Goal: Task Accomplishment & Management: Manage account settings

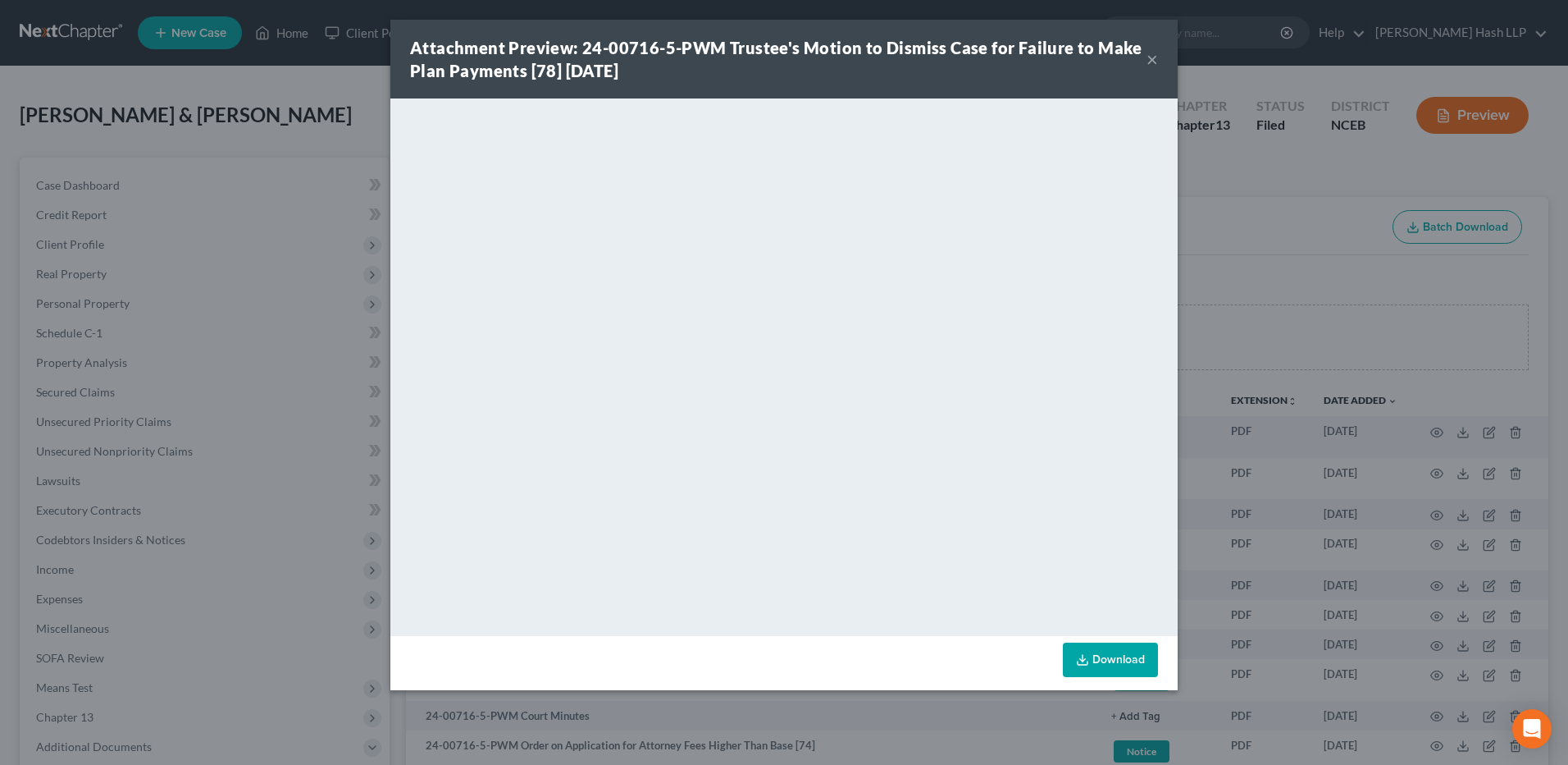
click at [1153, 56] on button "×" at bounding box center [1152, 59] width 12 height 20
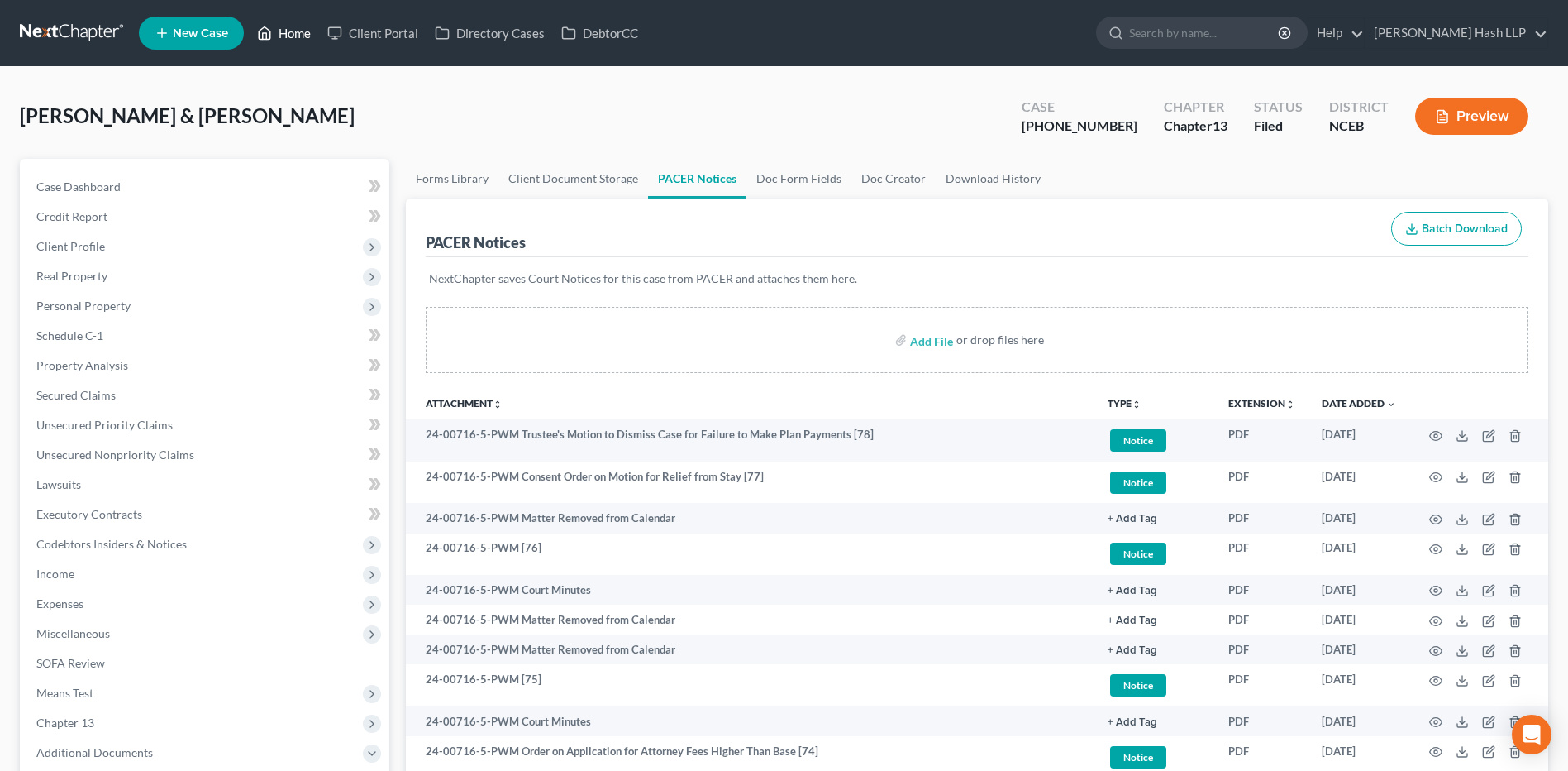
click at [300, 32] on link "Home" at bounding box center [283, 33] width 70 height 30
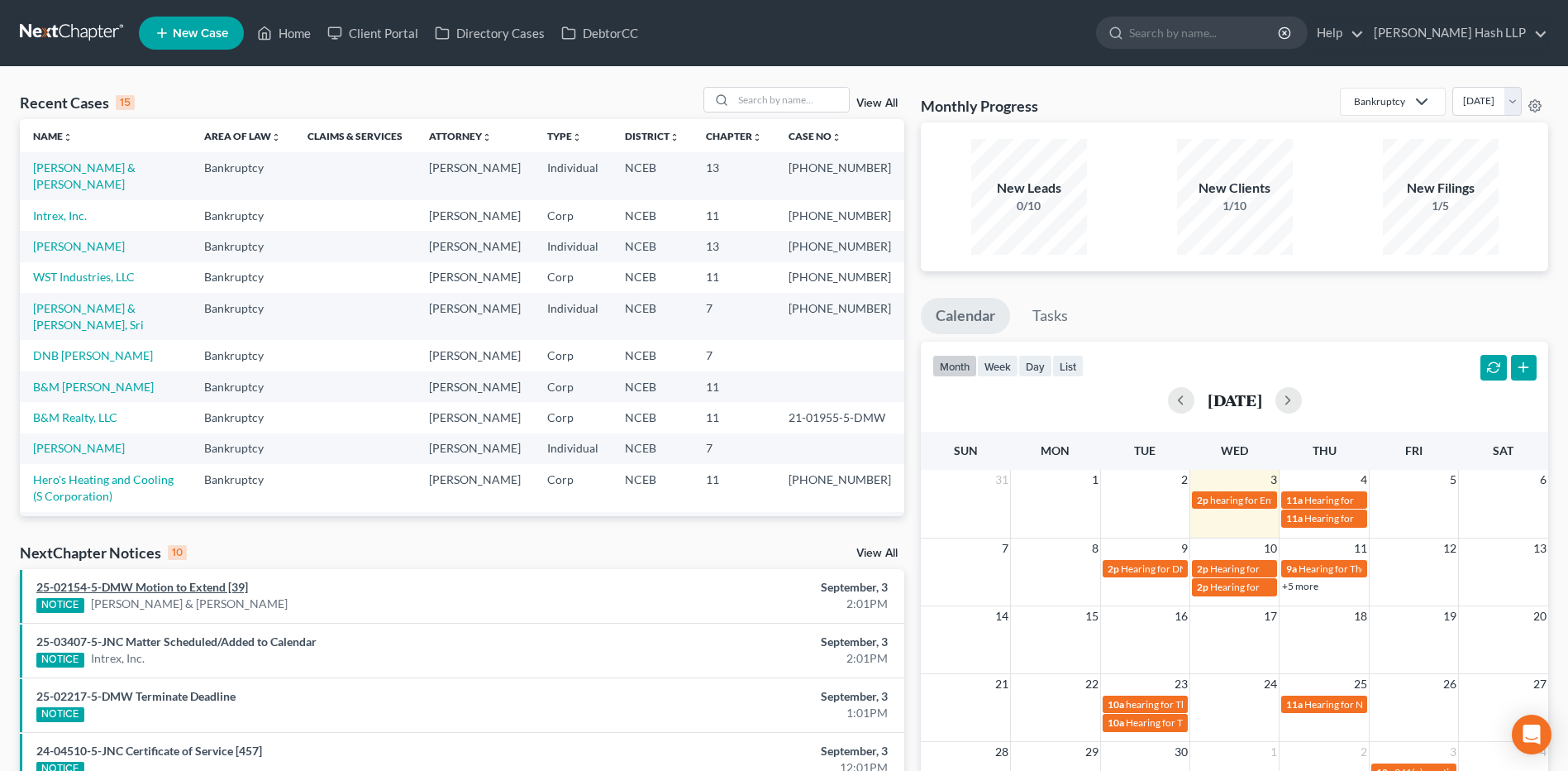
click at [154, 589] on link "25-02154-5-DMW Motion to Extend [39]" at bounding box center [142, 586] width 212 height 14
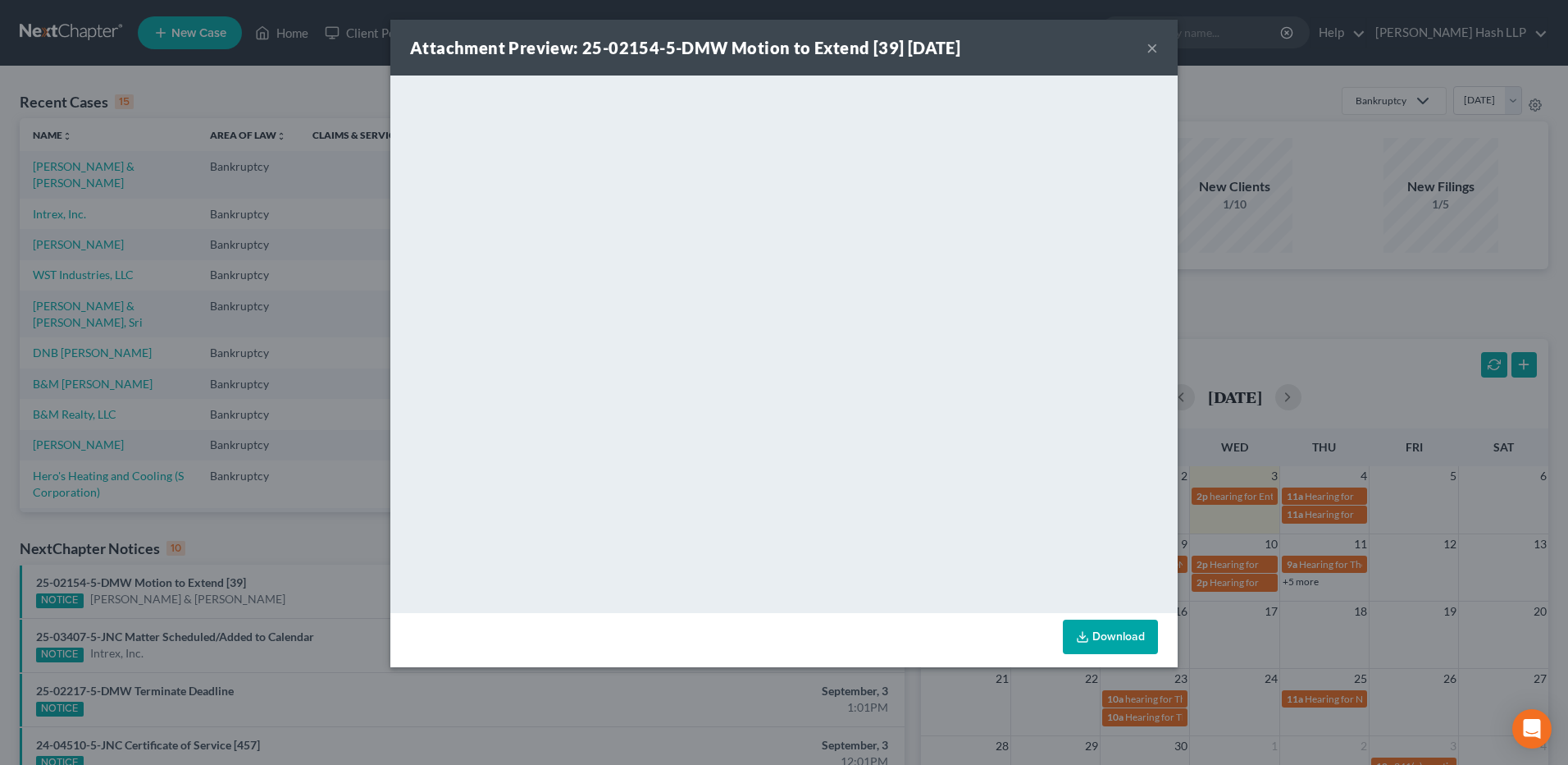
click at [1152, 49] on button "×" at bounding box center [1152, 48] width 12 height 20
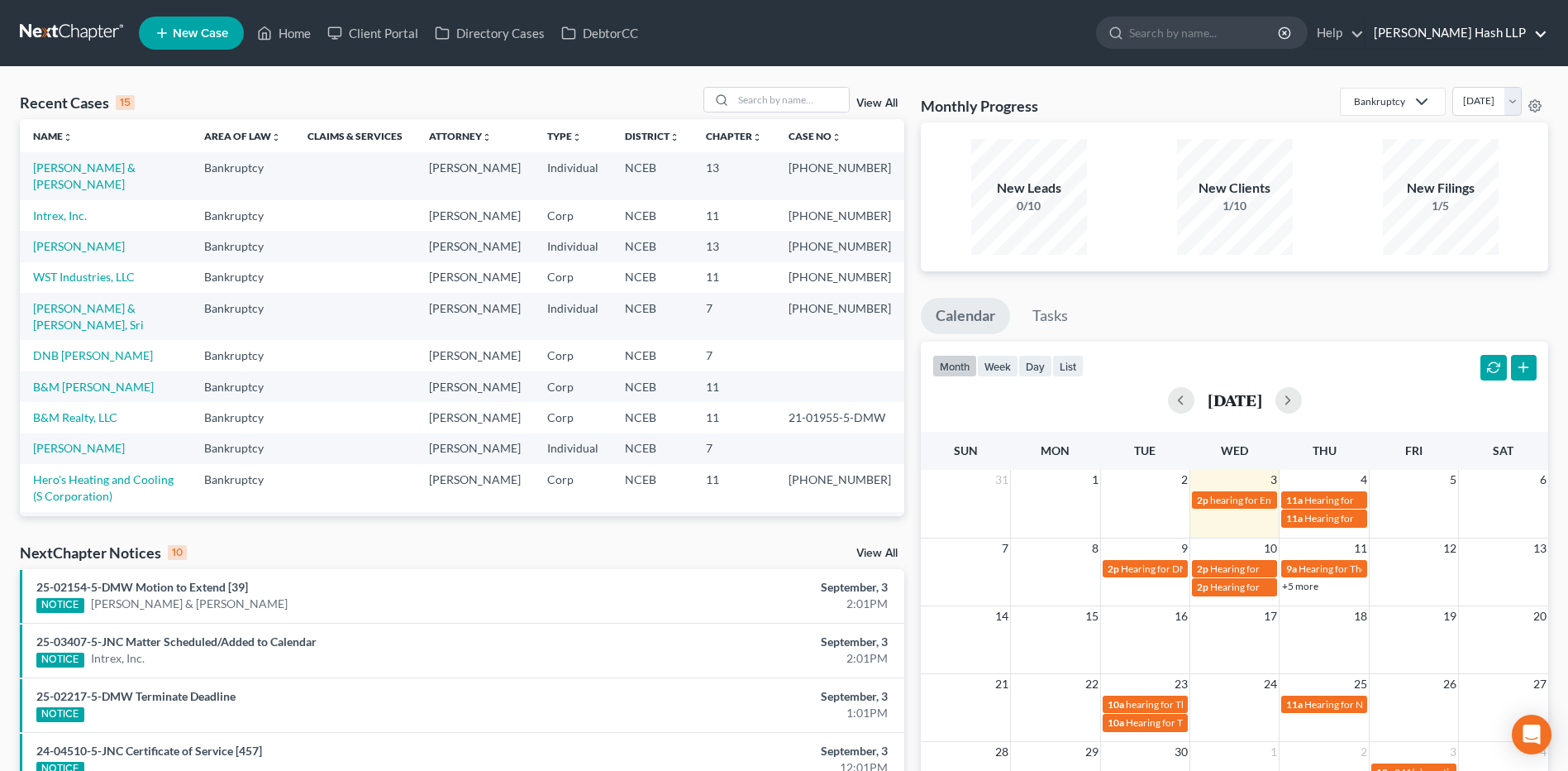
click at [1420, 28] on link "[PERSON_NAME] Hash LLP" at bounding box center [1457, 33] width 182 height 30
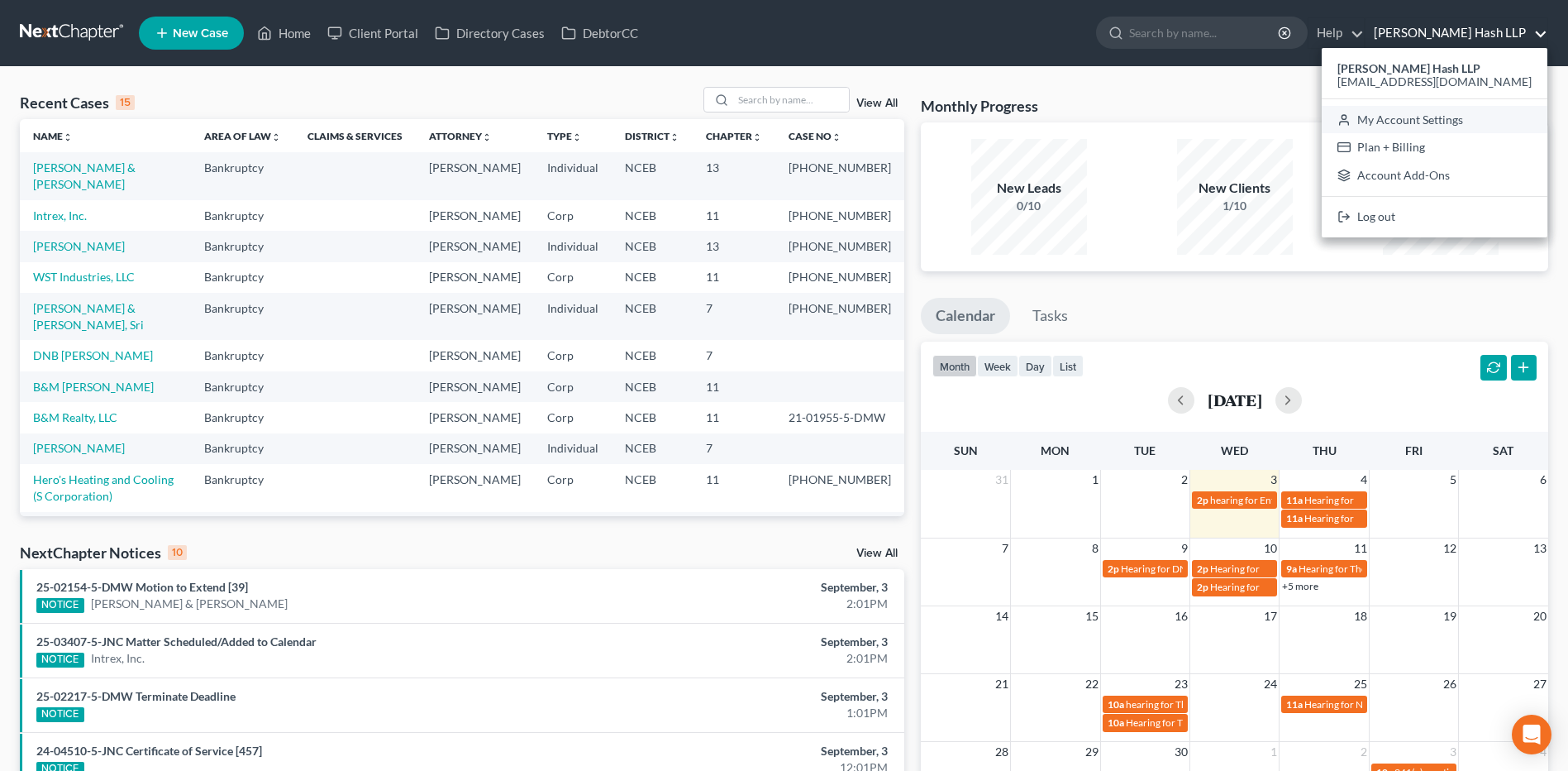
click at [1408, 111] on link "My Account Settings" at bounding box center [1435, 120] width 226 height 28
select select "24"
select select "28"
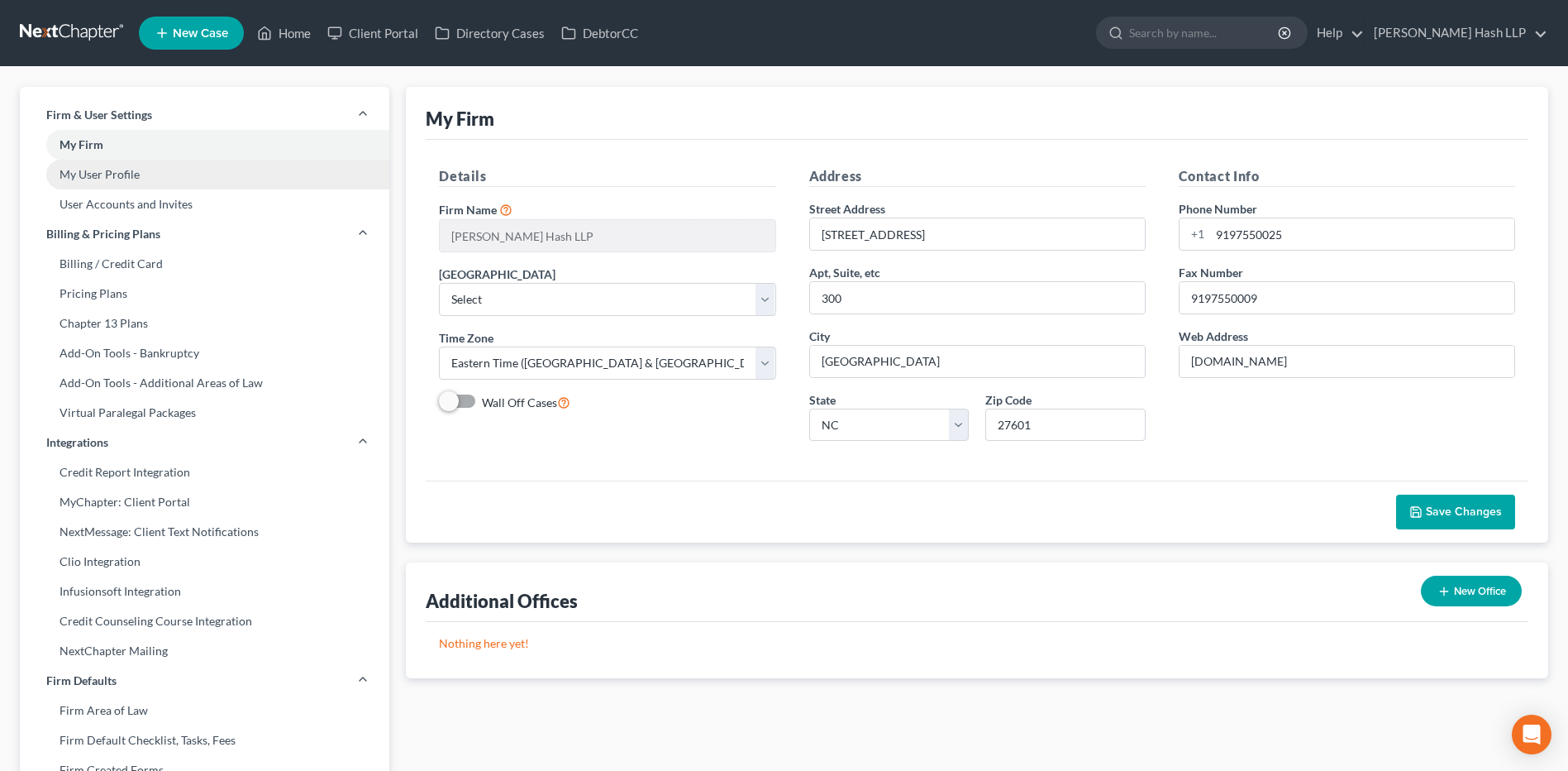
click at [118, 169] on link "My User Profile" at bounding box center [205, 174] width 370 height 30
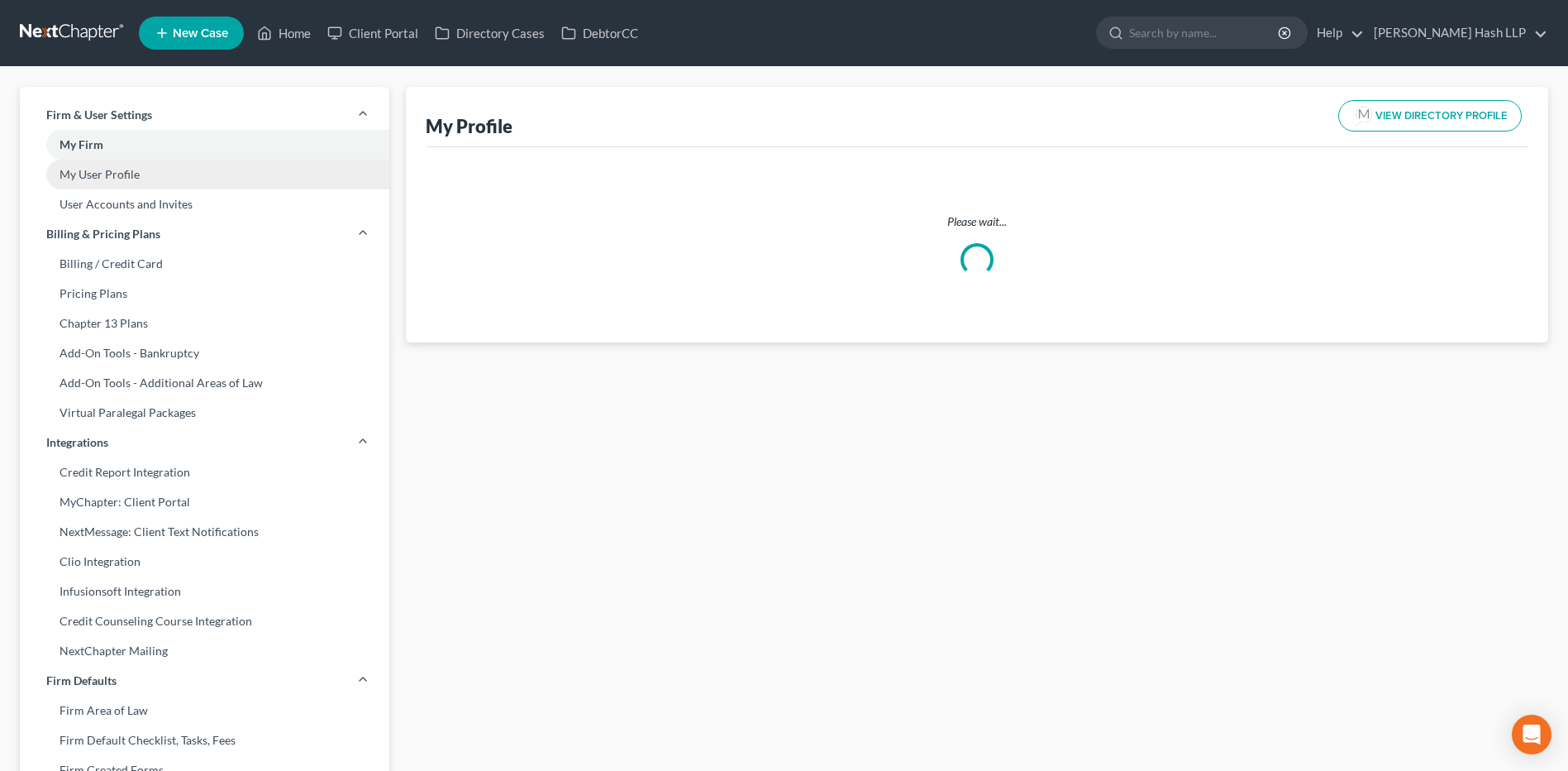
select select "28"
select select "57"
select select "attorney"
select select "0"
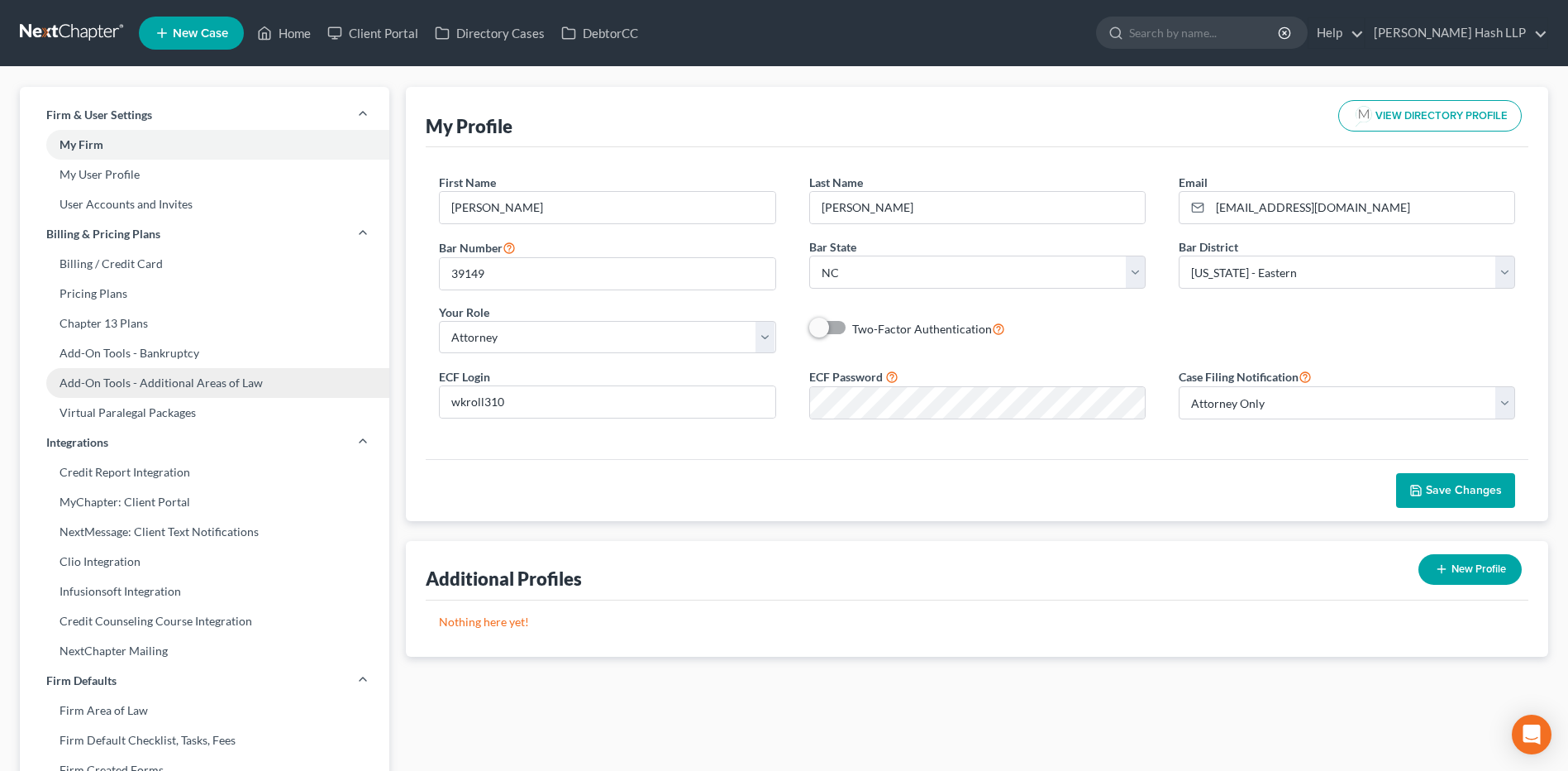
scroll to position [83, 0]
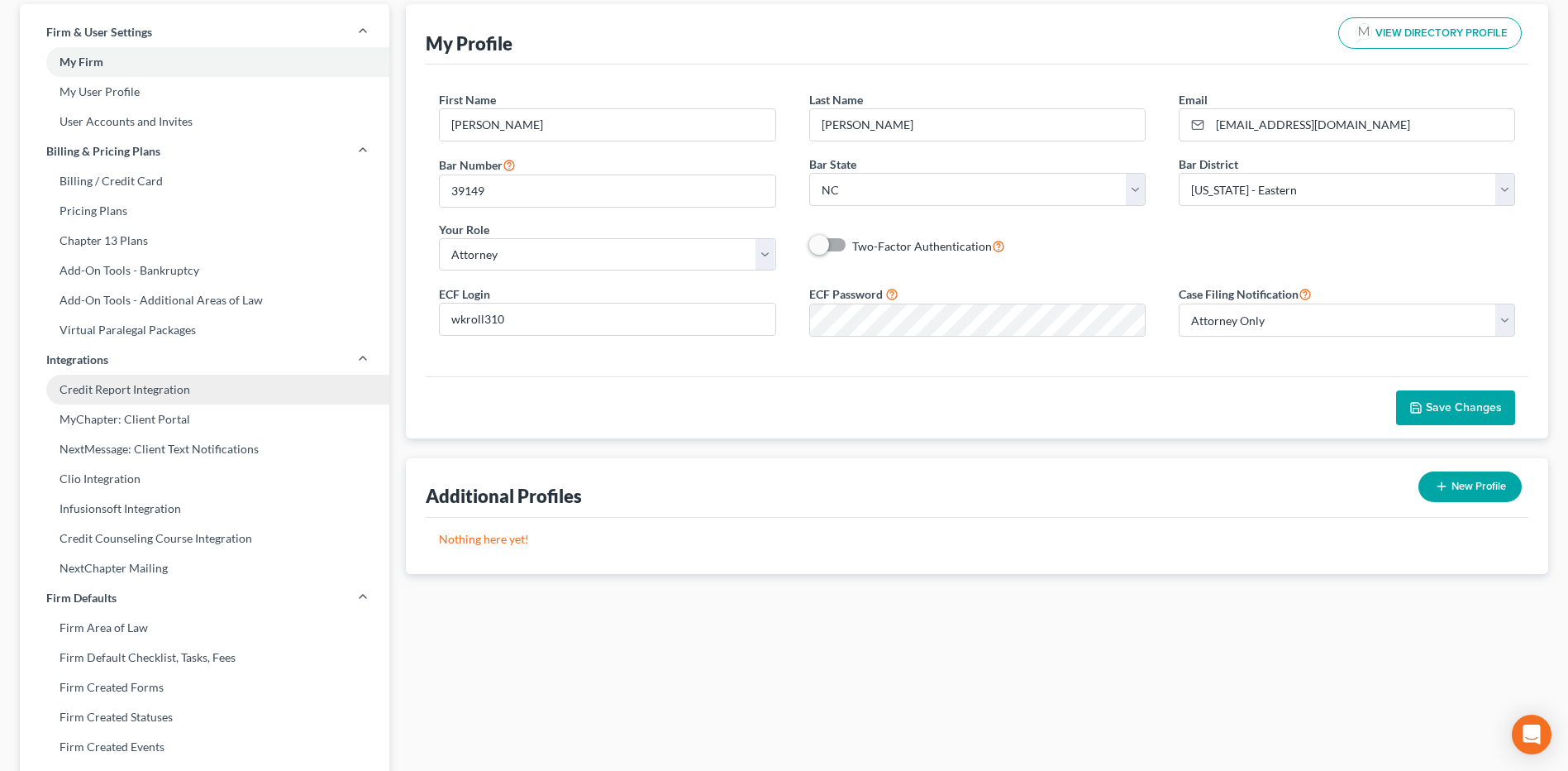
click at [179, 390] on link "Credit Report Integration" at bounding box center [205, 389] width 370 height 30
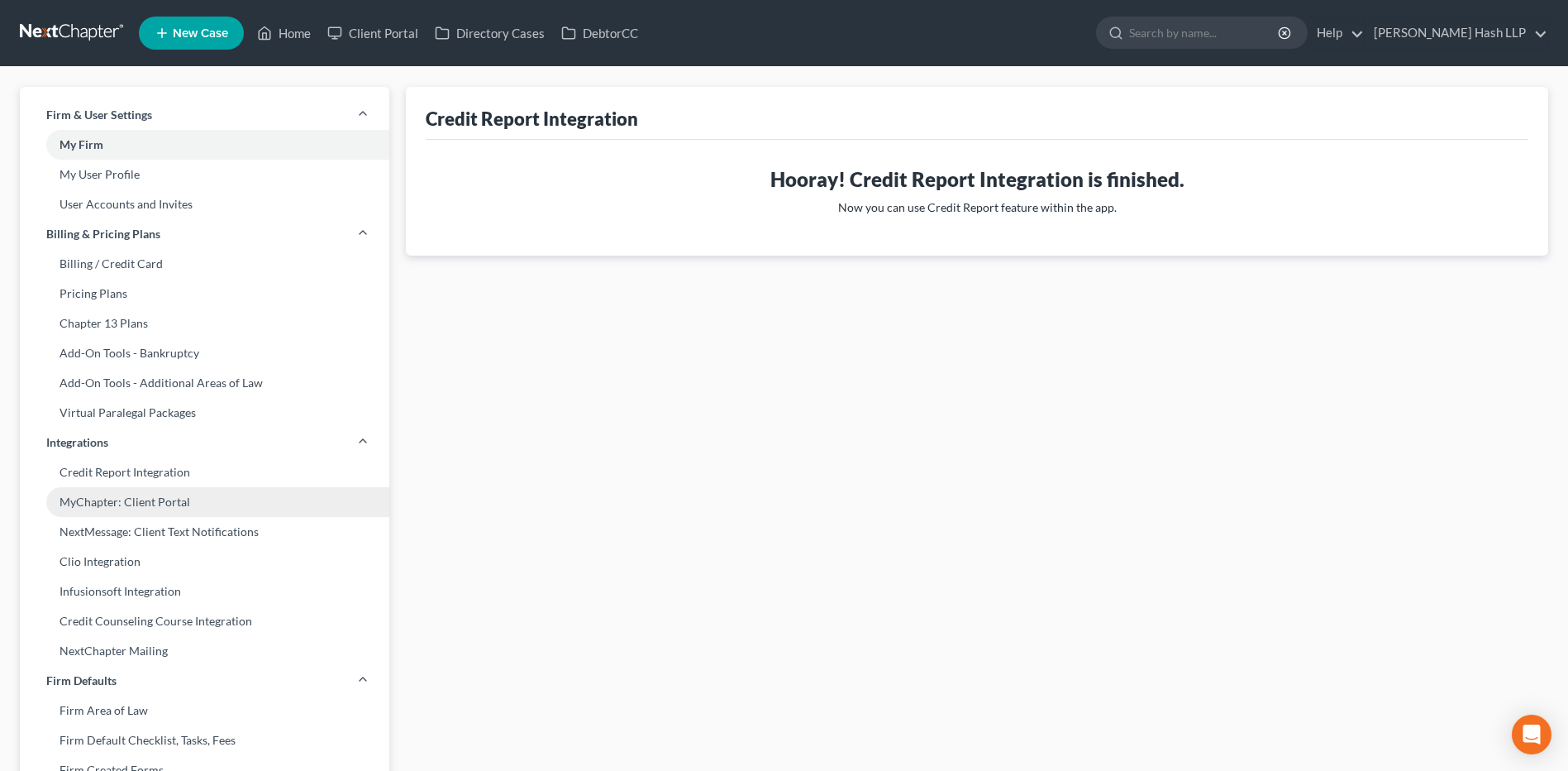
click at [142, 502] on link "MyChapter: Client Portal" at bounding box center [205, 502] width 370 height 30
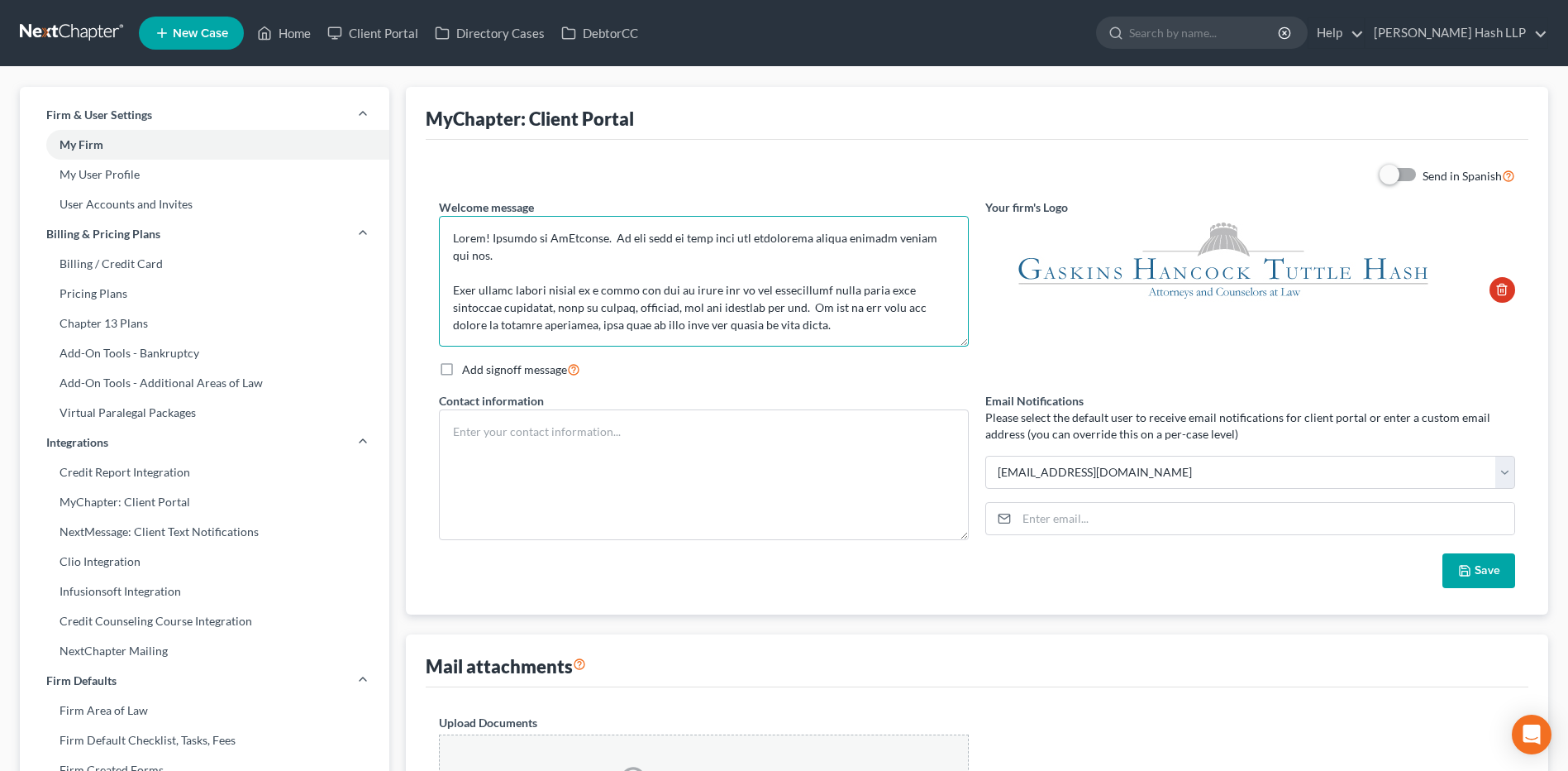
click at [690, 280] on textarea at bounding box center [704, 280] width 530 height 131
click at [856, 292] on textarea at bounding box center [704, 280] width 530 height 131
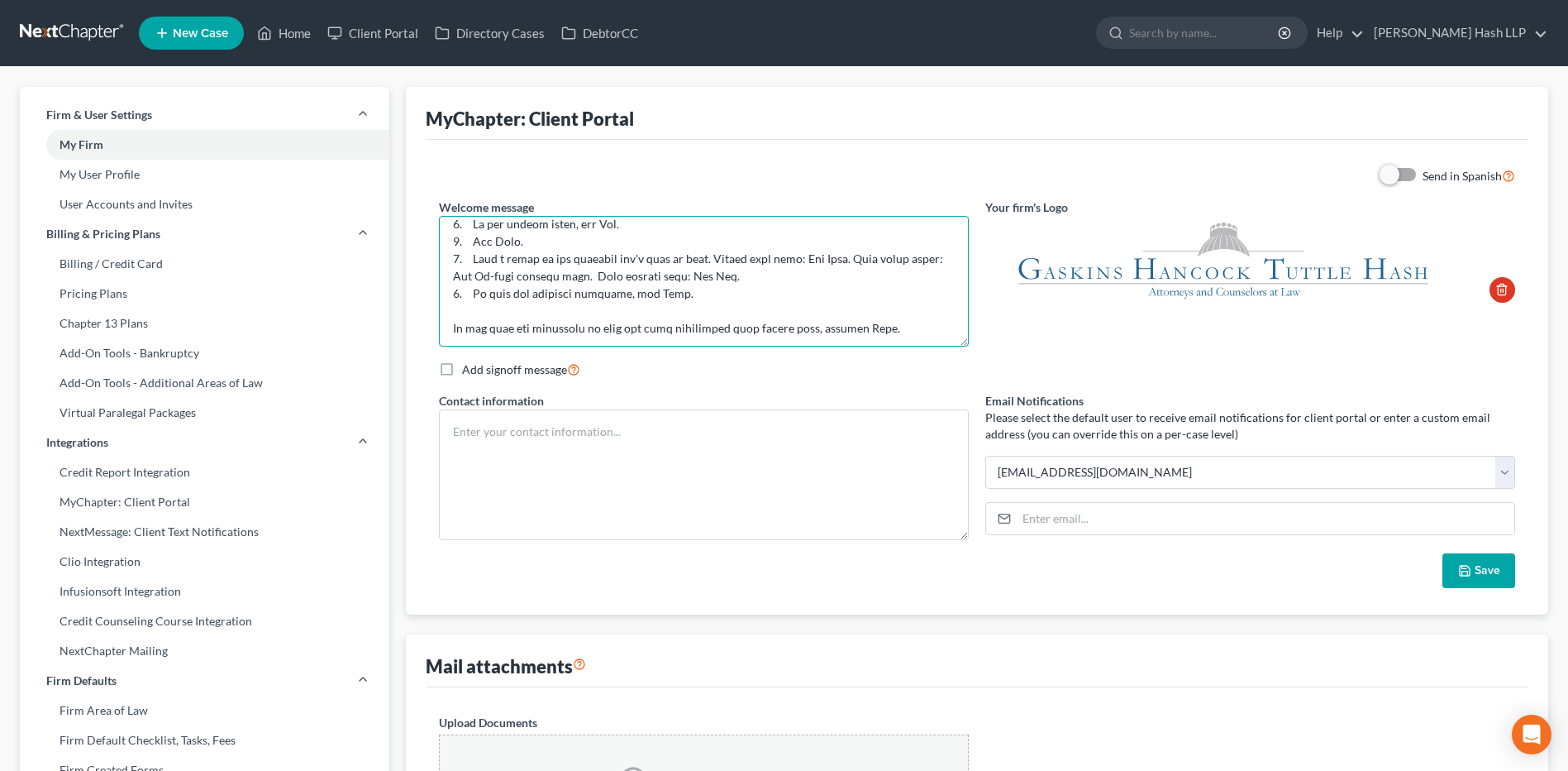
scroll to position [496, 0]
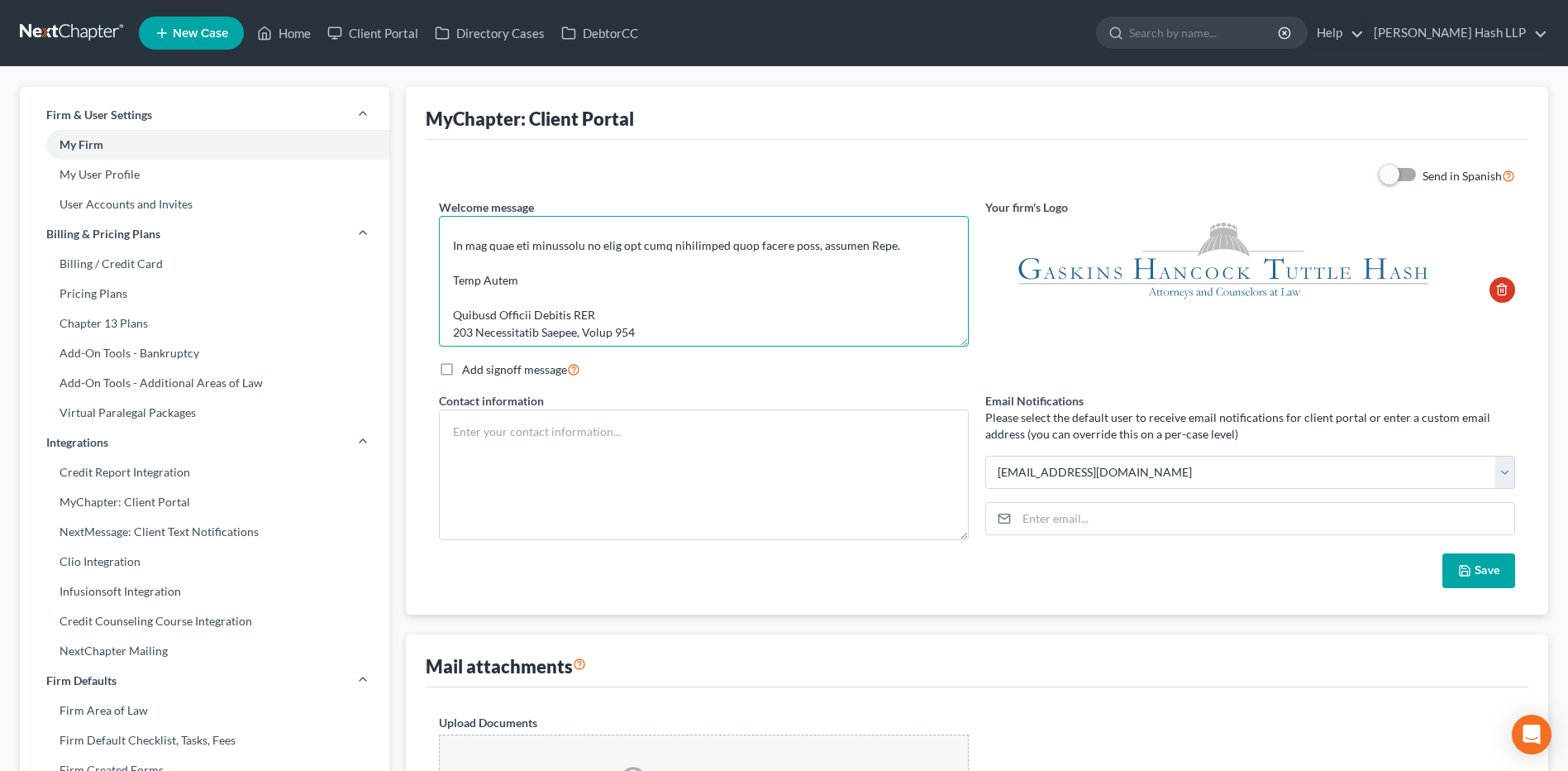
click at [460, 317] on textarea at bounding box center [704, 280] width 530 height 131
click at [459, 317] on textarea at bounding box center [704, 280] width 530 height 131
click at [690, 307] on textarea at bounding box center [704, 280] width 530 height 131
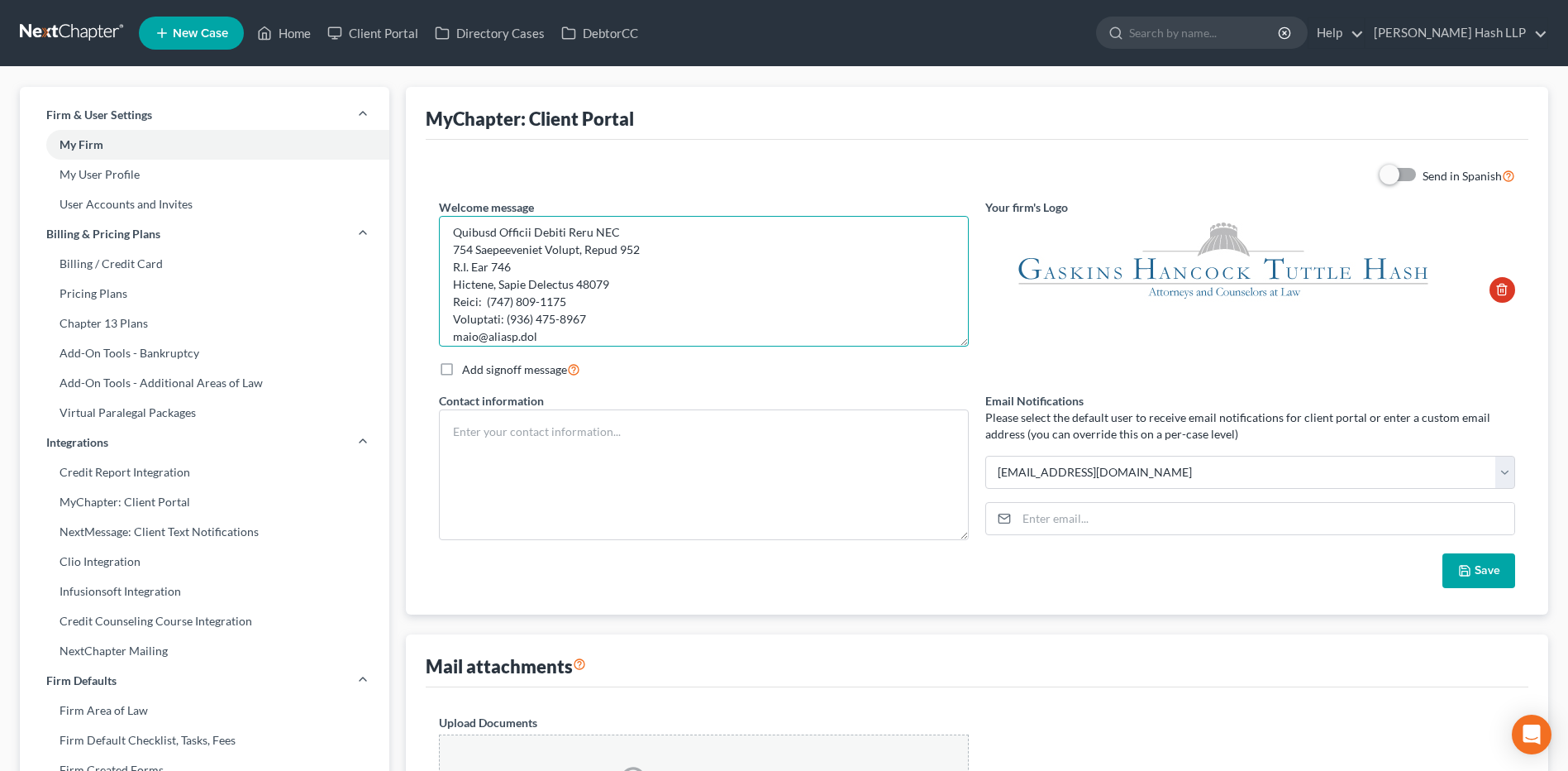
click at [481, 337] on textarea at bounding box center [704, 280] width 530 height 131
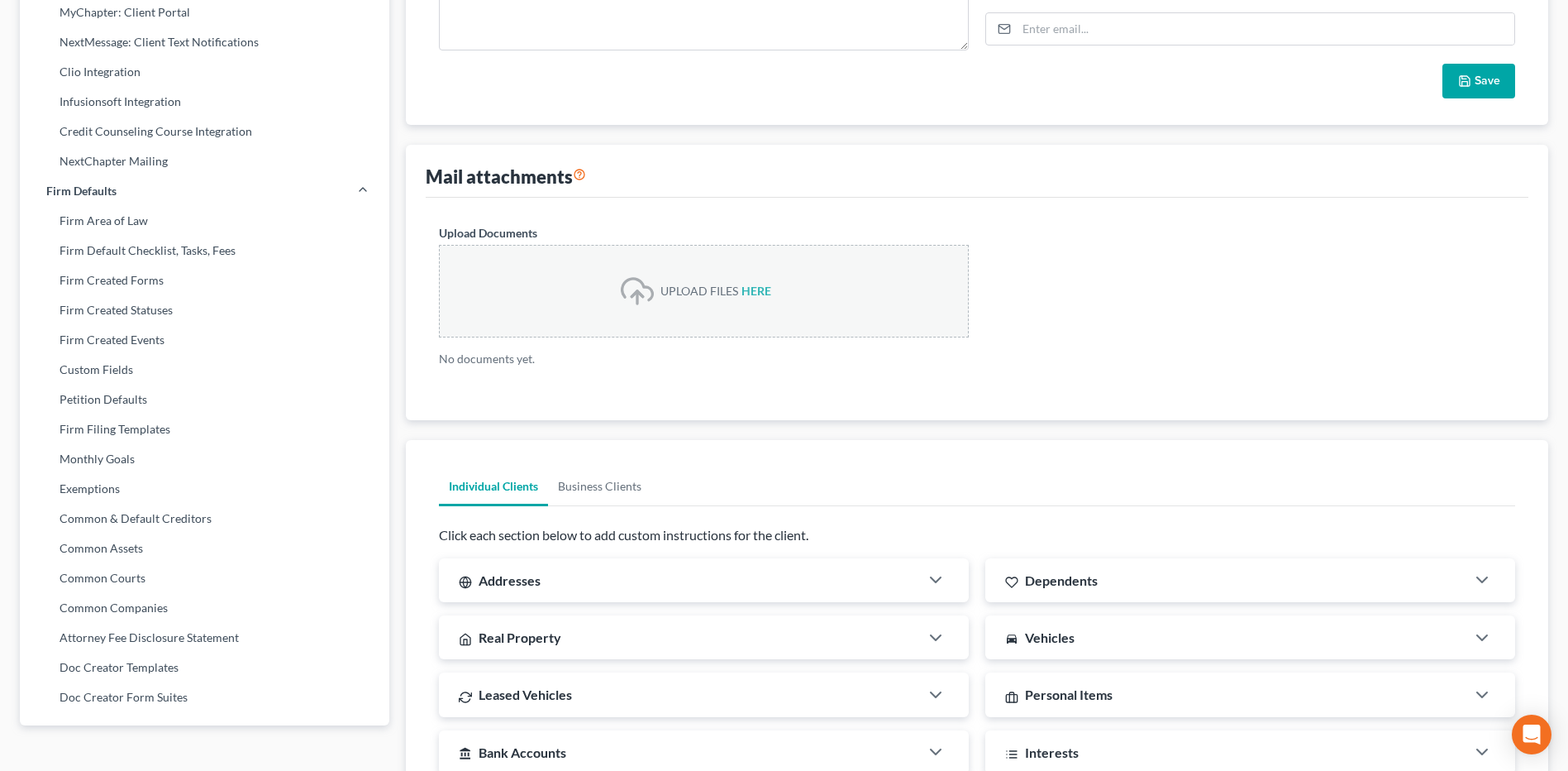
scroll to position [496, 0]
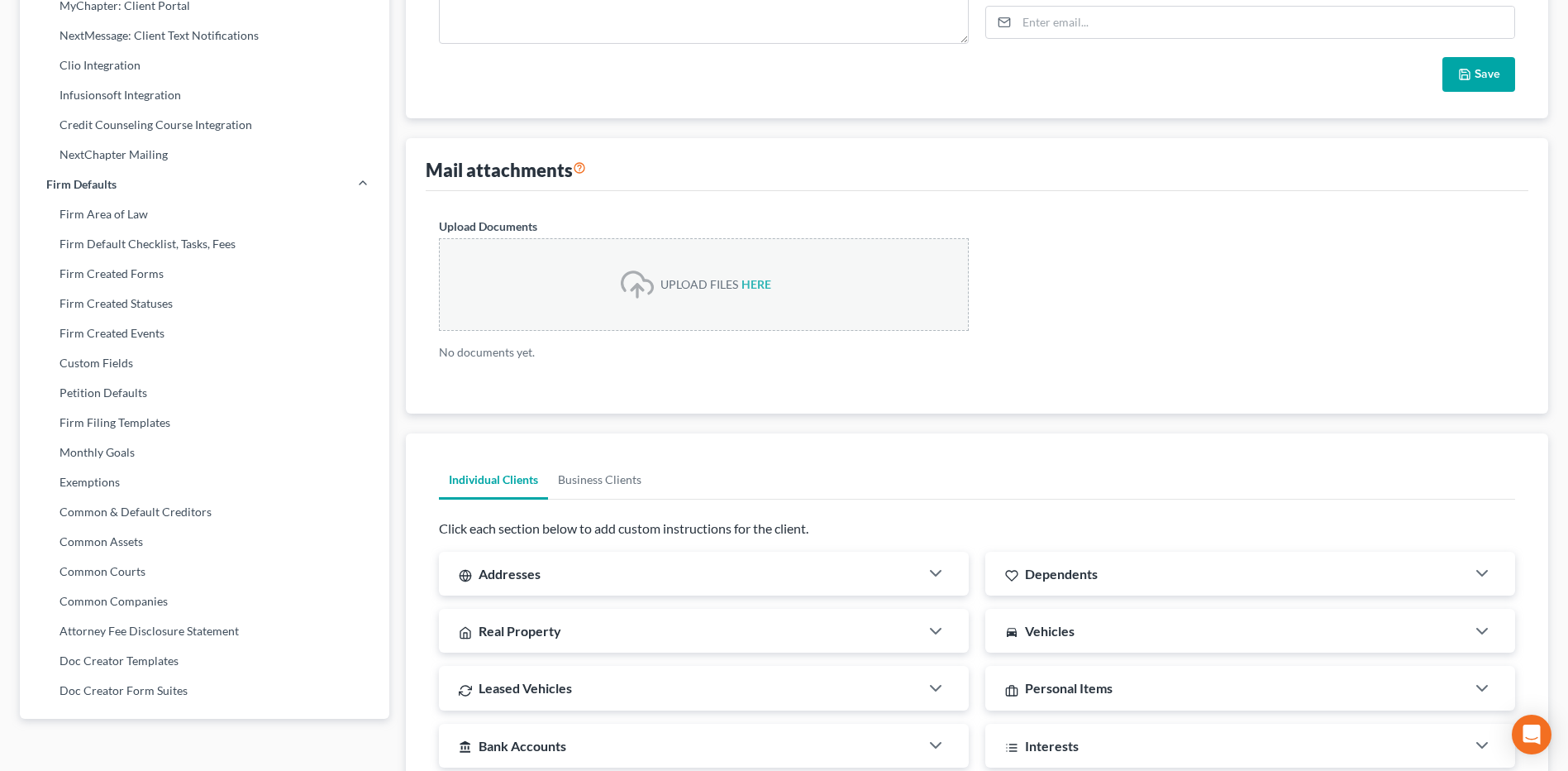
type textarea "Hello! Welcome to MyChapter. We are here to help make the bankruptcy filing pro…"
click at [1470, 81] on button "Save" at bounding box center [1479, 74] width 73 height 35
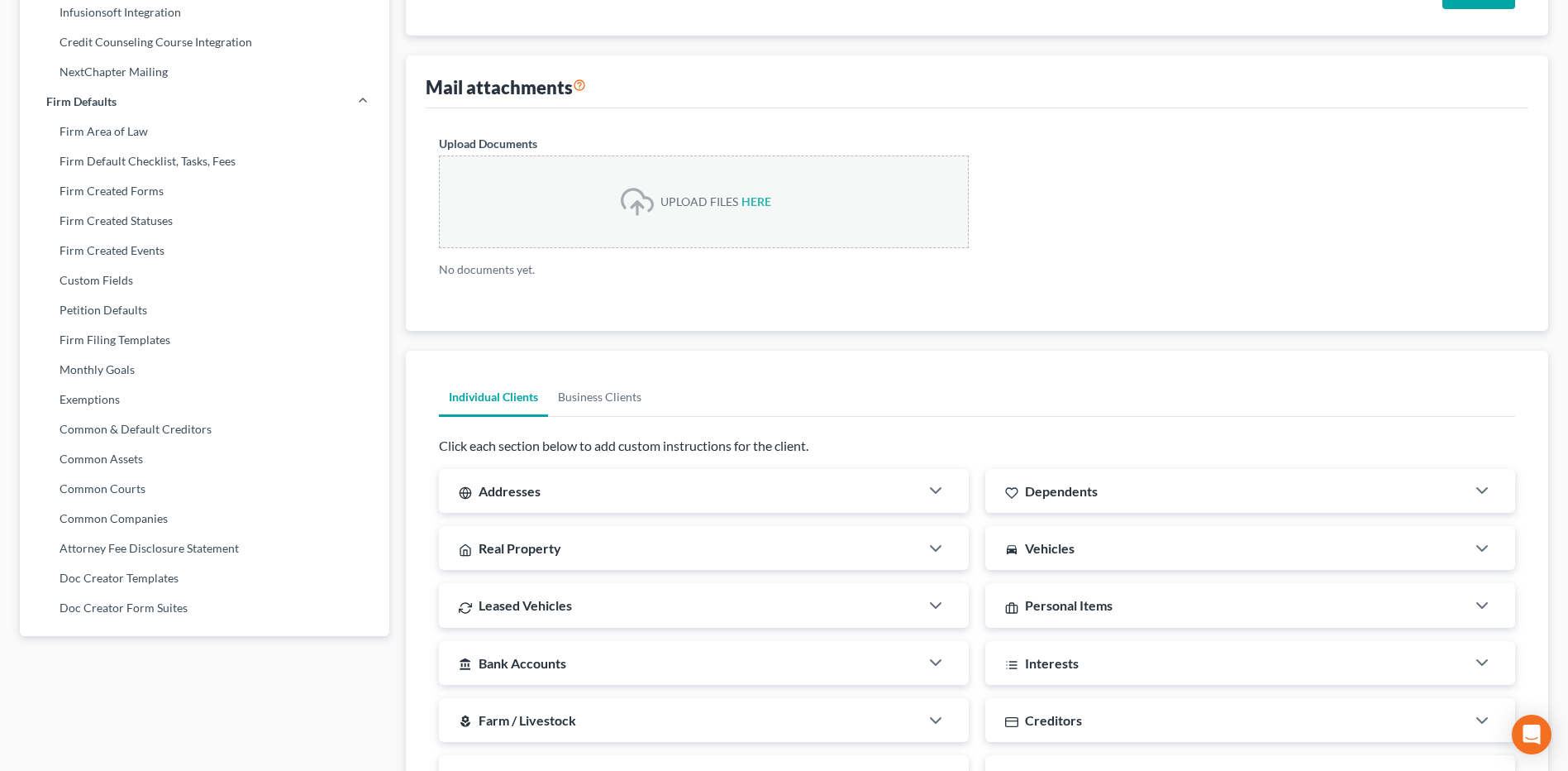
scroll to position [745, 0]
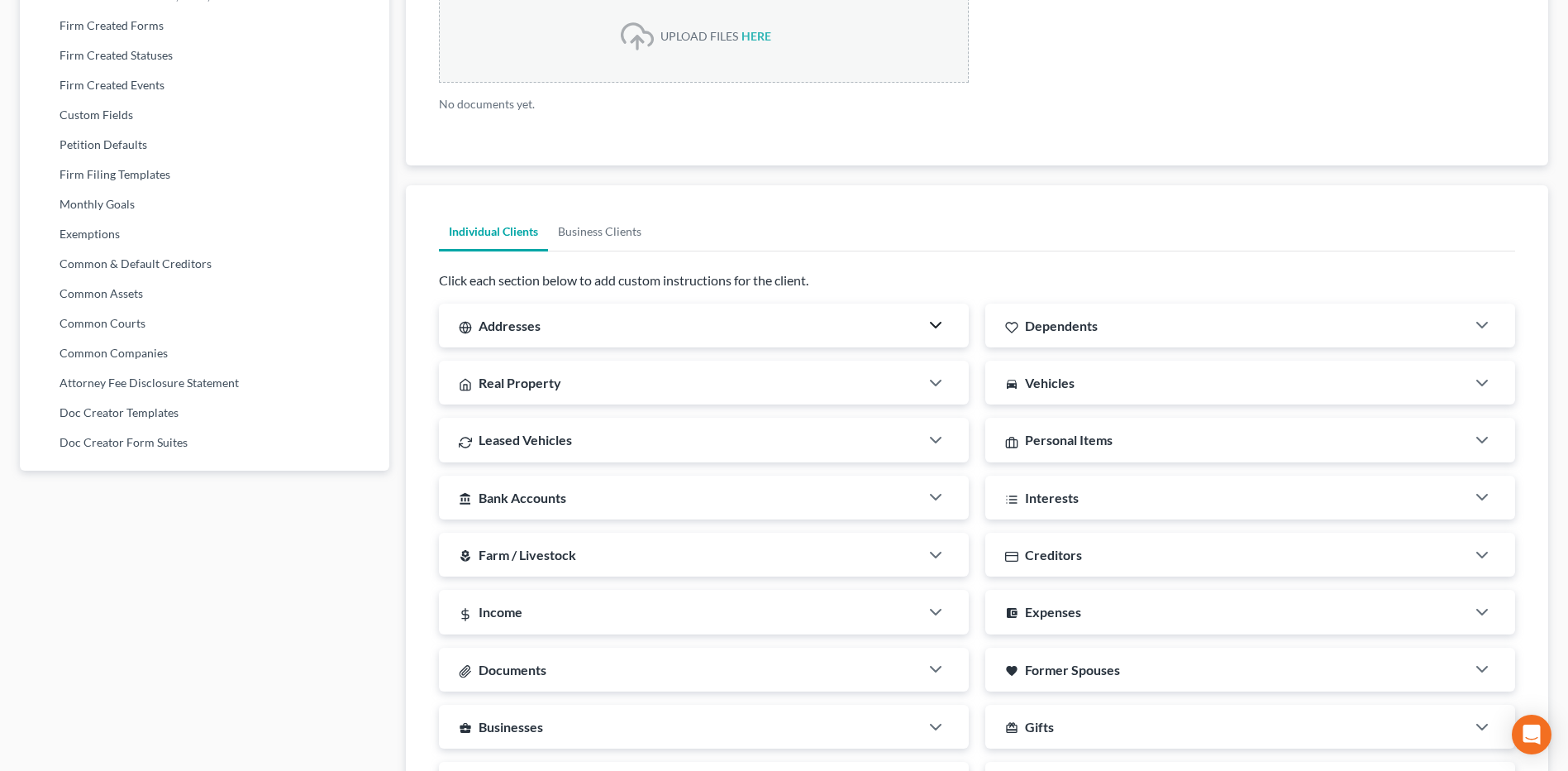
click at [937, 333] on icon "button" at bounding box center [936, 325] width 20 height 20
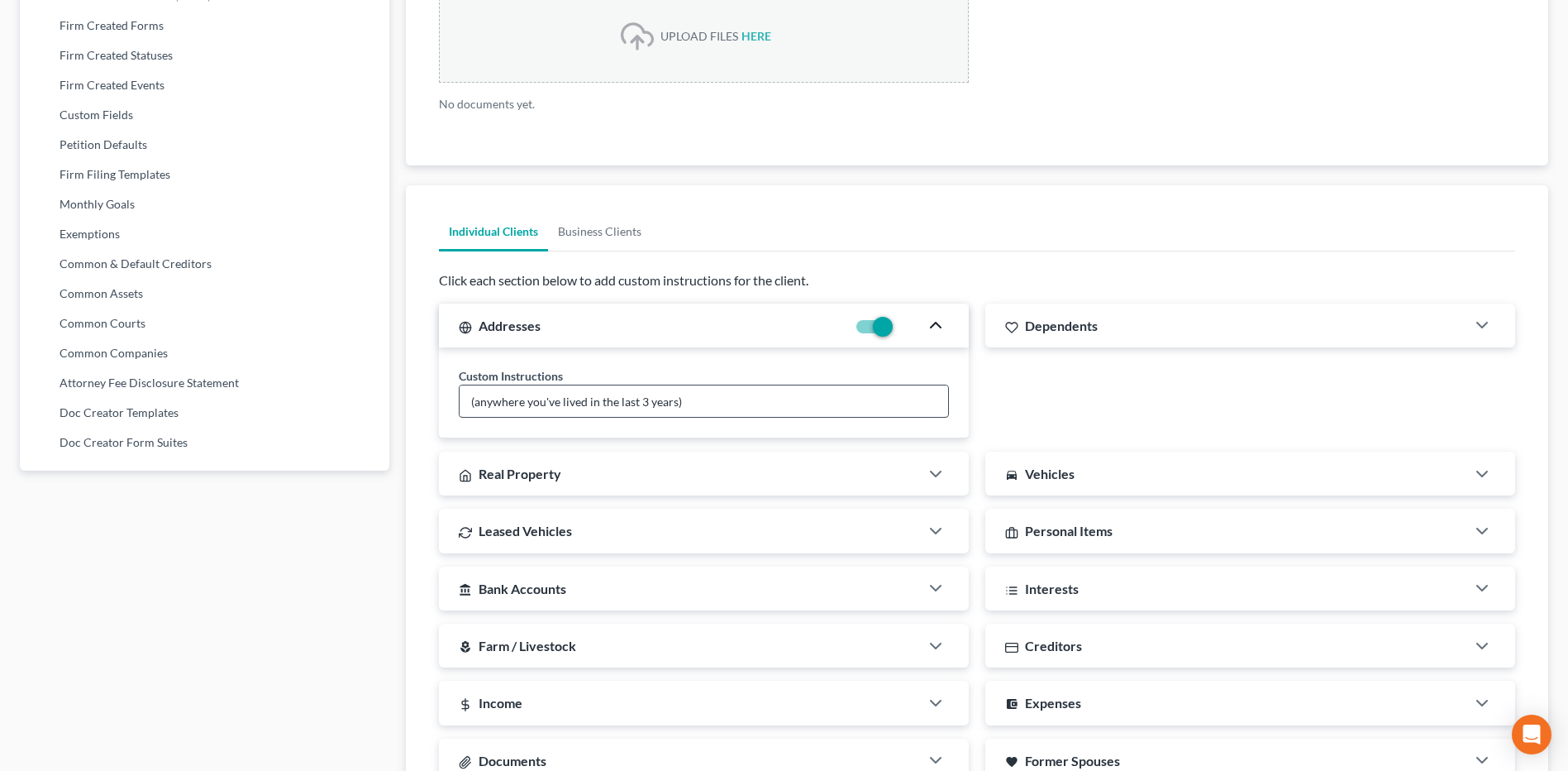
scroll to position [827, 0]
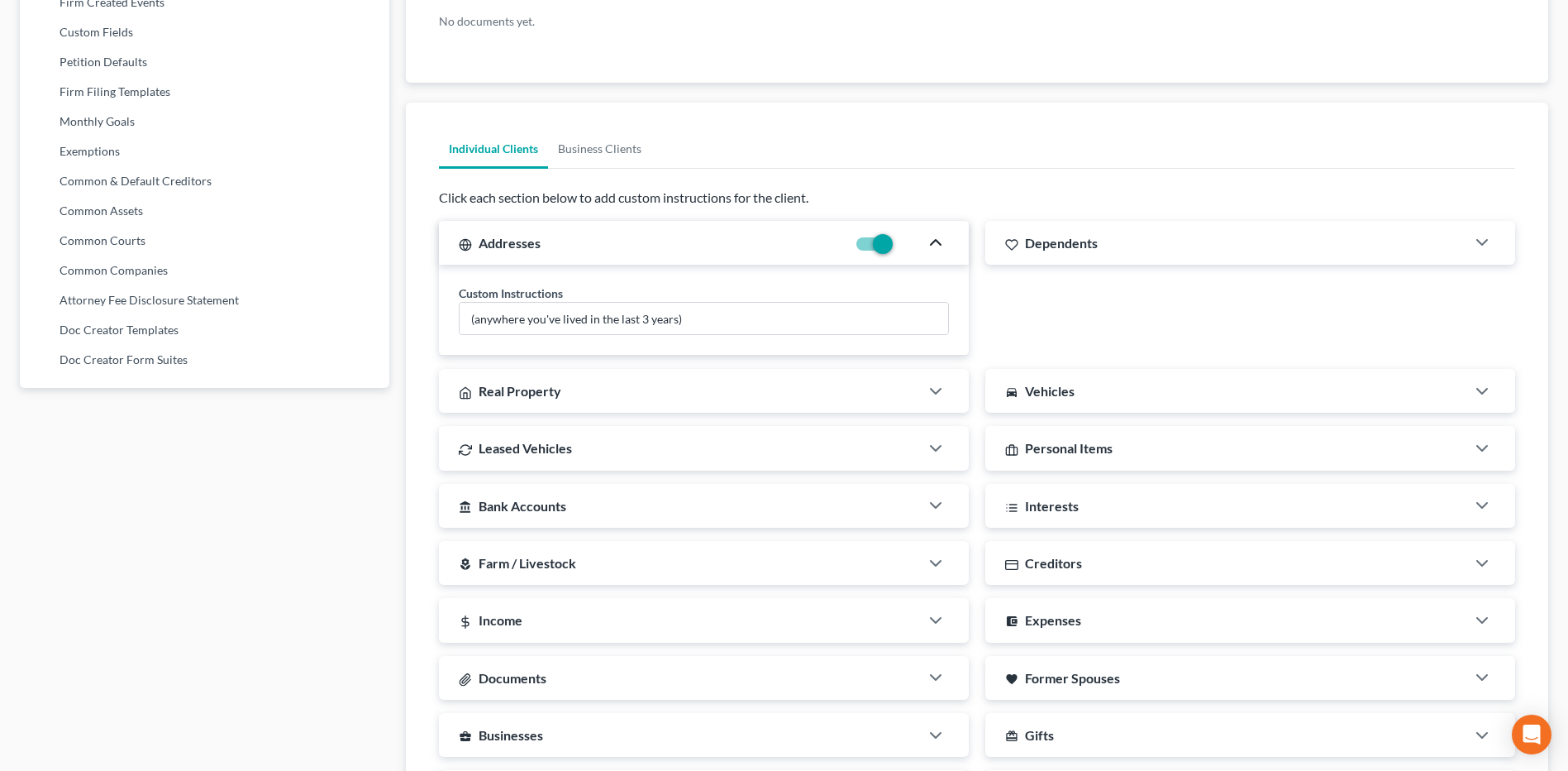
click at [940, 408] on div "Real Property" at bounding box center [704, 391] width 530 height 44
click at [931, 400] on icon "button" at bounding box center [936, 391] width 20 height 20
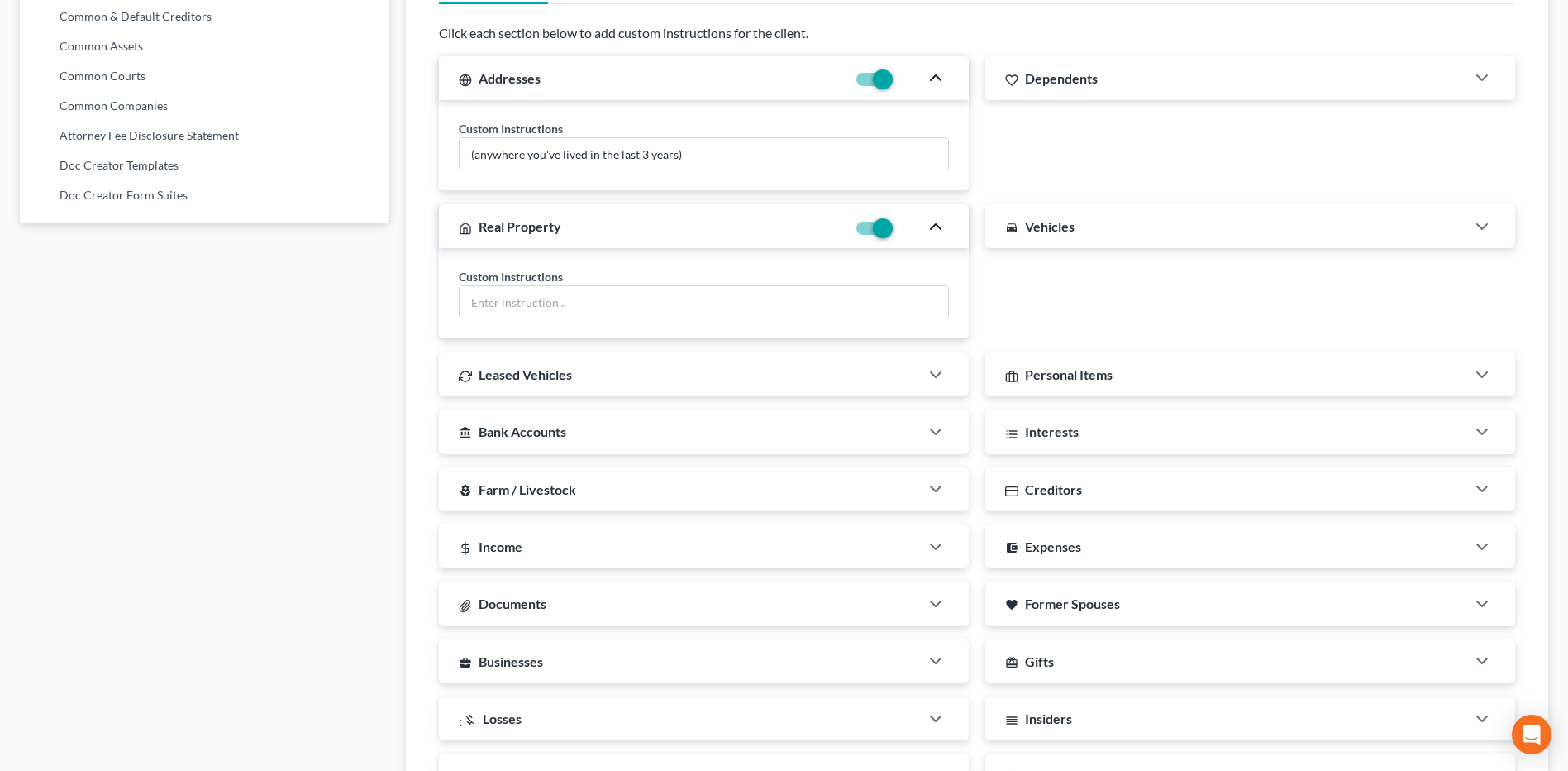
scroll to position [992, 0]
click at [936, 377] on icon "button" at bounding box center [936, 374] width 20 height 20
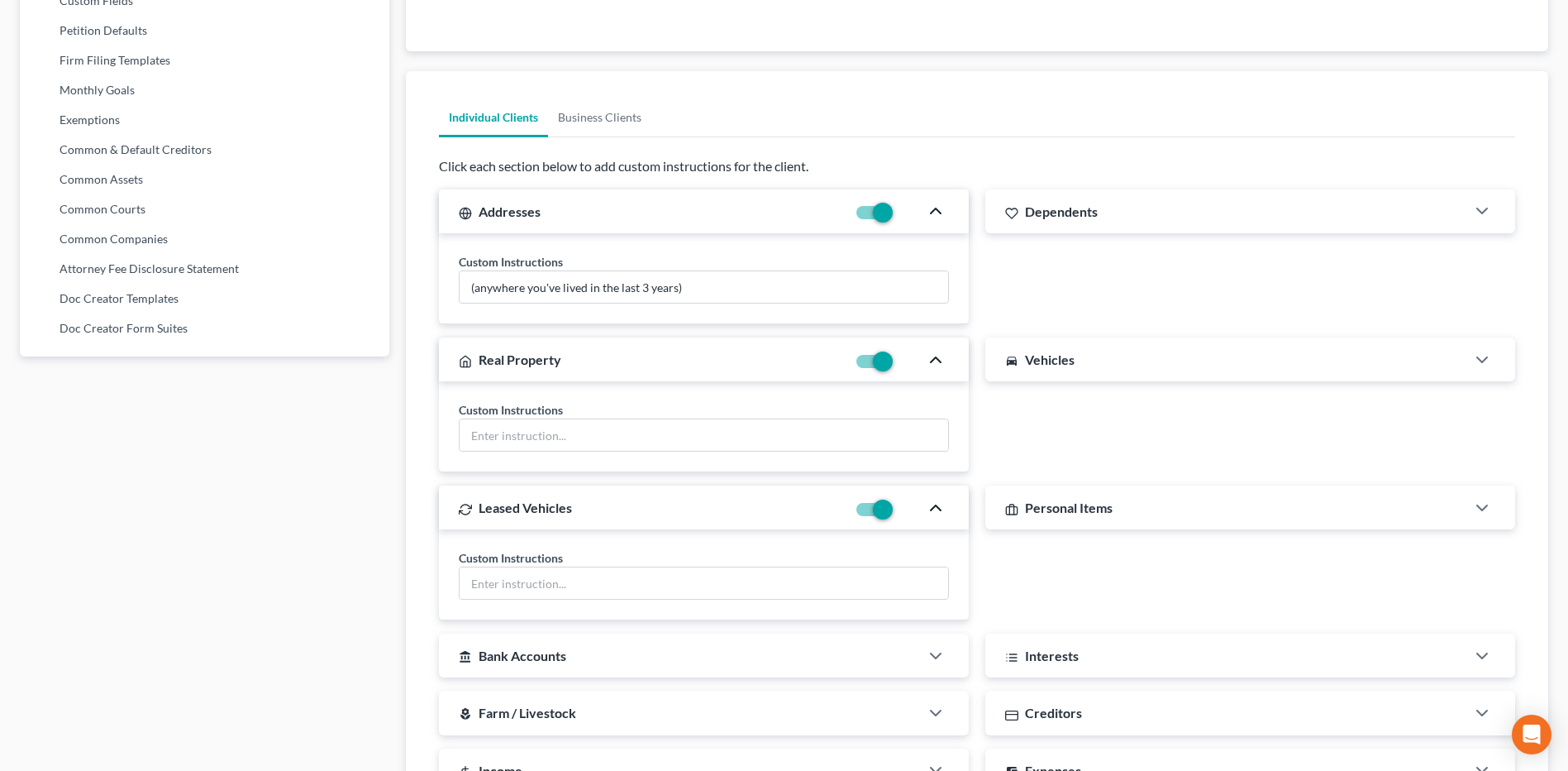
scroll to position [1009, 0]
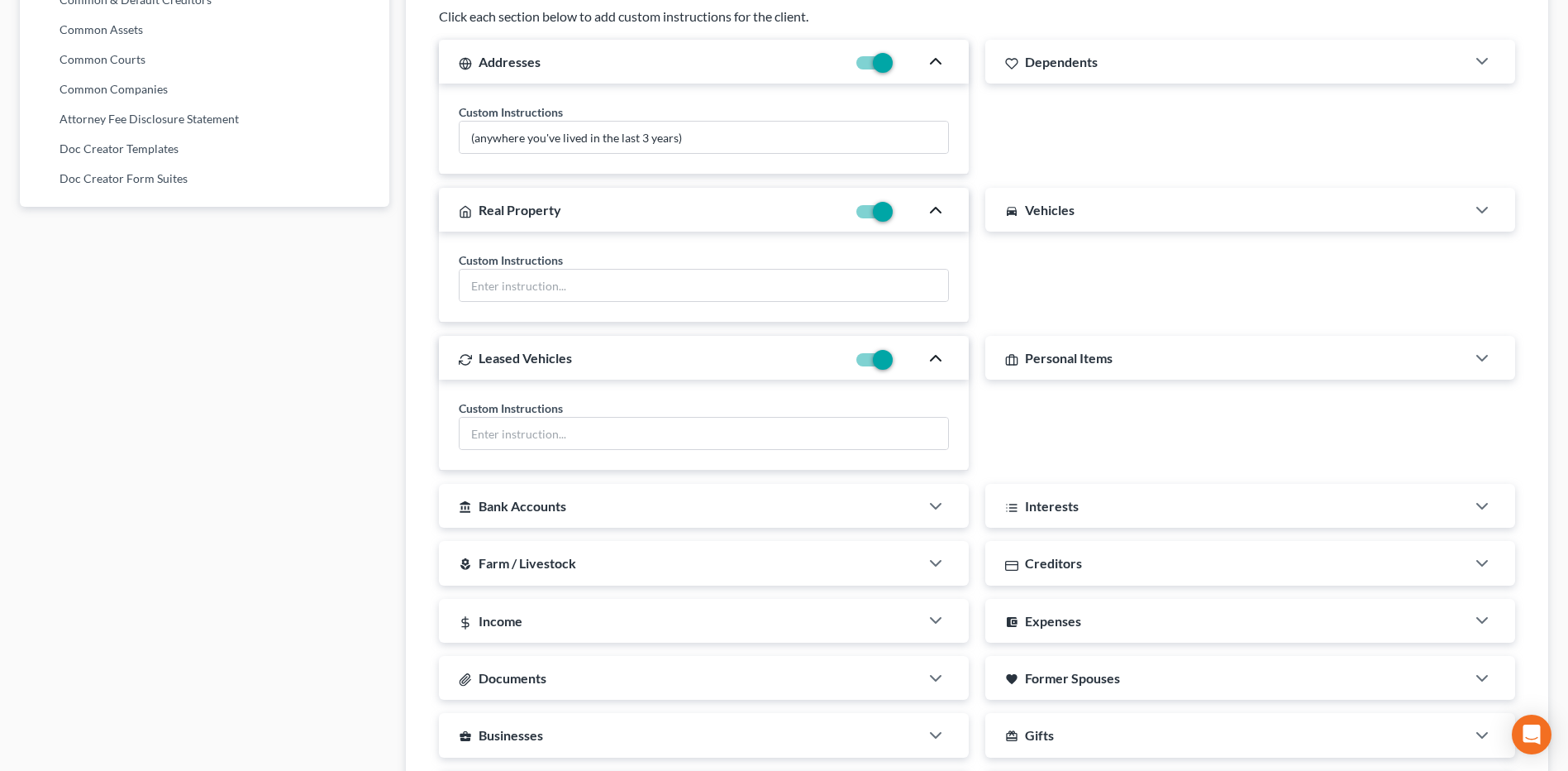
click at [1361, 364] on div "Personal Items" at bounding box center [1226, 358] width 480 height 44
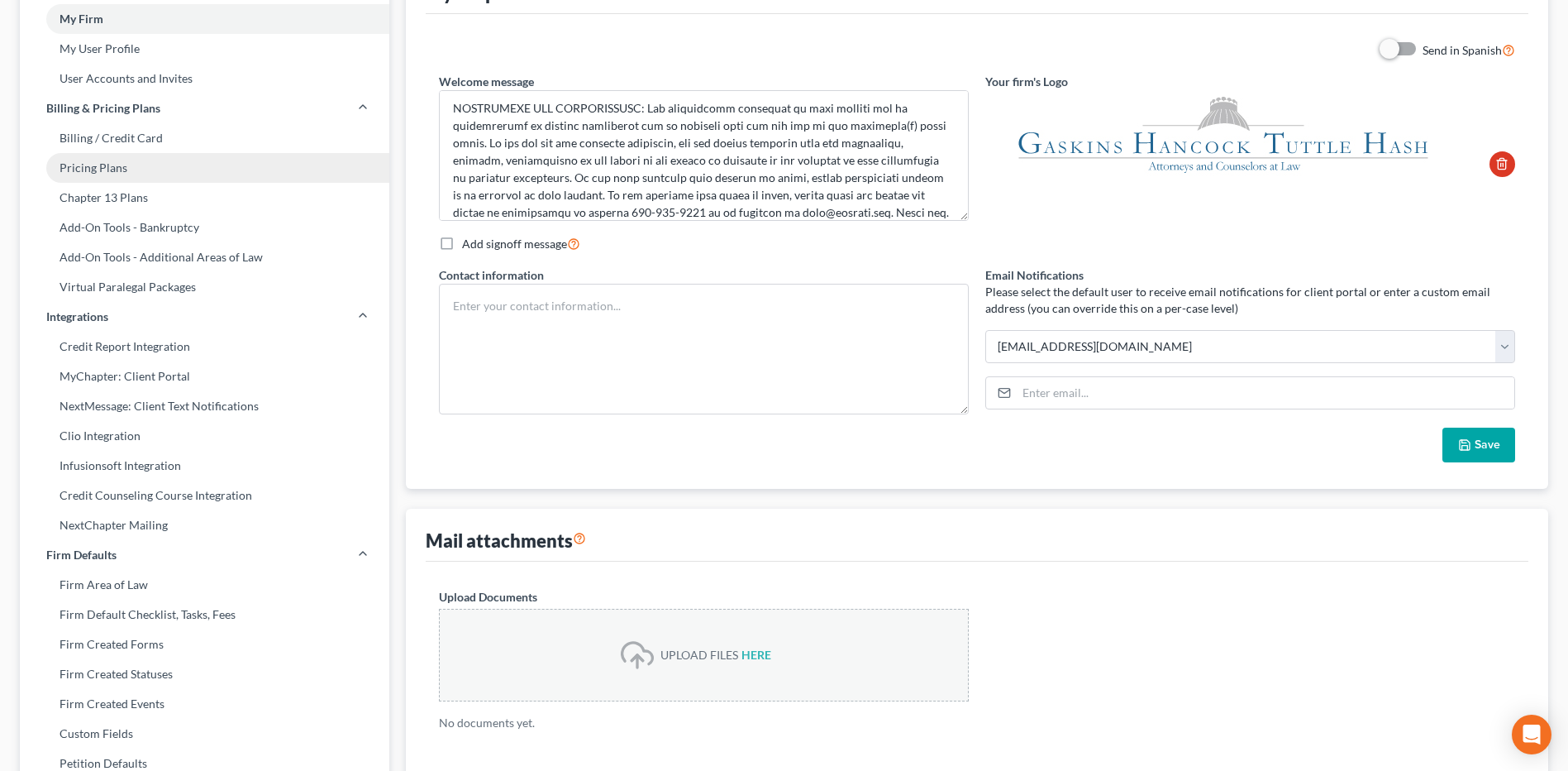
scroll to position [16, 0]
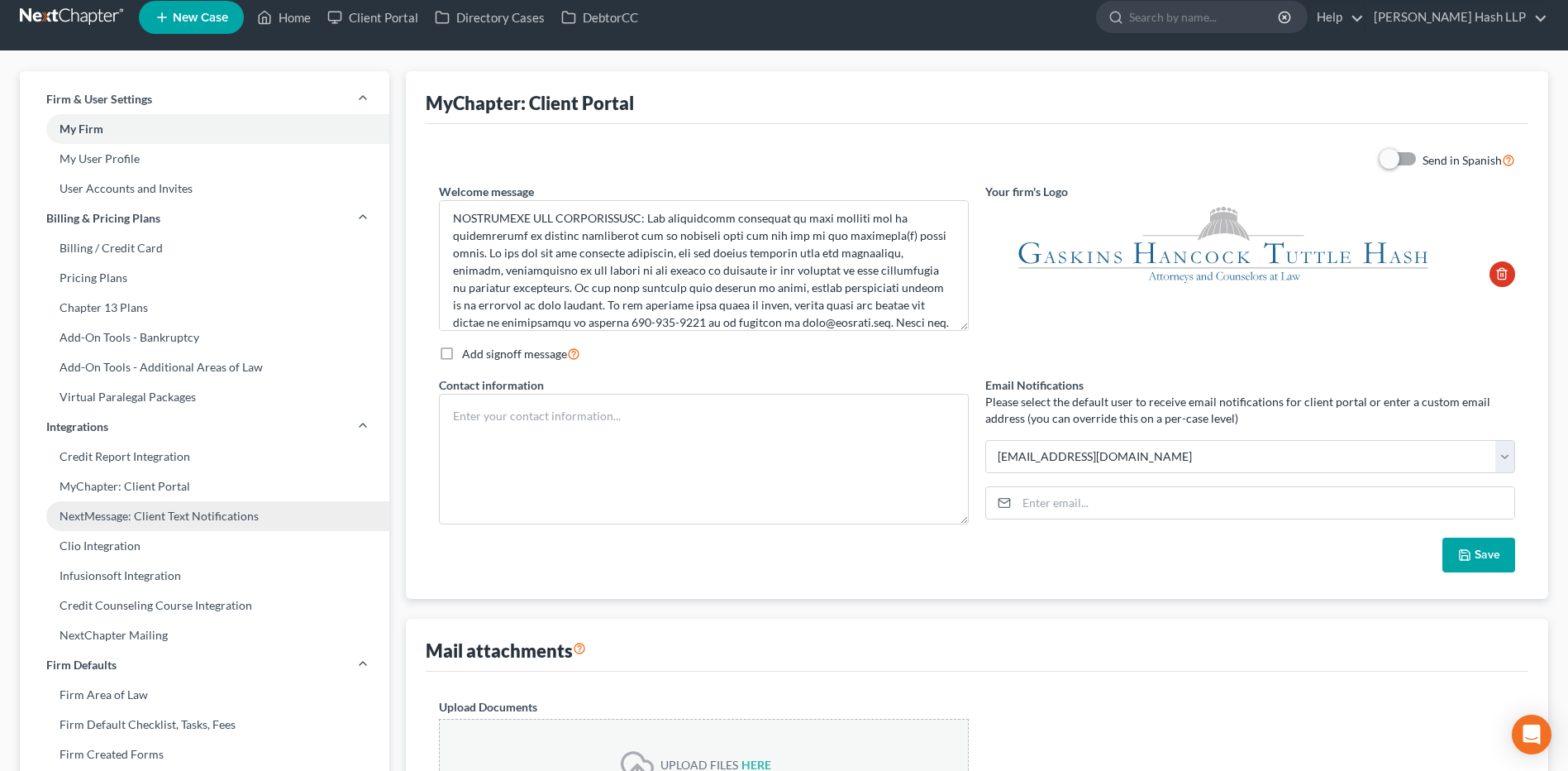
click at [157, 516] on link "NextMessage: Client Text Notifications" at bounding box center [205, 516] width 370 height 30
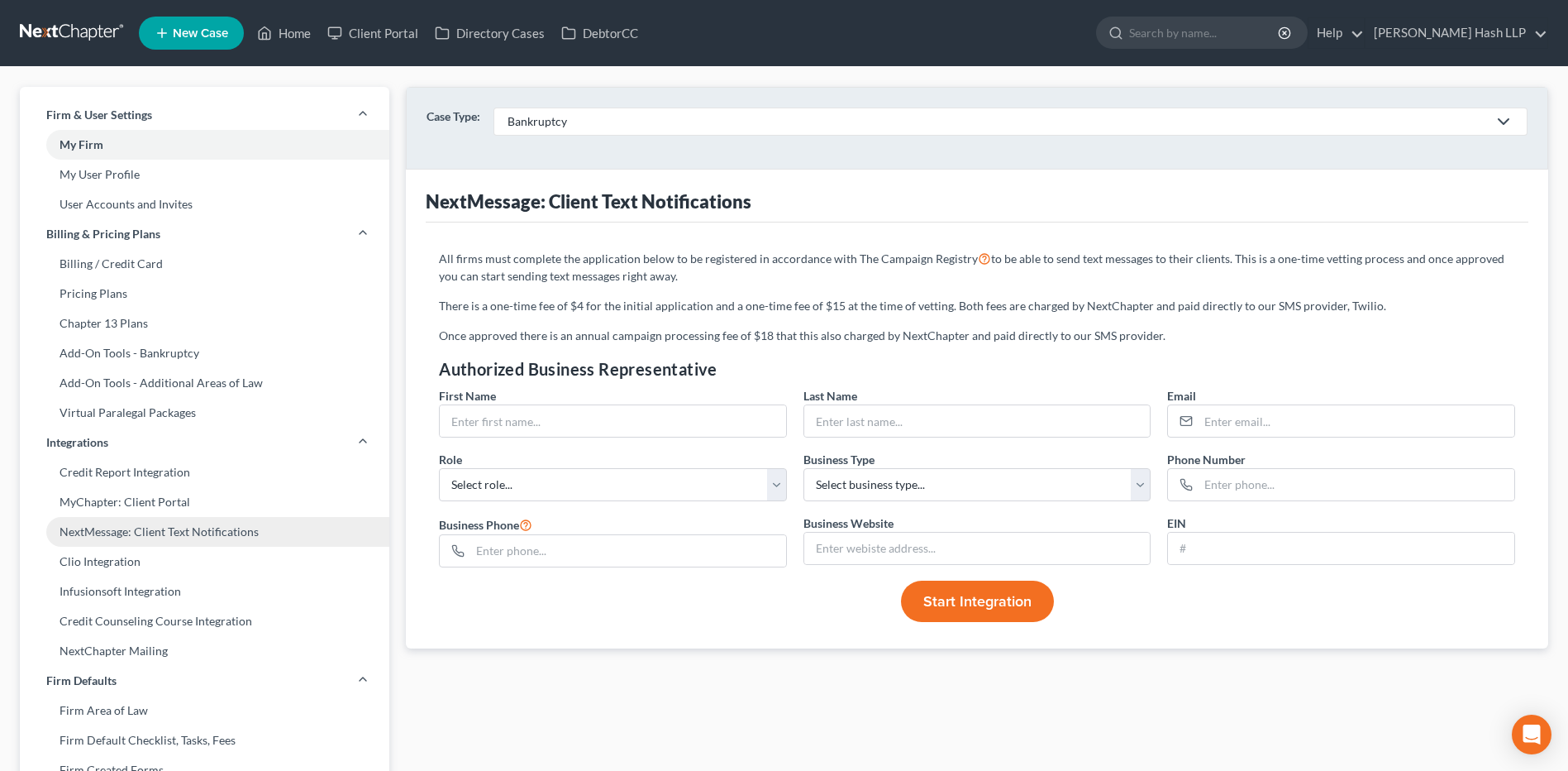
scroll to position [83, 0]
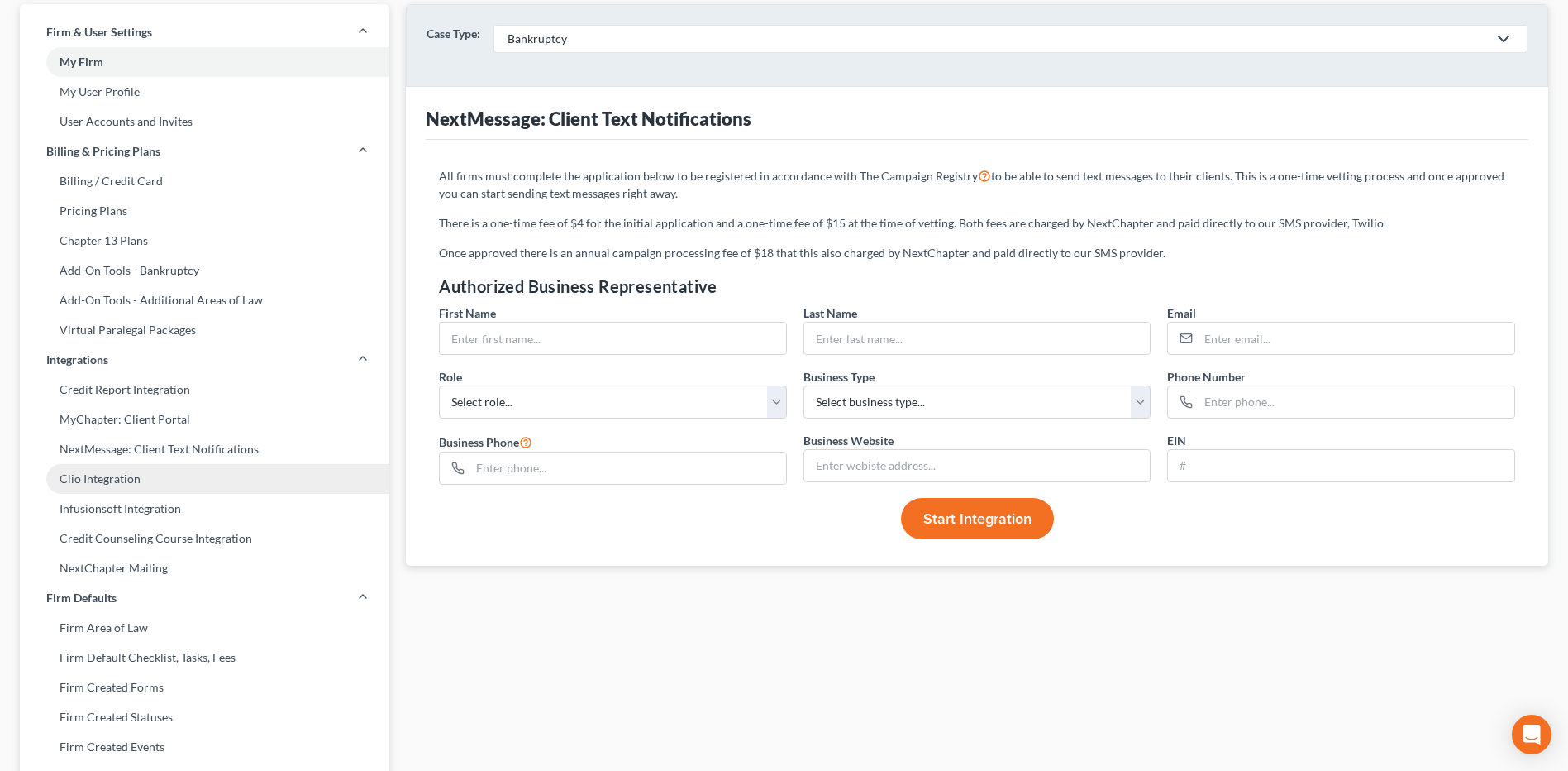
click at [116, 467] on link "Clio Integration" at bounding box center [205, 479] width 370 height 30
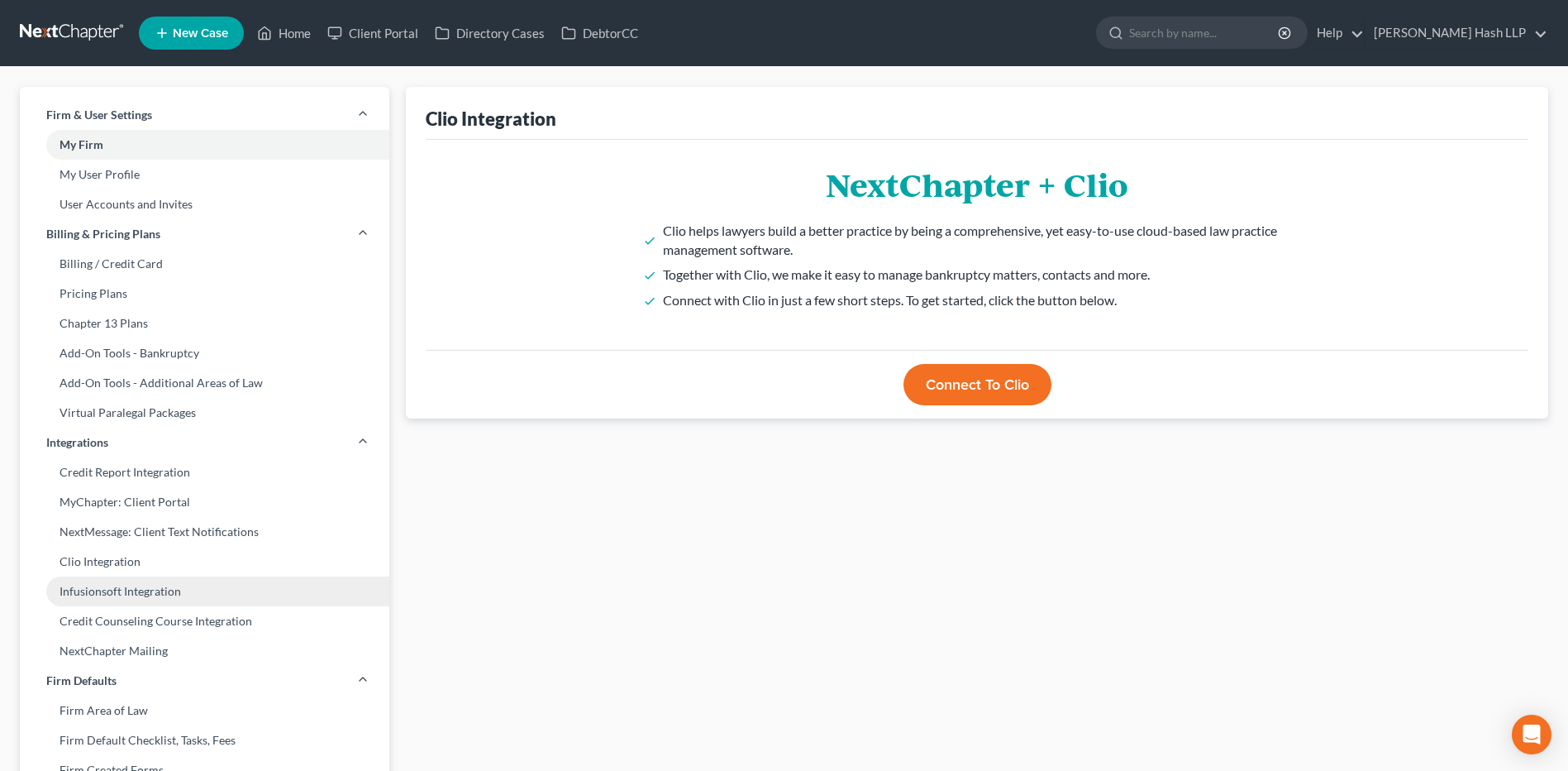
click at [153, 589] on link "Infusionsoft Integration" at bounding box center [205, 591] width 370 height 30
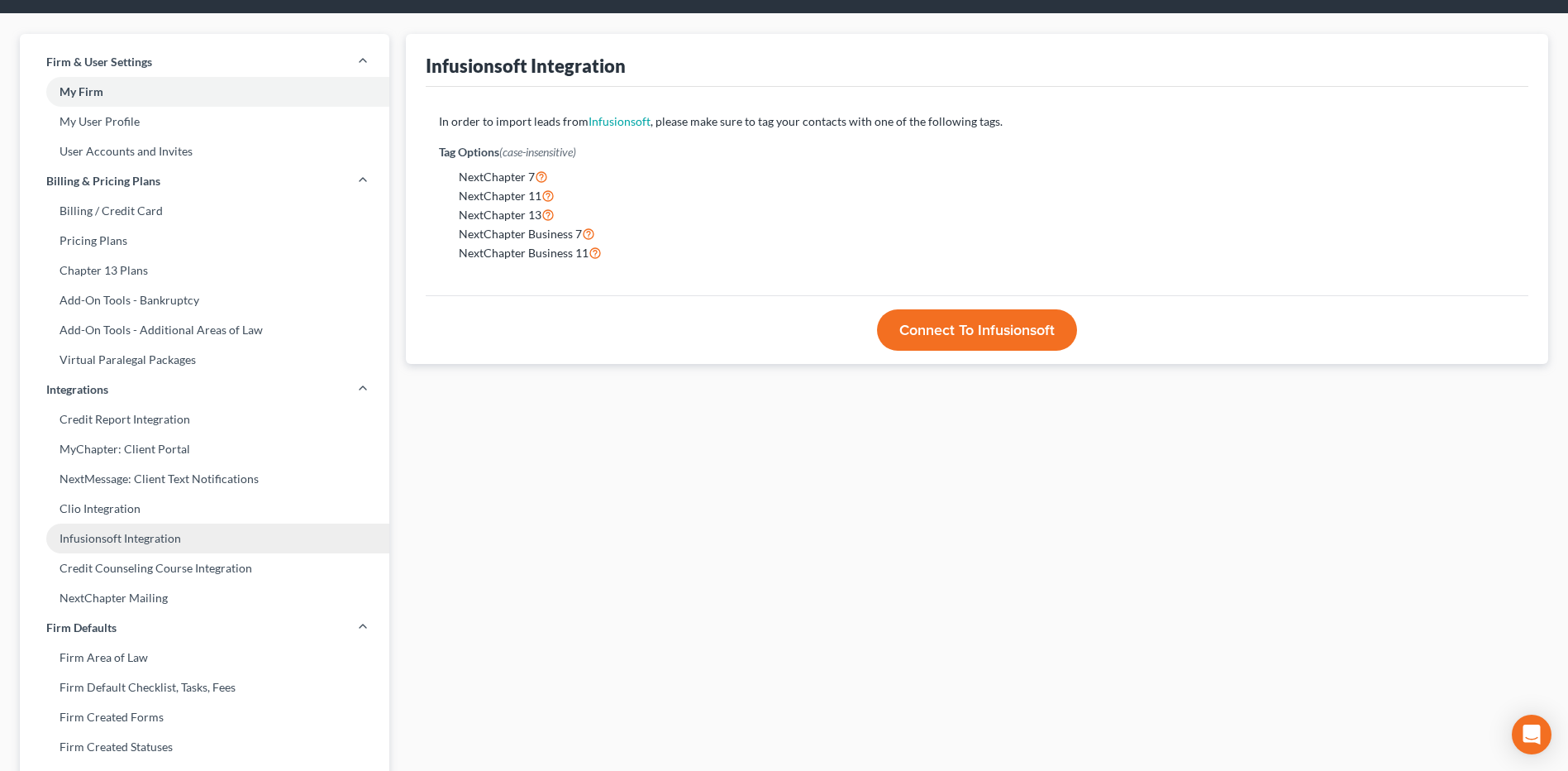
scroll to position [83, 0]
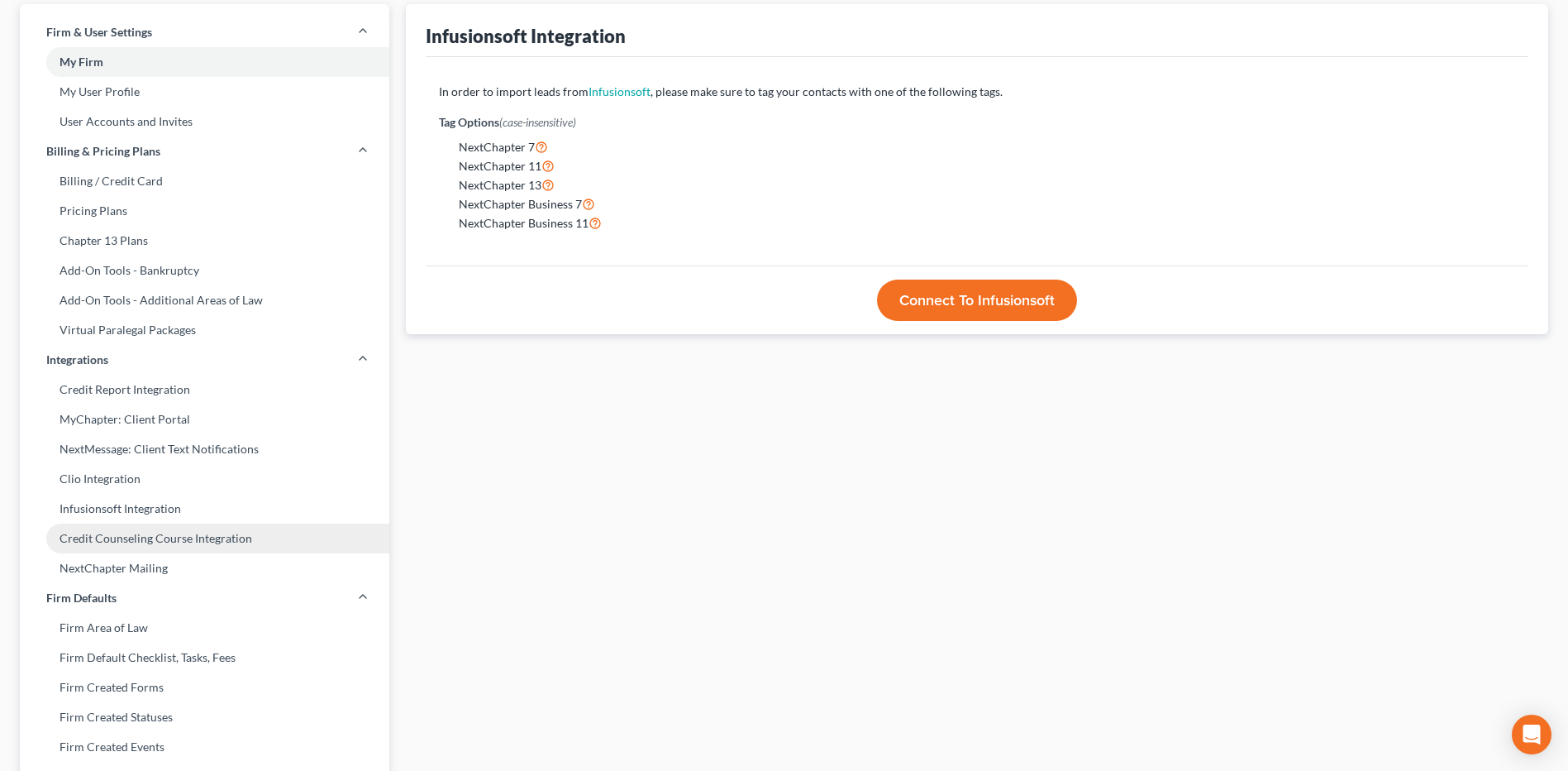
click at [181, 537] on link "Credit Counseling Course Integration" at bounding box center [205, 538] width 370 height 30
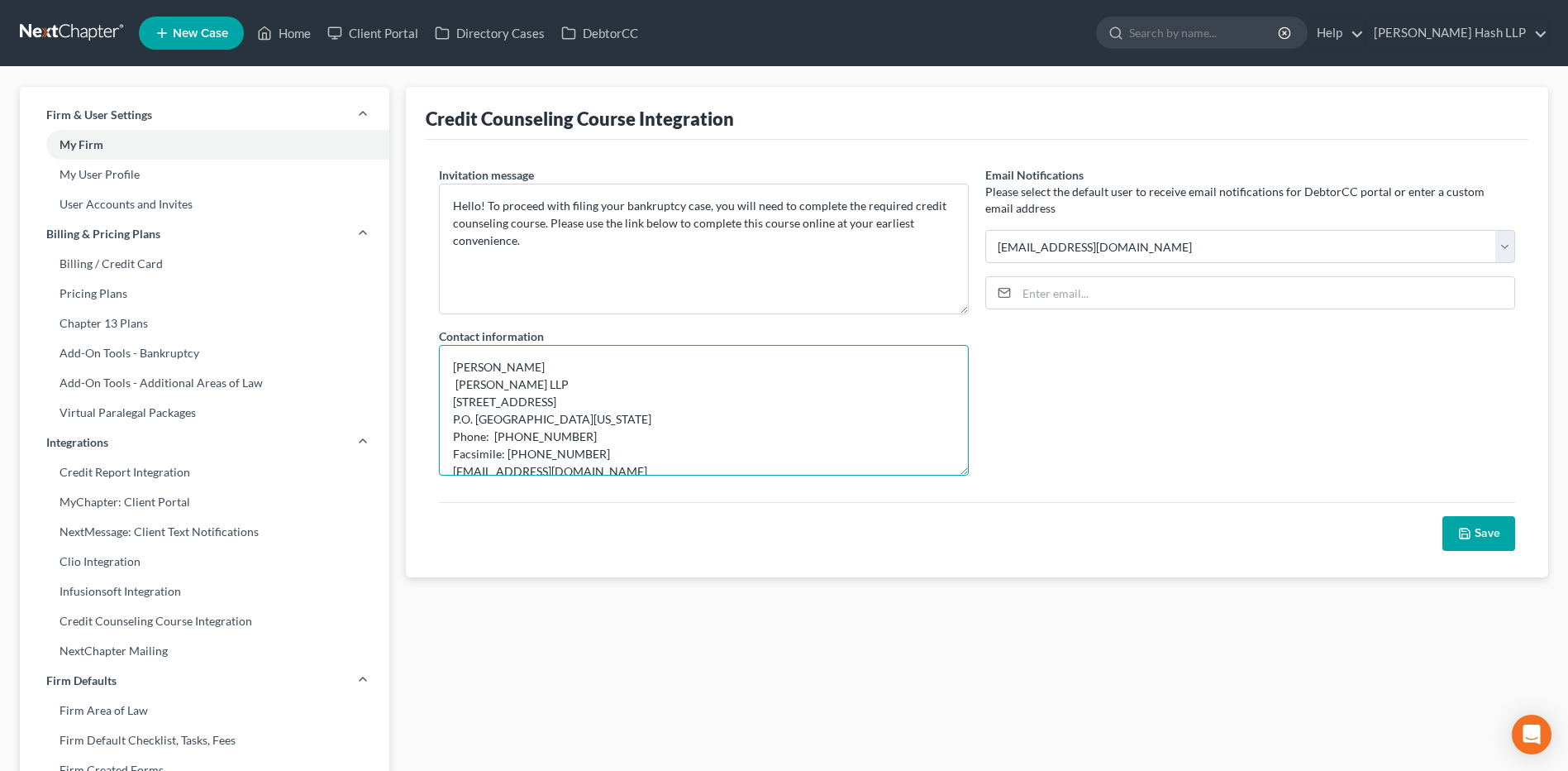
click at [468, 388] on textarea "[PERSON_NAME] [PERSON_NAME] LLP [STREET_ADDRESS] P.O. [GEOGRAPHIC_DATA][US_STAT…" at bounding box center [704, 409] width 530 height 131
click at [492, 421] on textarea "[PERSON_NAME] [PERSON_NAME] Hash LLP [STREET_ADDRESS] P.O. [GEOGRAPHIC_DATA][US…" at bounding box center [704, 409] width 530 height 131
click at [477, 438] on textarea "[PERSON_NAME] [PERSON_NAME] Hash LLP [STREET_ADDRESS] P.O. [GEOGRAPHIC_DATA][US…" at bounding box center [704, 409] width 530 height 131
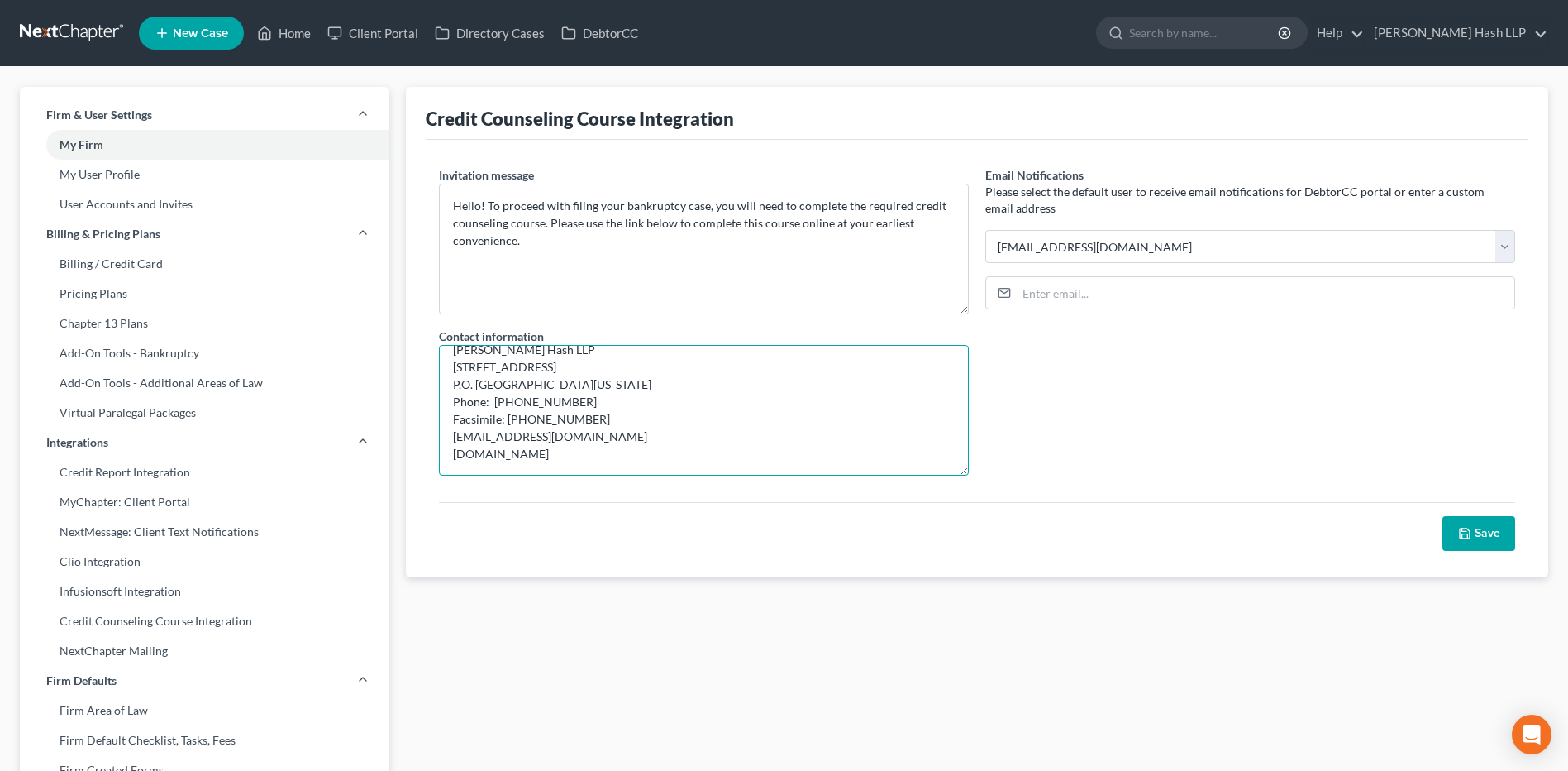
type textarea "[PERSON_NAME] [PERSON_NAME] Hash LLP [STREET_ADDRESS] P.O. [GEOGRAPHIC_DATA][US…"
click at [1479, 536] on button "Save" at bounding box center [1479, 533] width 73 height 35
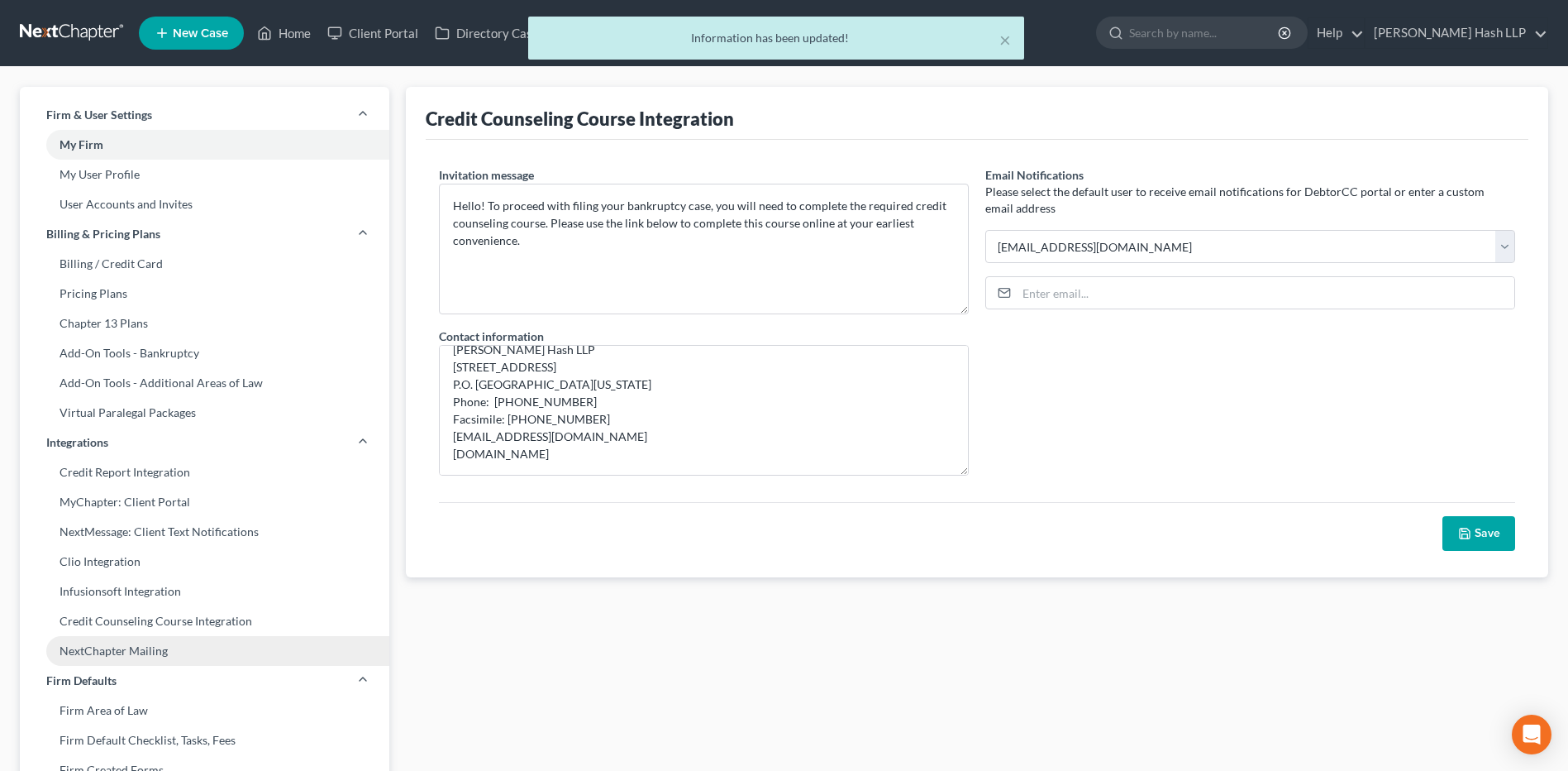
click at [146, 649] on link "NextChapter Mailing" at bounding box center [205, 650] width 370 height 30
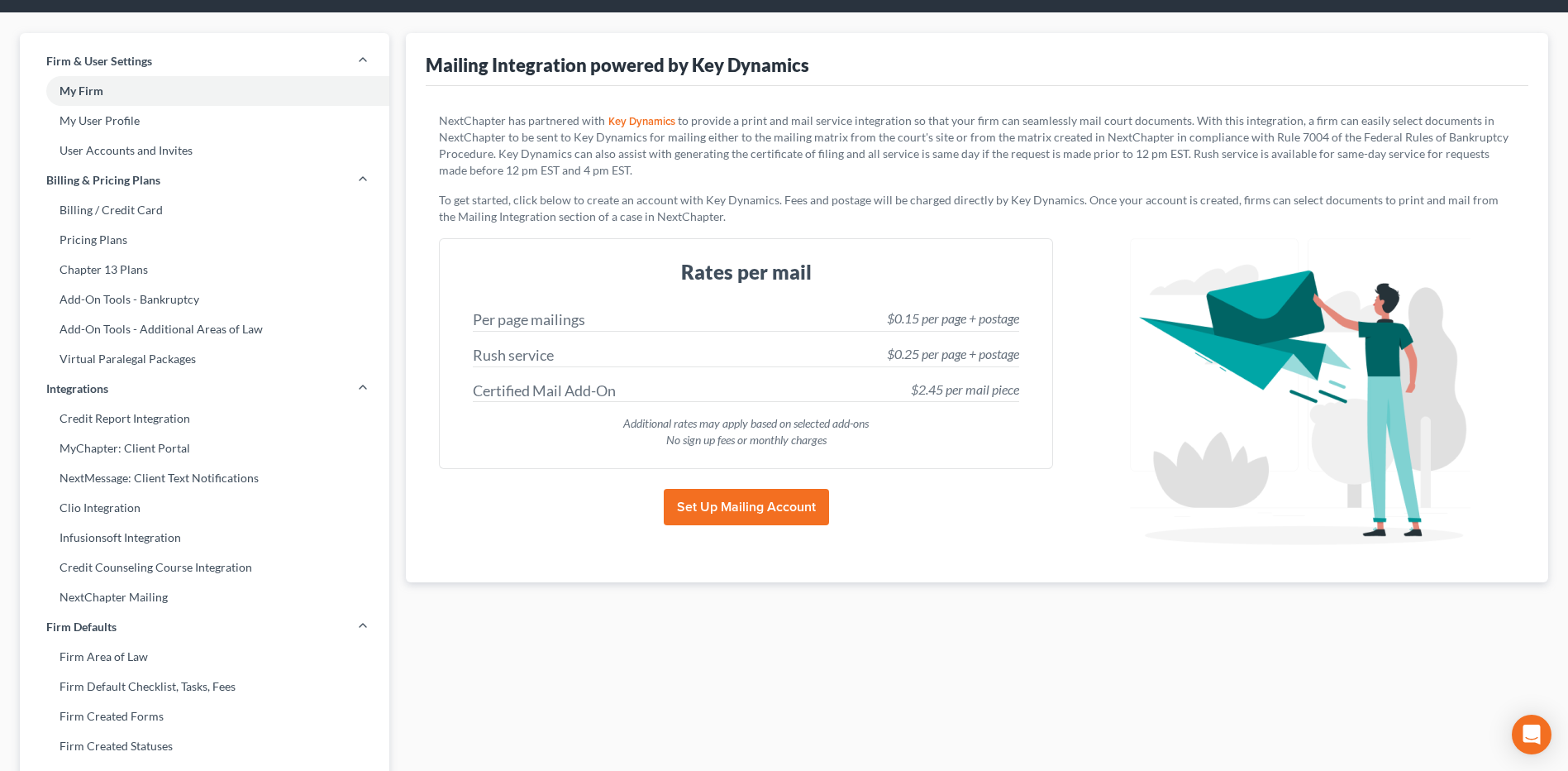
scroll to position [83, 0]
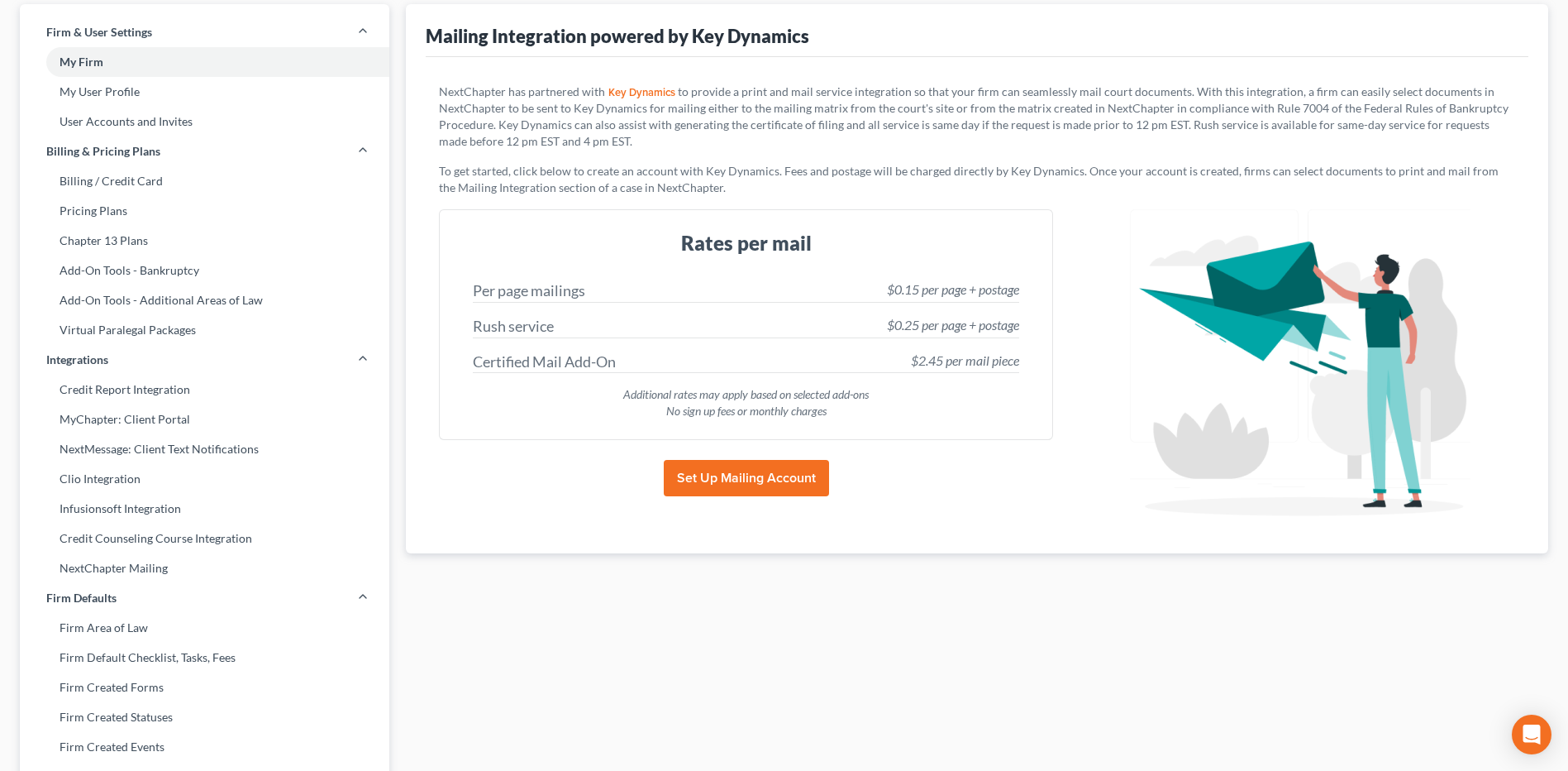
click at [636, 88] on link "Key Dynamics" at bounding box center [642, 93] width 73 height 11
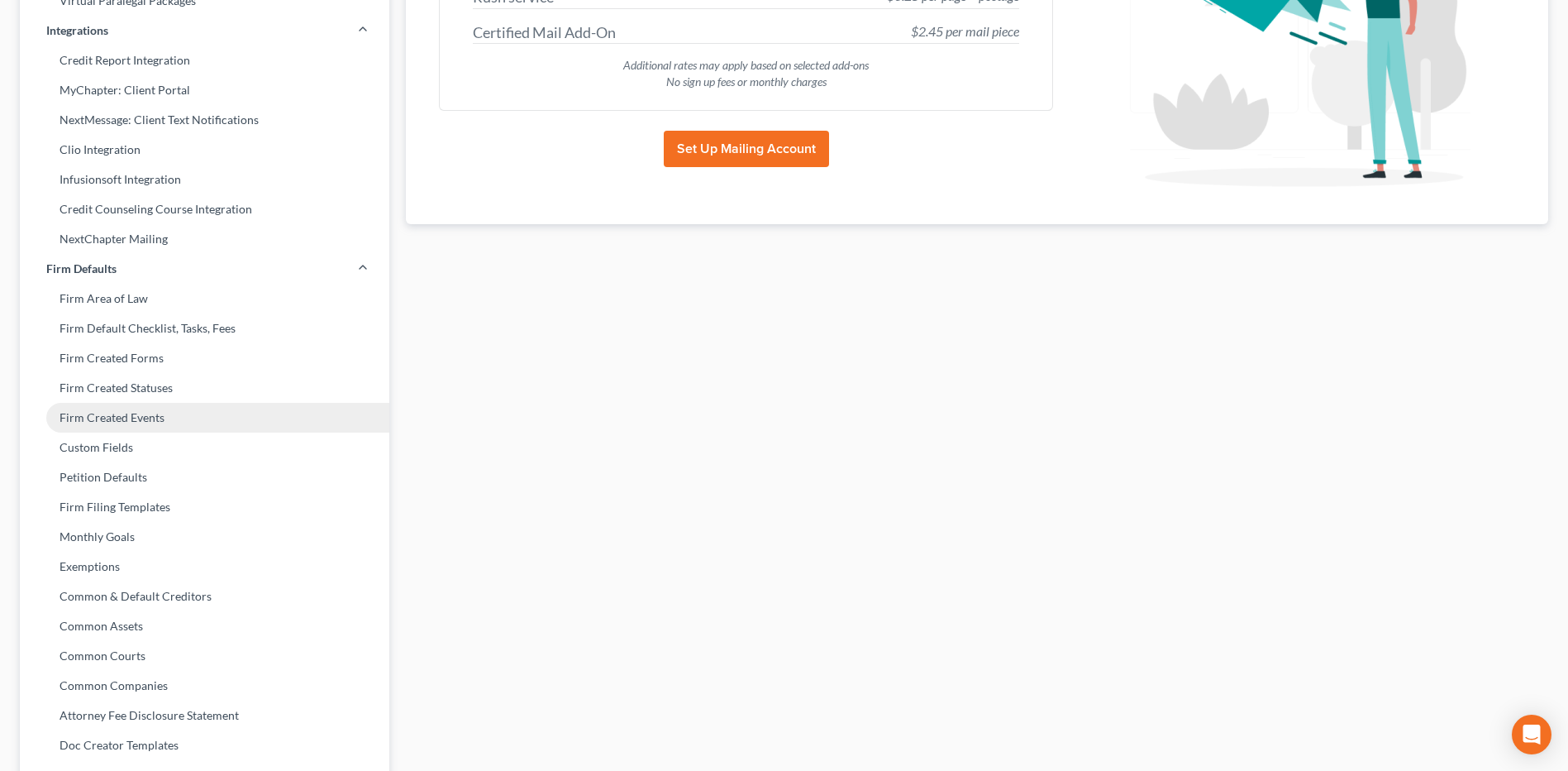
scroll to position [414, 0]
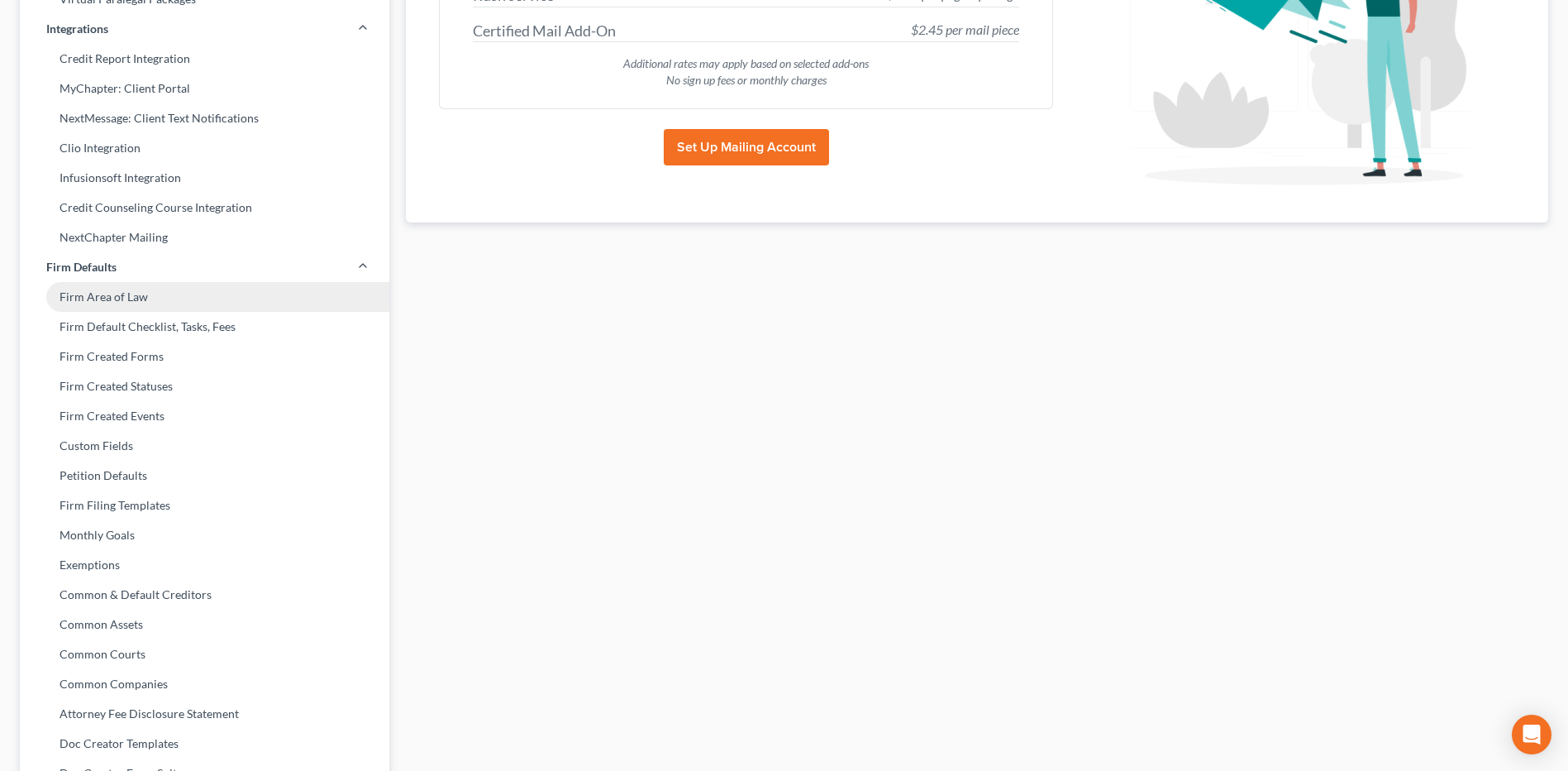
click at [137, 301] on link "Firm Area of Law" at bounding box center [205, 297] width 370 height 30
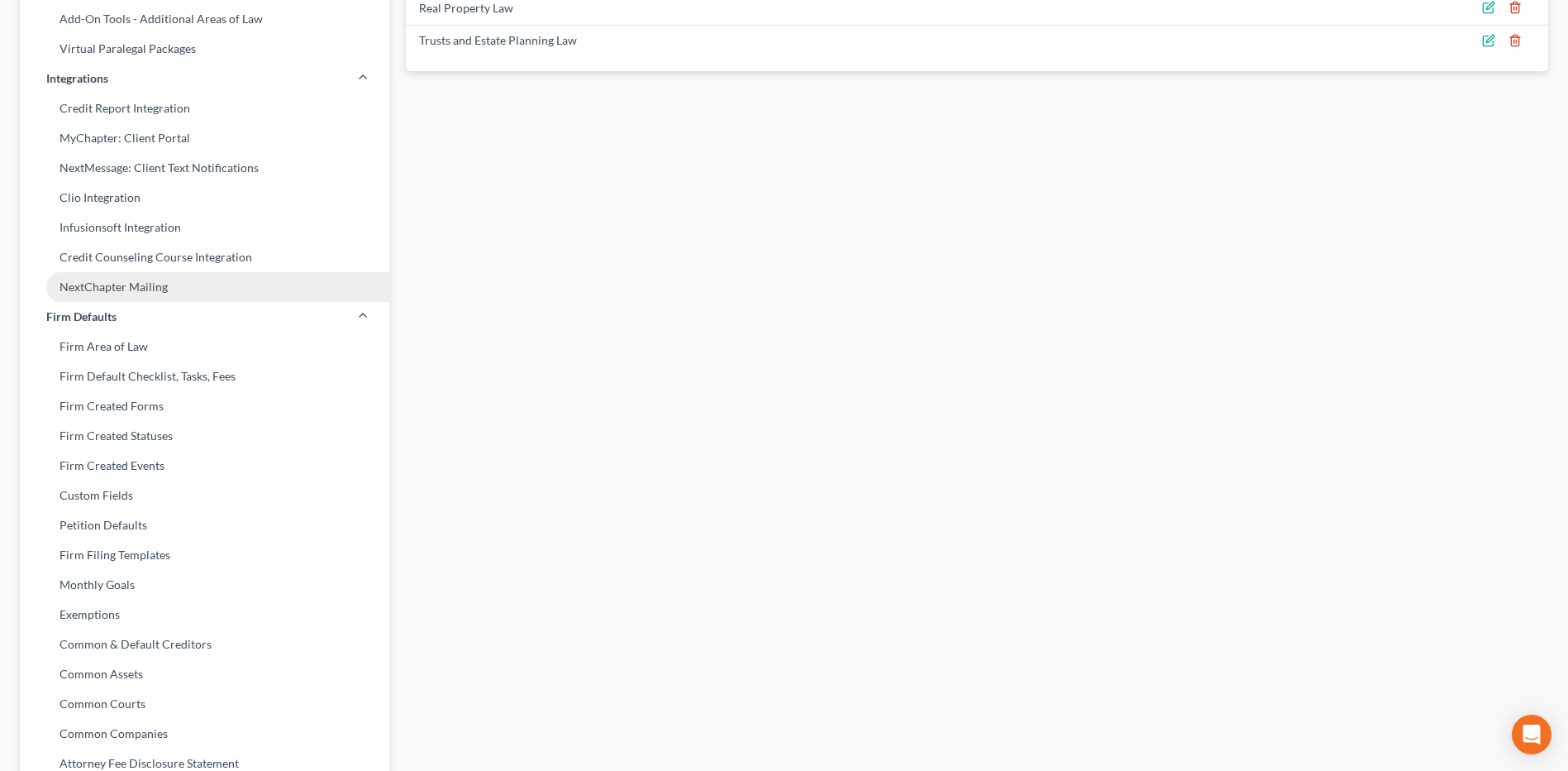
scroll to position [414, 0]
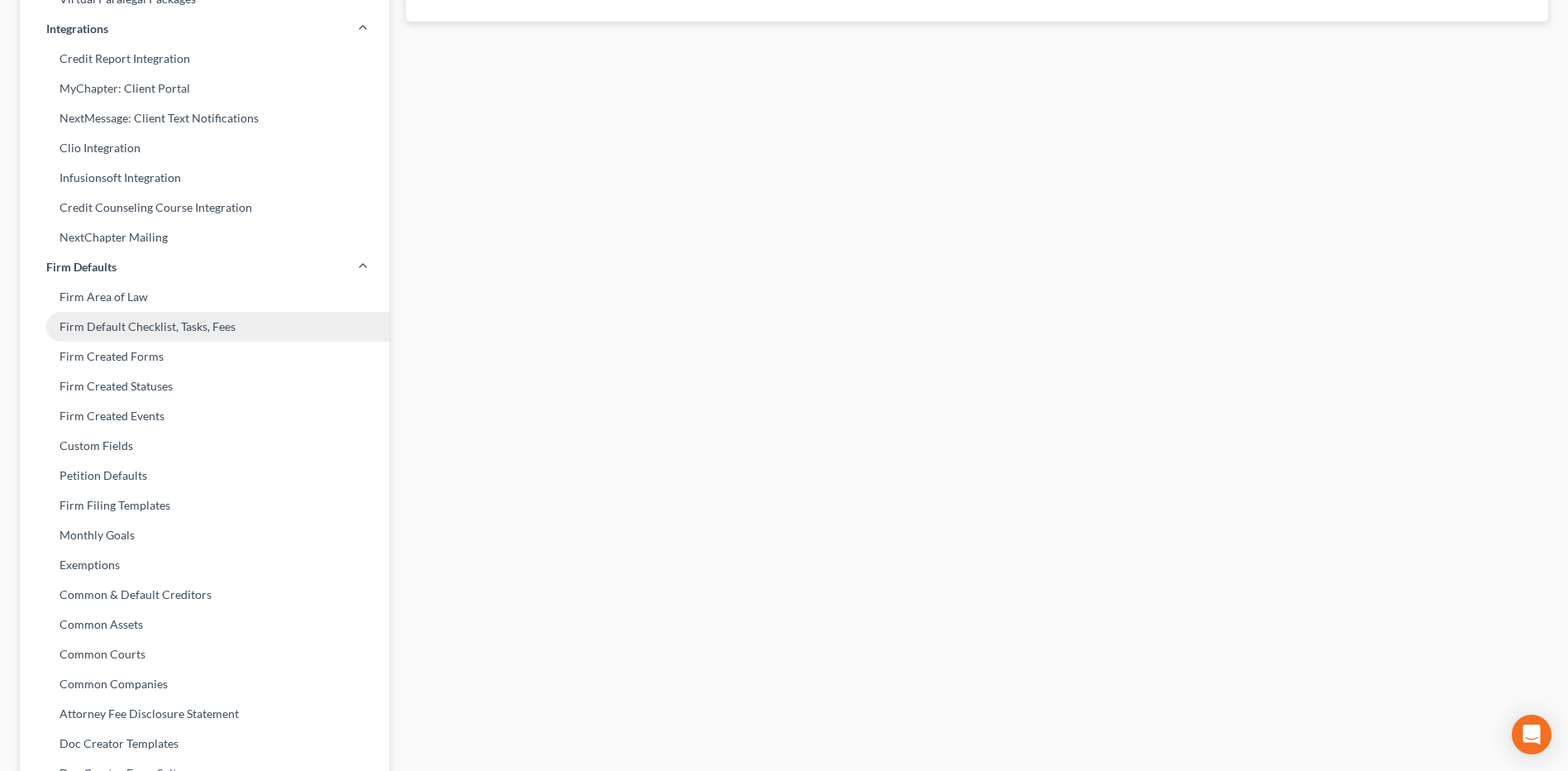
click at [146, 329] on link "Firm Default Checklist, Tasks, Fees" at bounding box center [205, 326] width 370 height 30
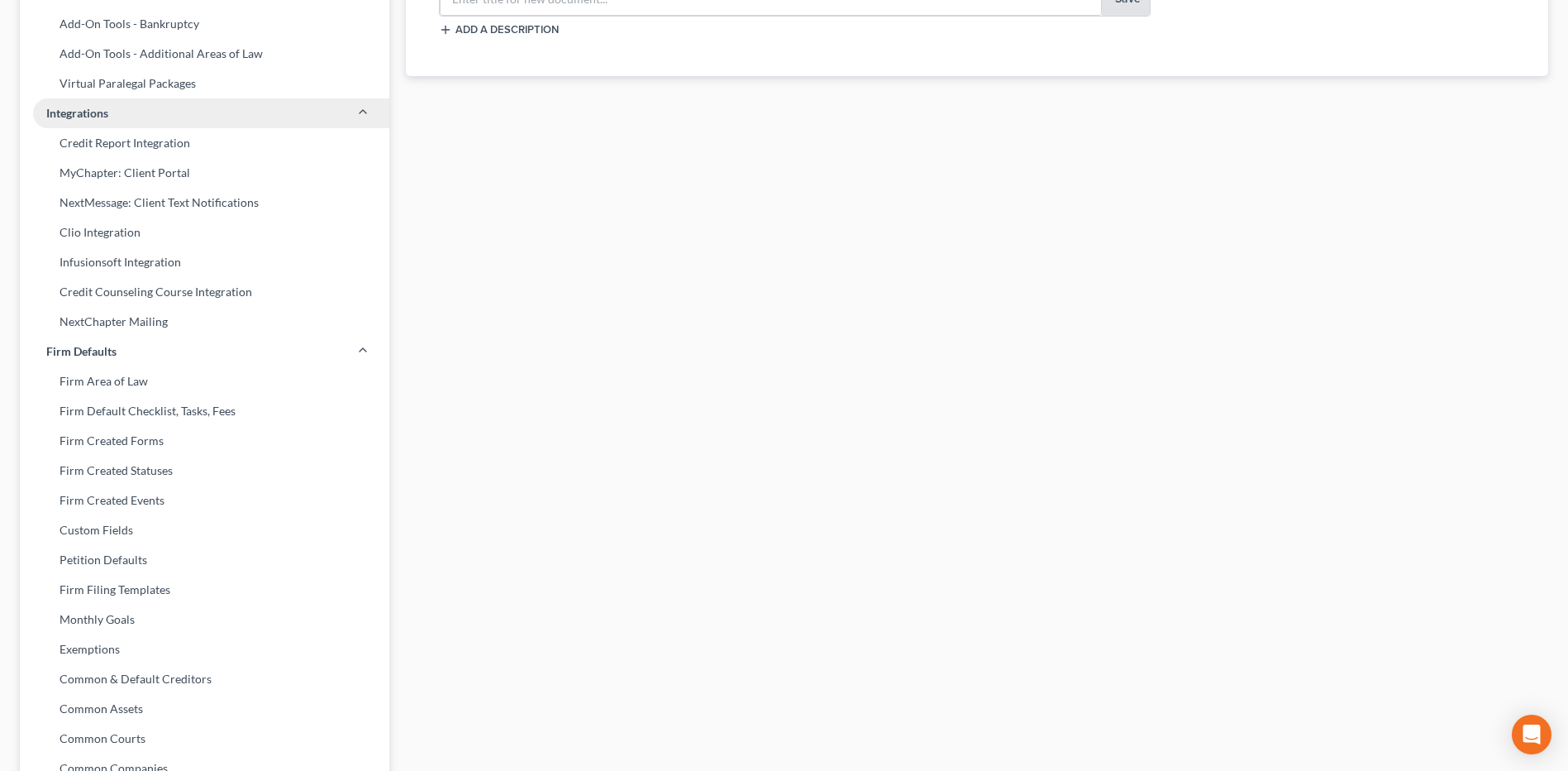
scroll to position [331, 0]
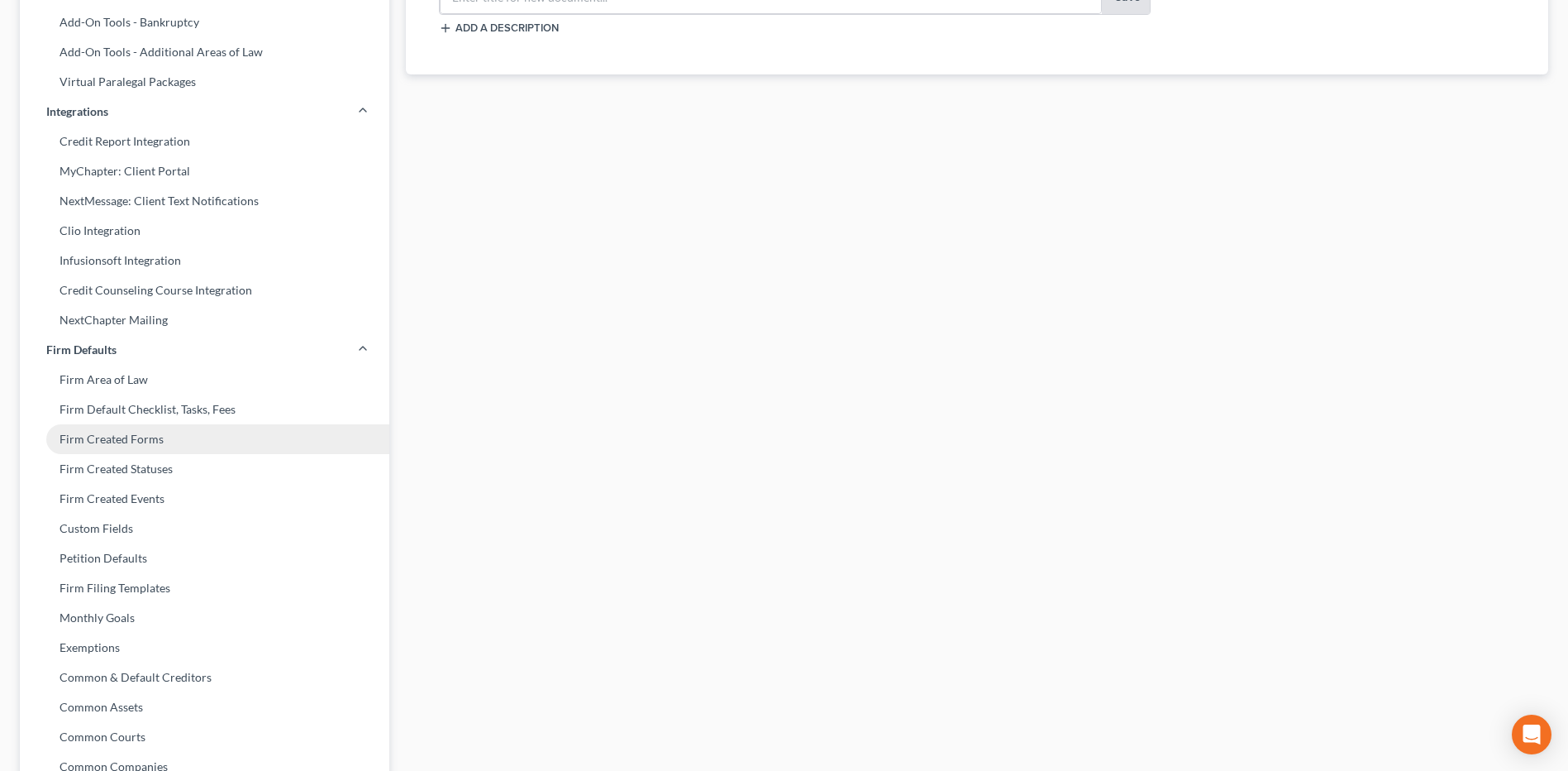
click at [156, 436] on link "Firm Created Forms" at bounding box center [205, 438] width 370 height 30
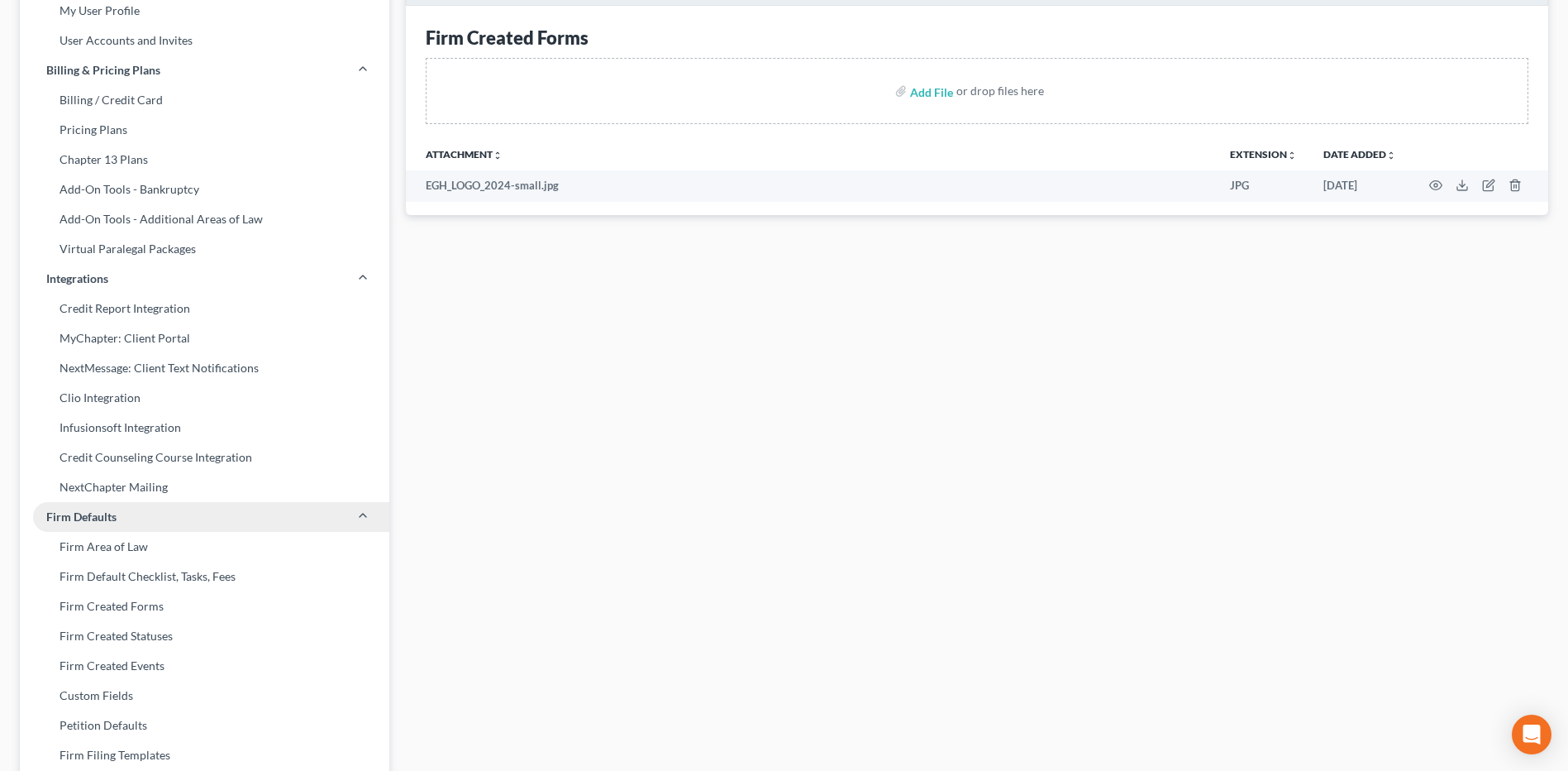
scroll to position [165, 0]
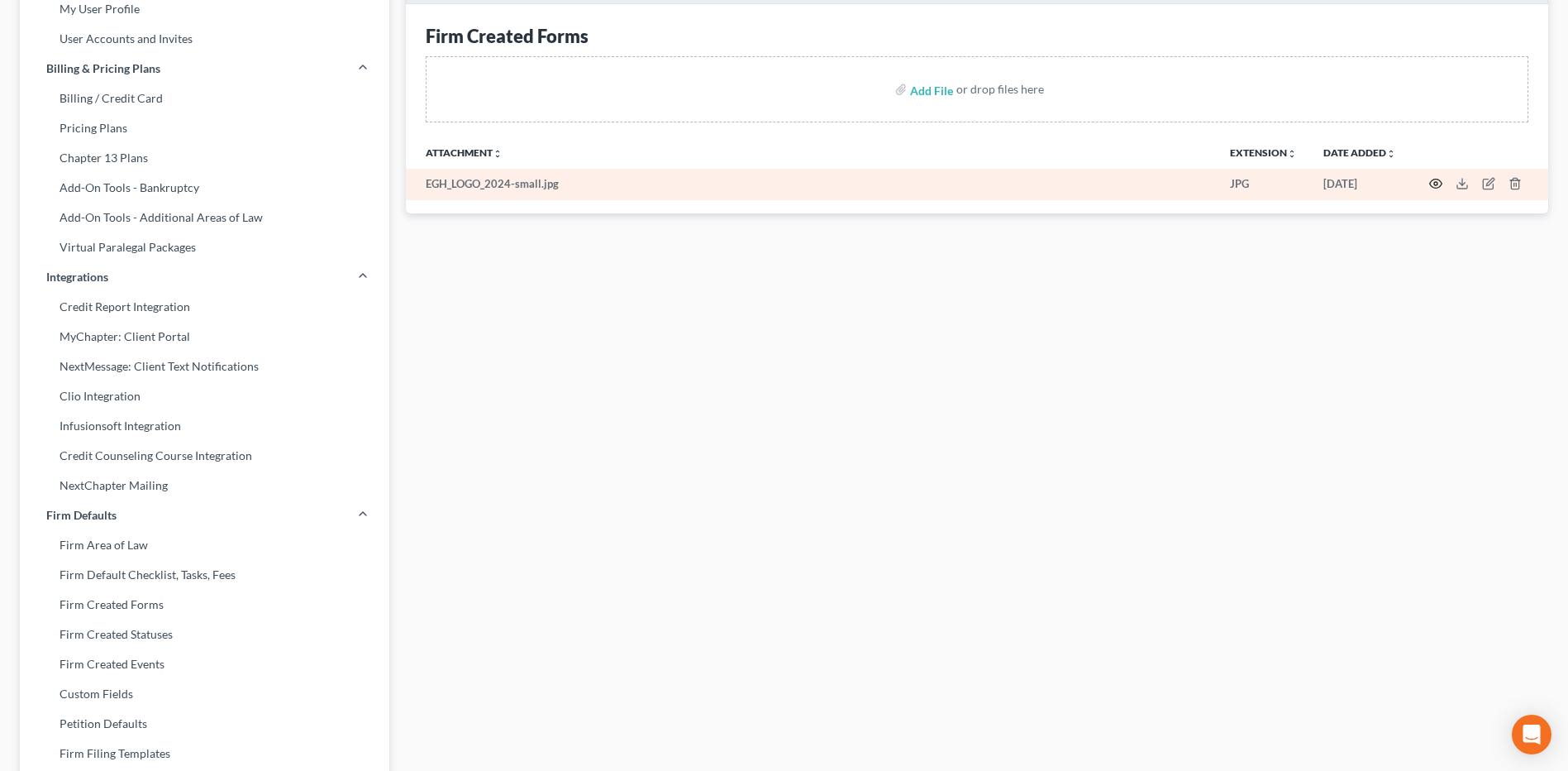
click at [1436, 185] on icon "button" at bounding box center [1436, 184] width 13 height 13
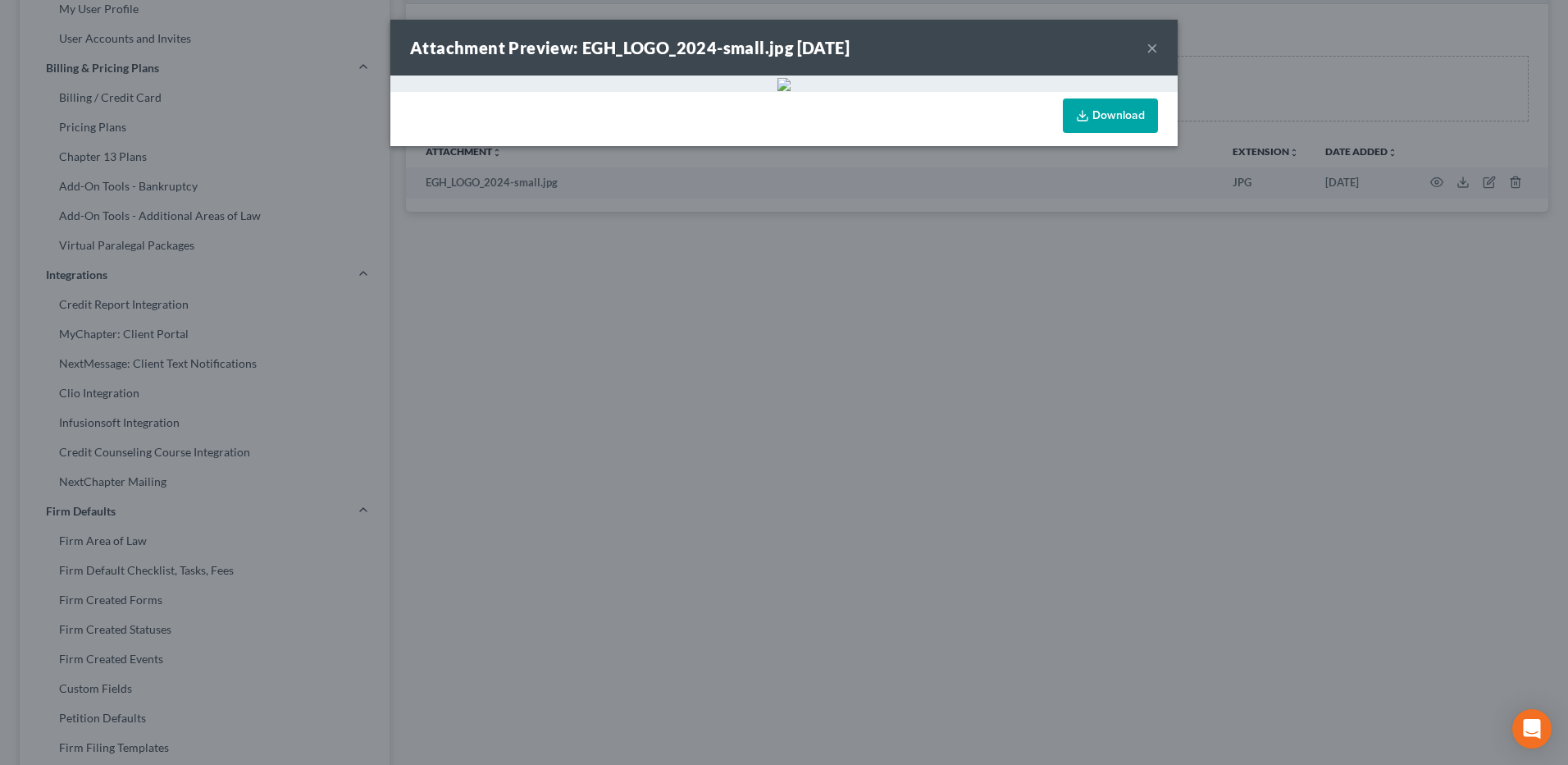
click at [1148, 41] on button "×" at bounding box center [1152, 48] width 12 height 20
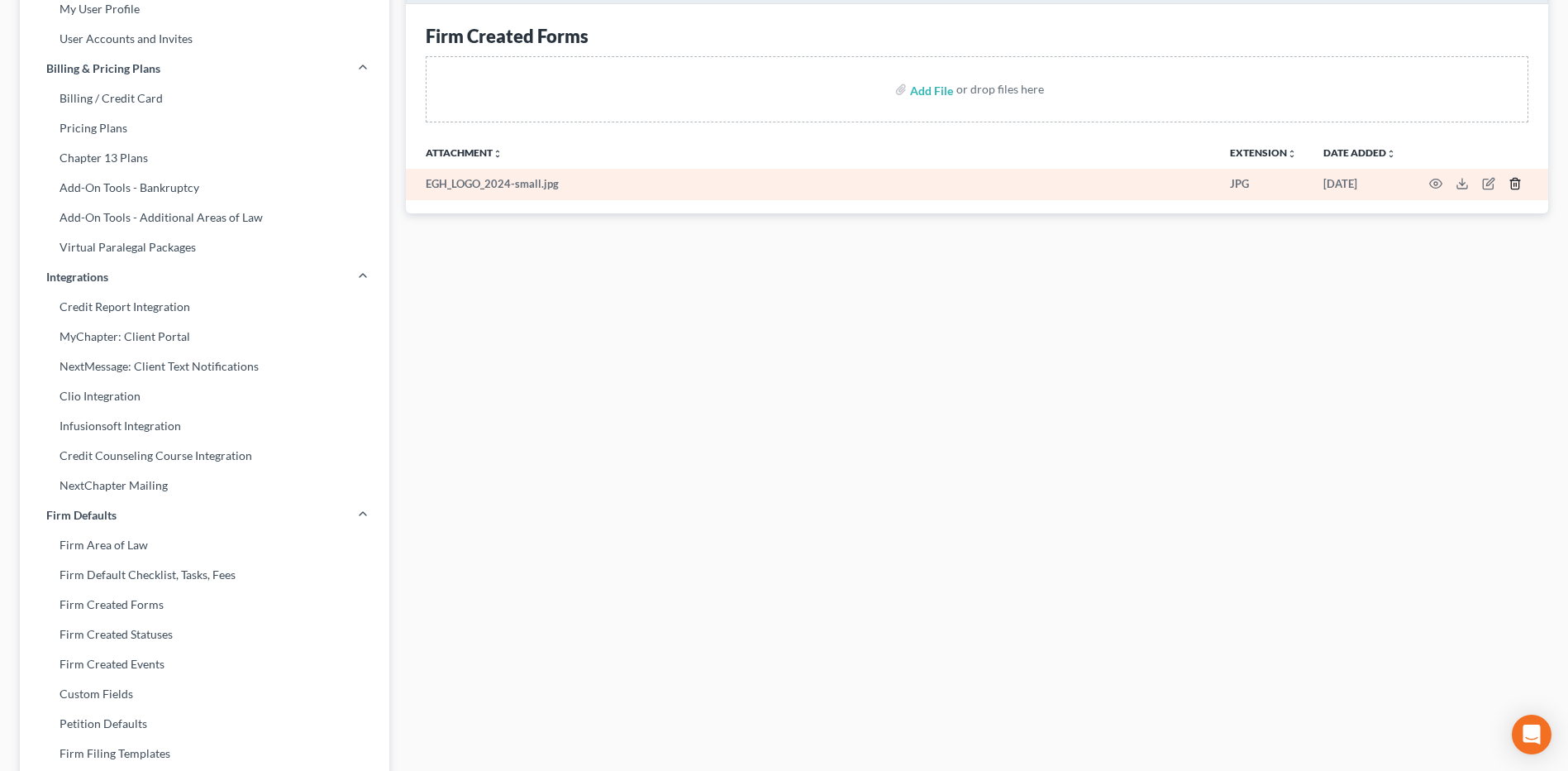
click at [1516, 186] on line "button" at bounding box center [1516, 185] width 0 height 4
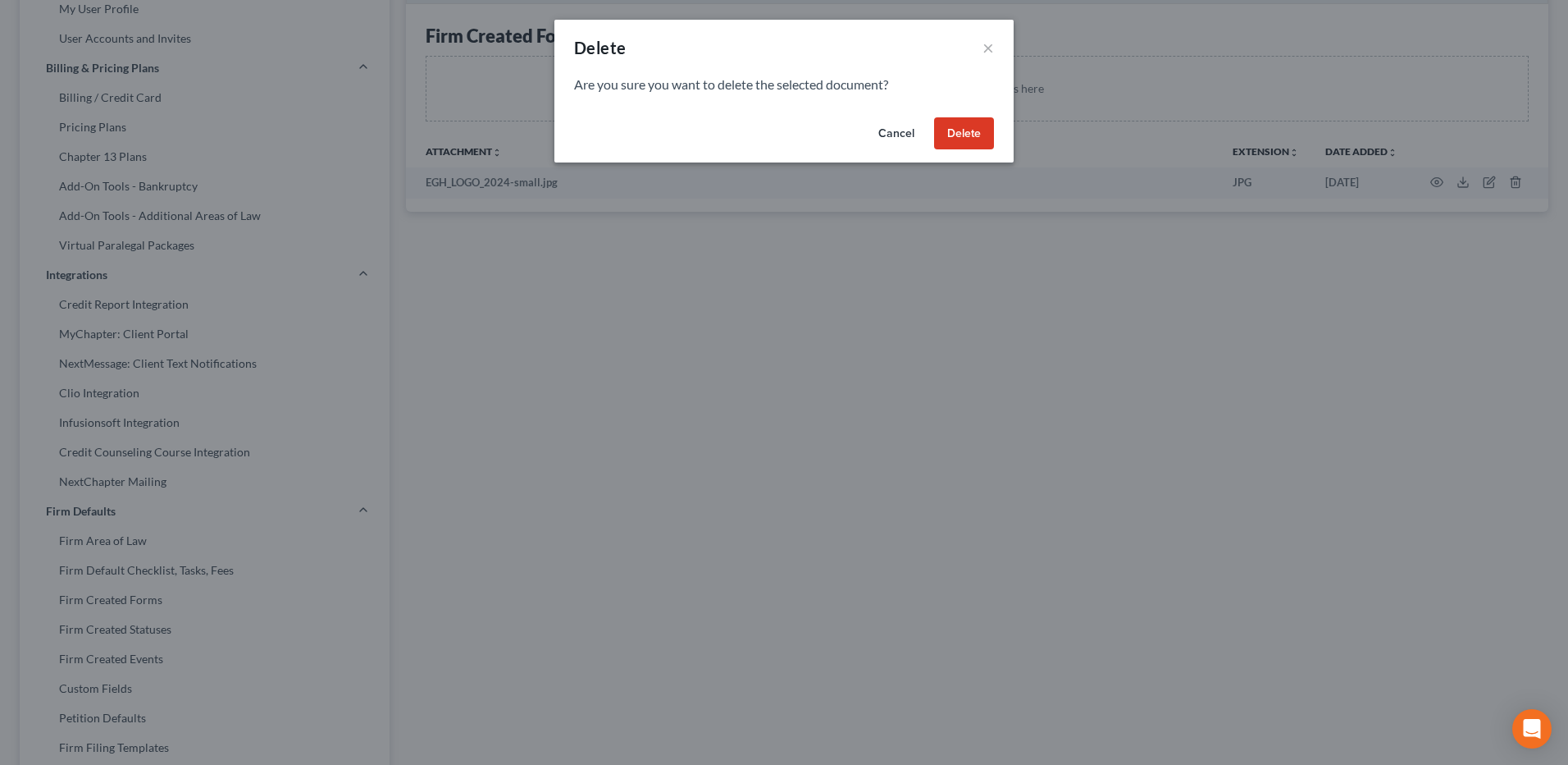
click at [966, 135] on button "Delete" at bounding box center [964, 133] width 60 height 33
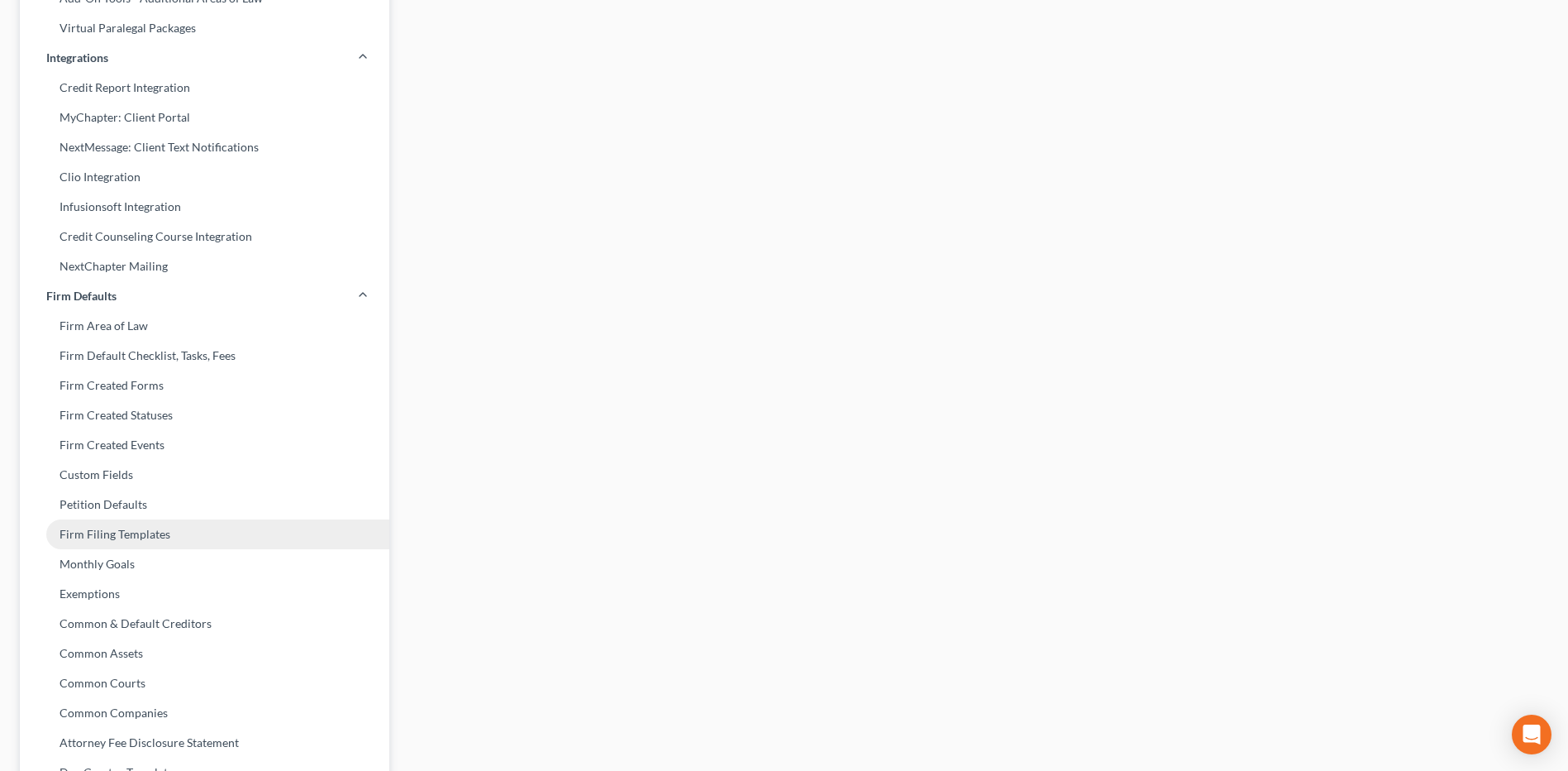
scroll to position [414, 0]
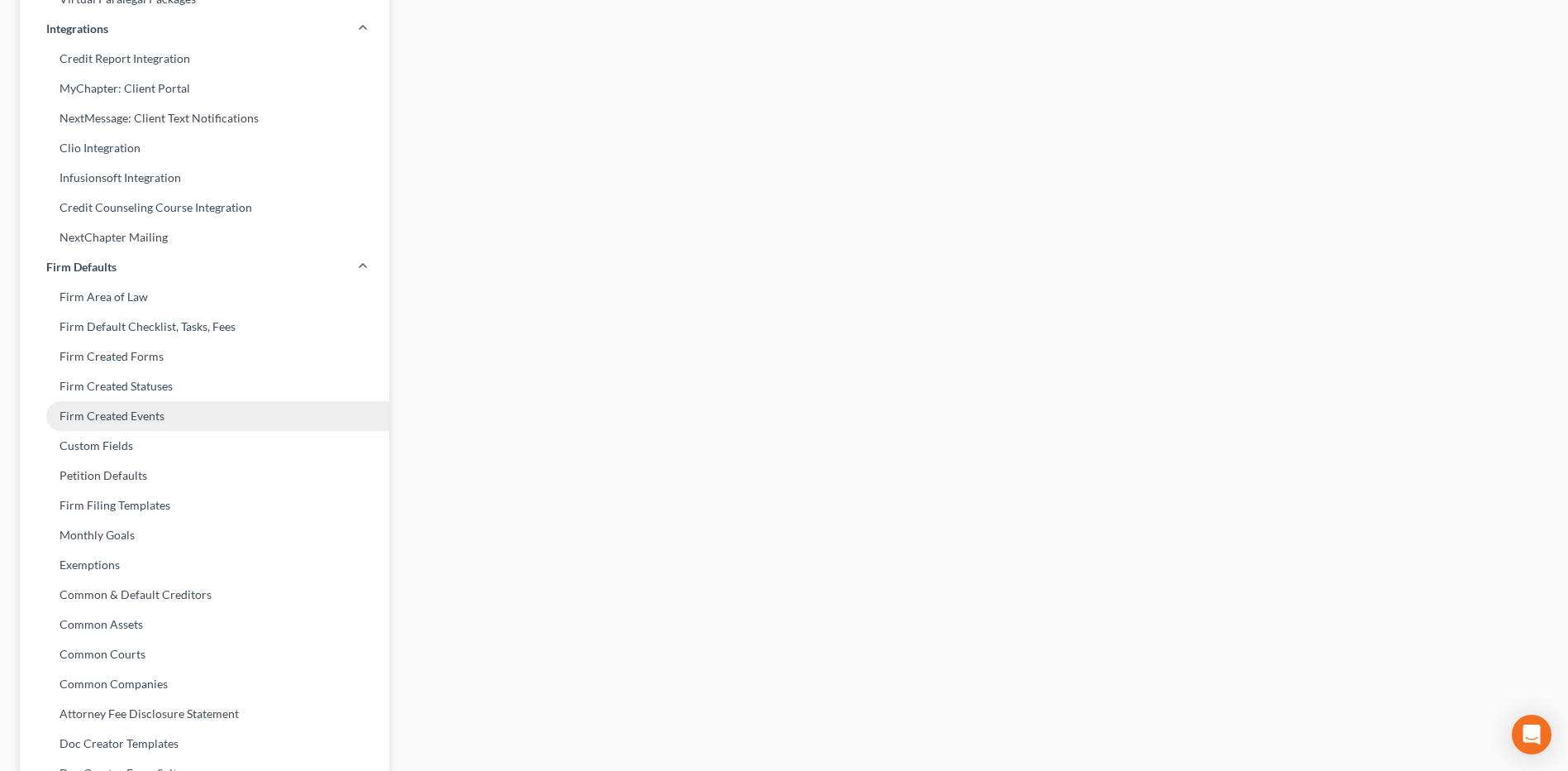
click at [150, 411] on link "Firm Created Events" at bounding box center [205, 416] width 370 height 30
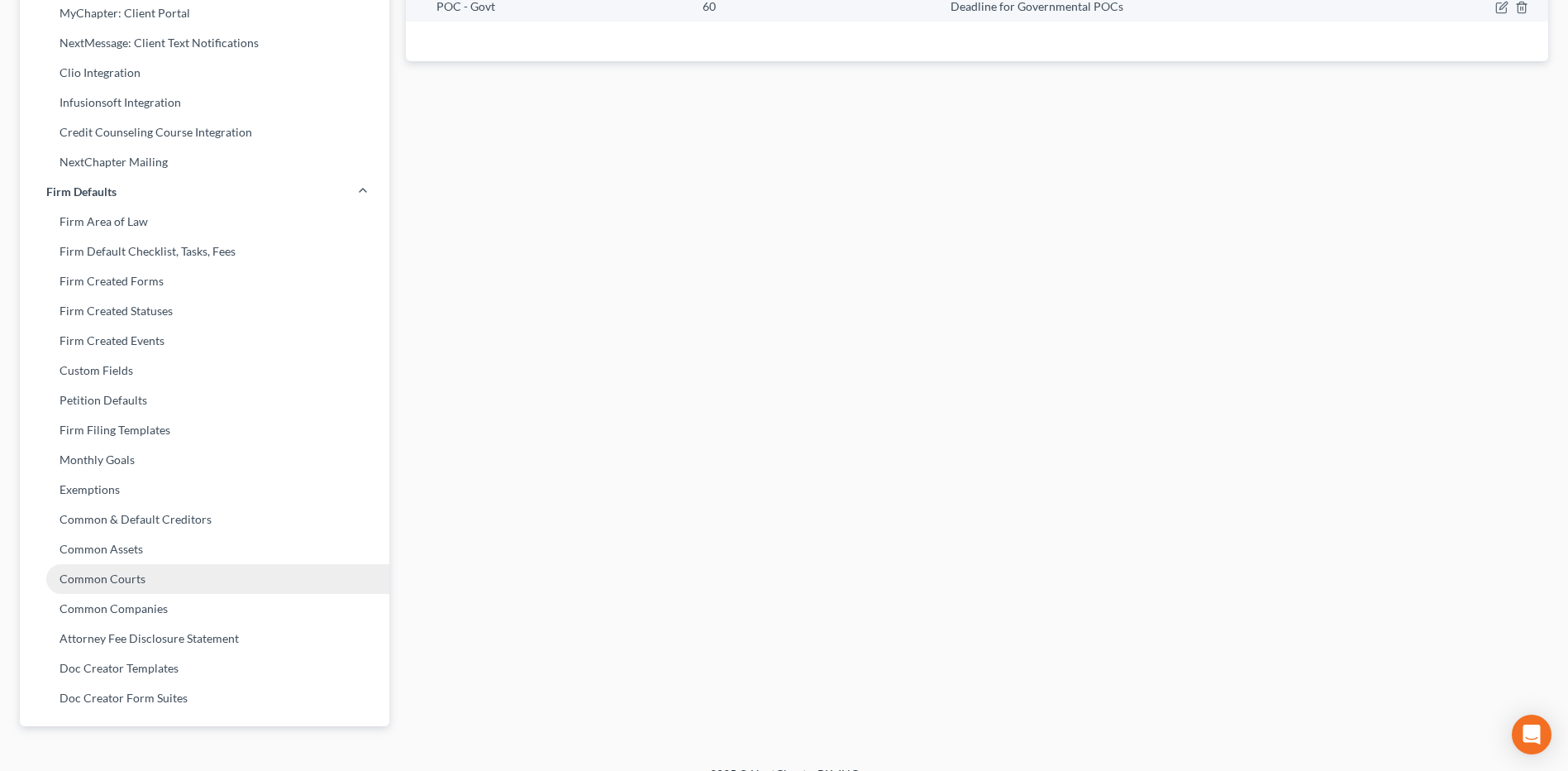
scroll to position [496, 0]
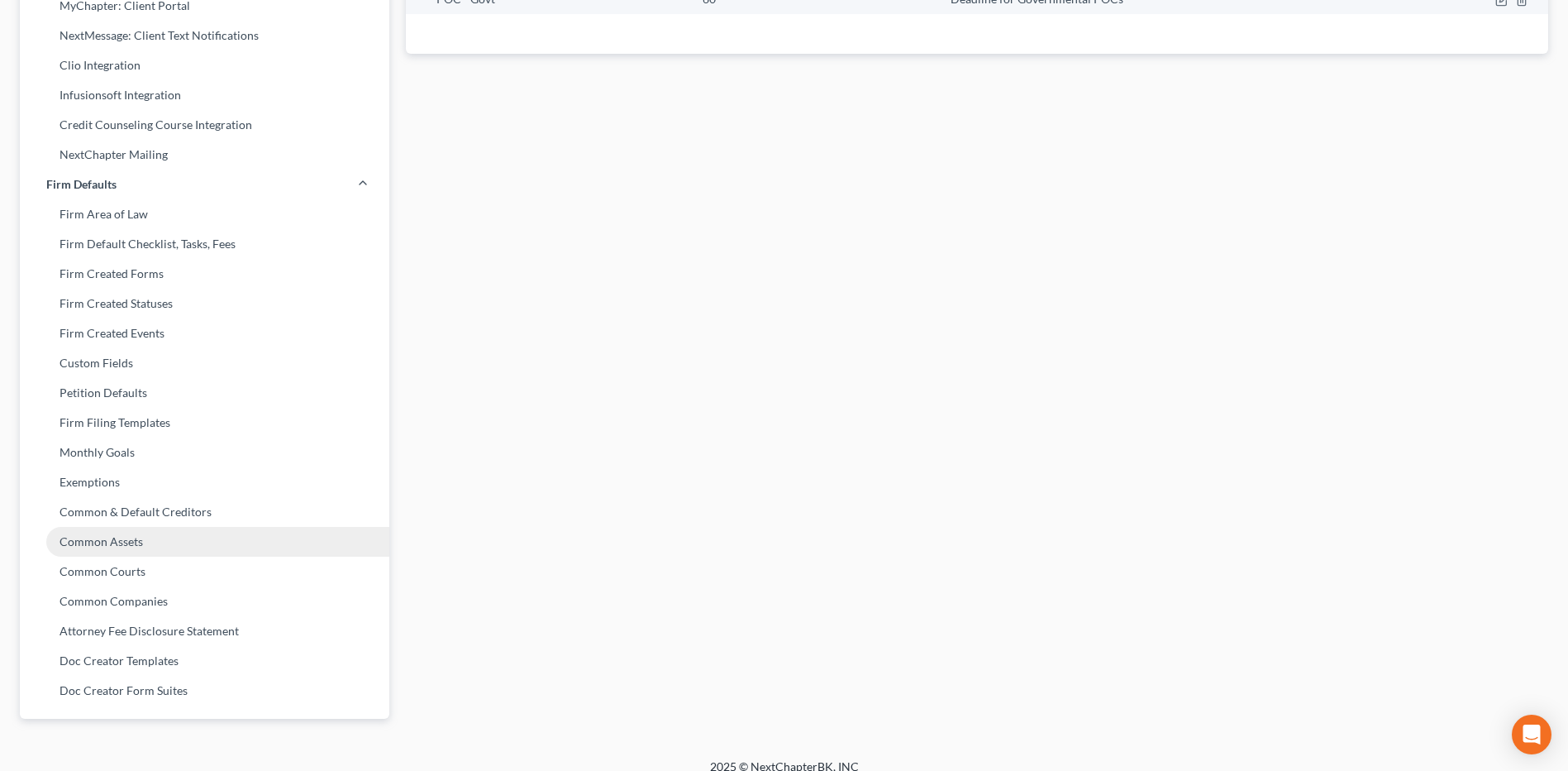
click at [155, 544] on link "Common Assets" at bounding box center [205, 542] width 370 height 30
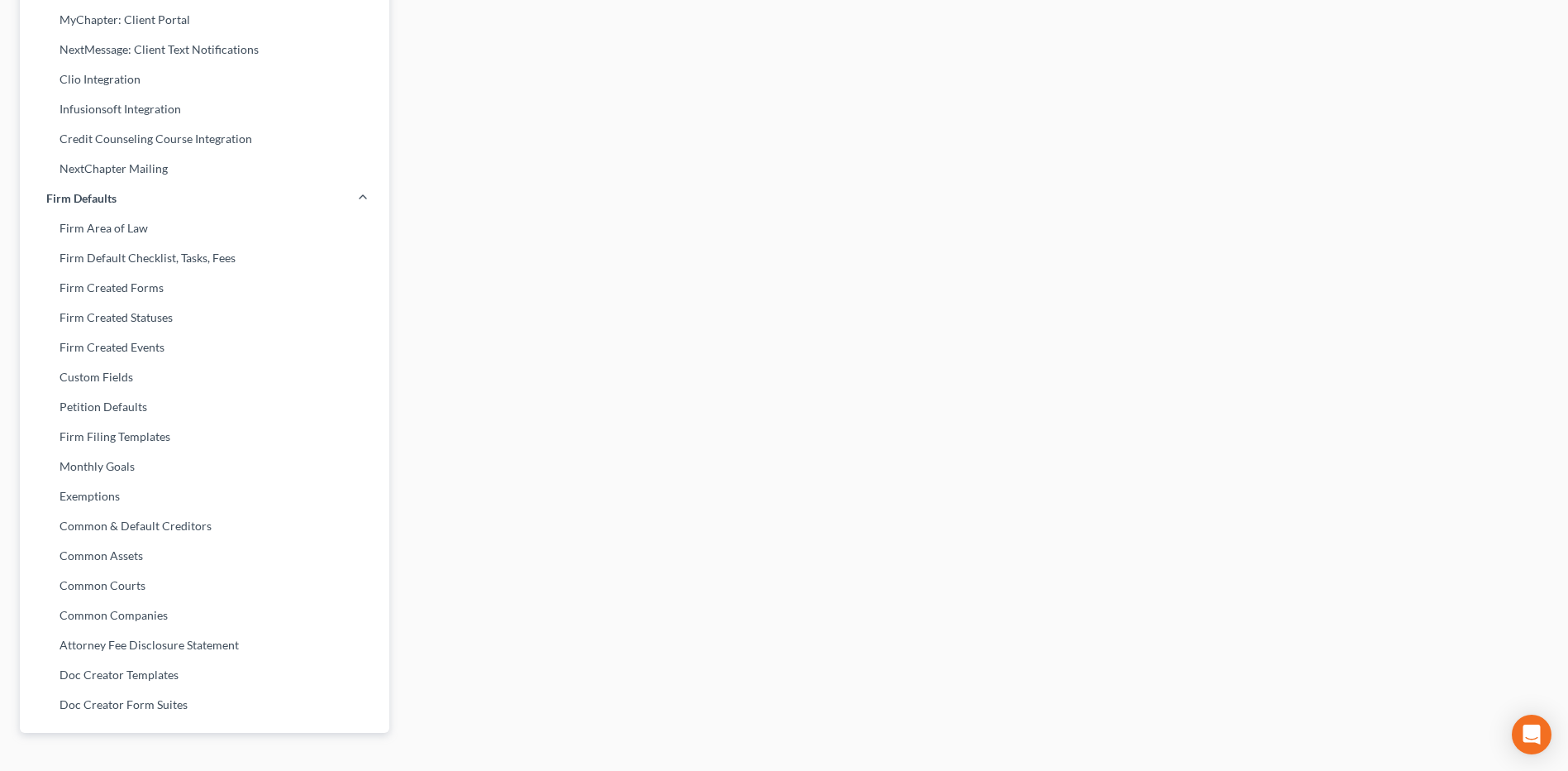
scroll to position [496, 0]
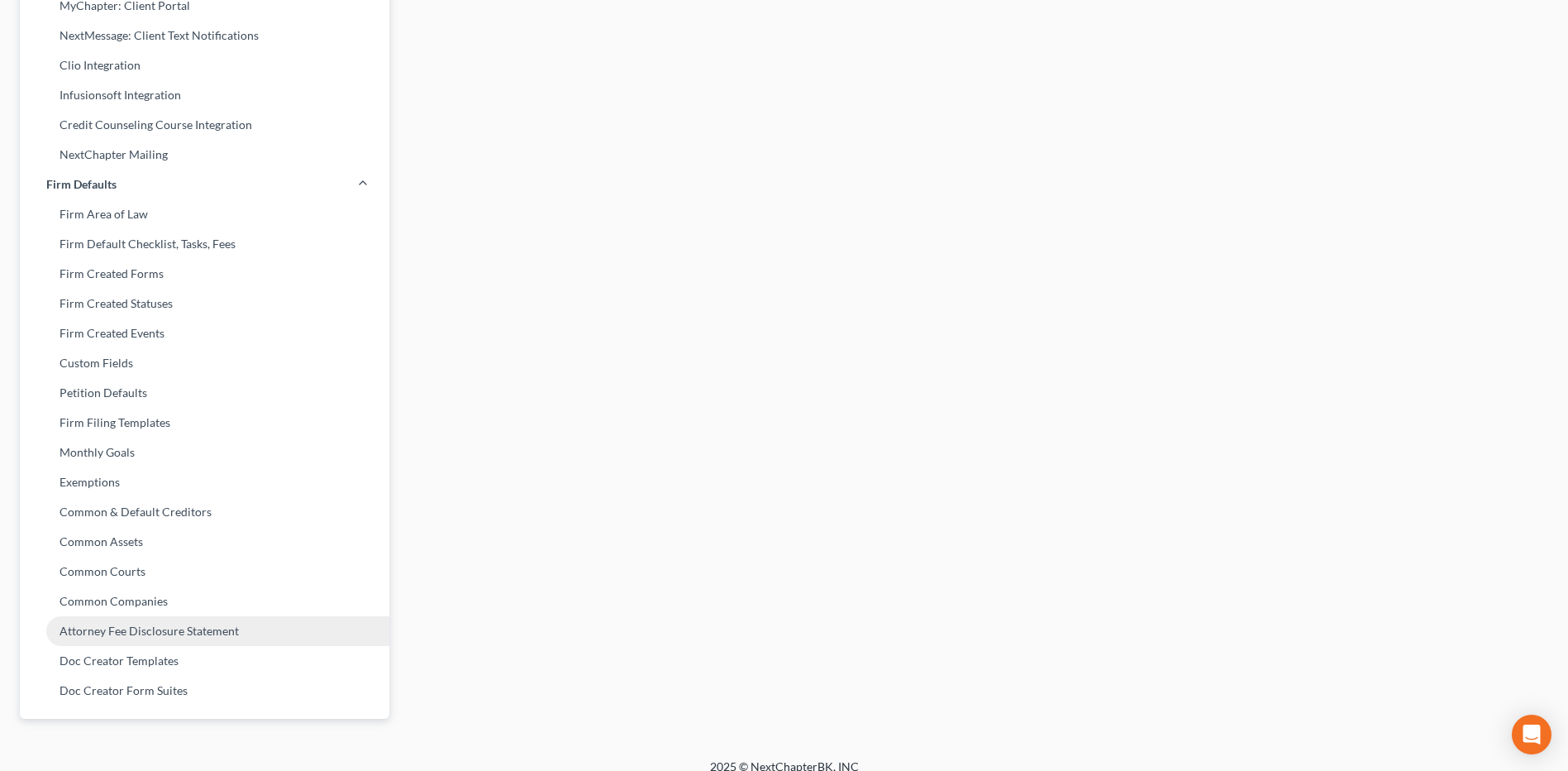
click at [194, 632] on link "Attorney Fee Disclosure Statement" at bounding box center [205, 630] width 370 height 30
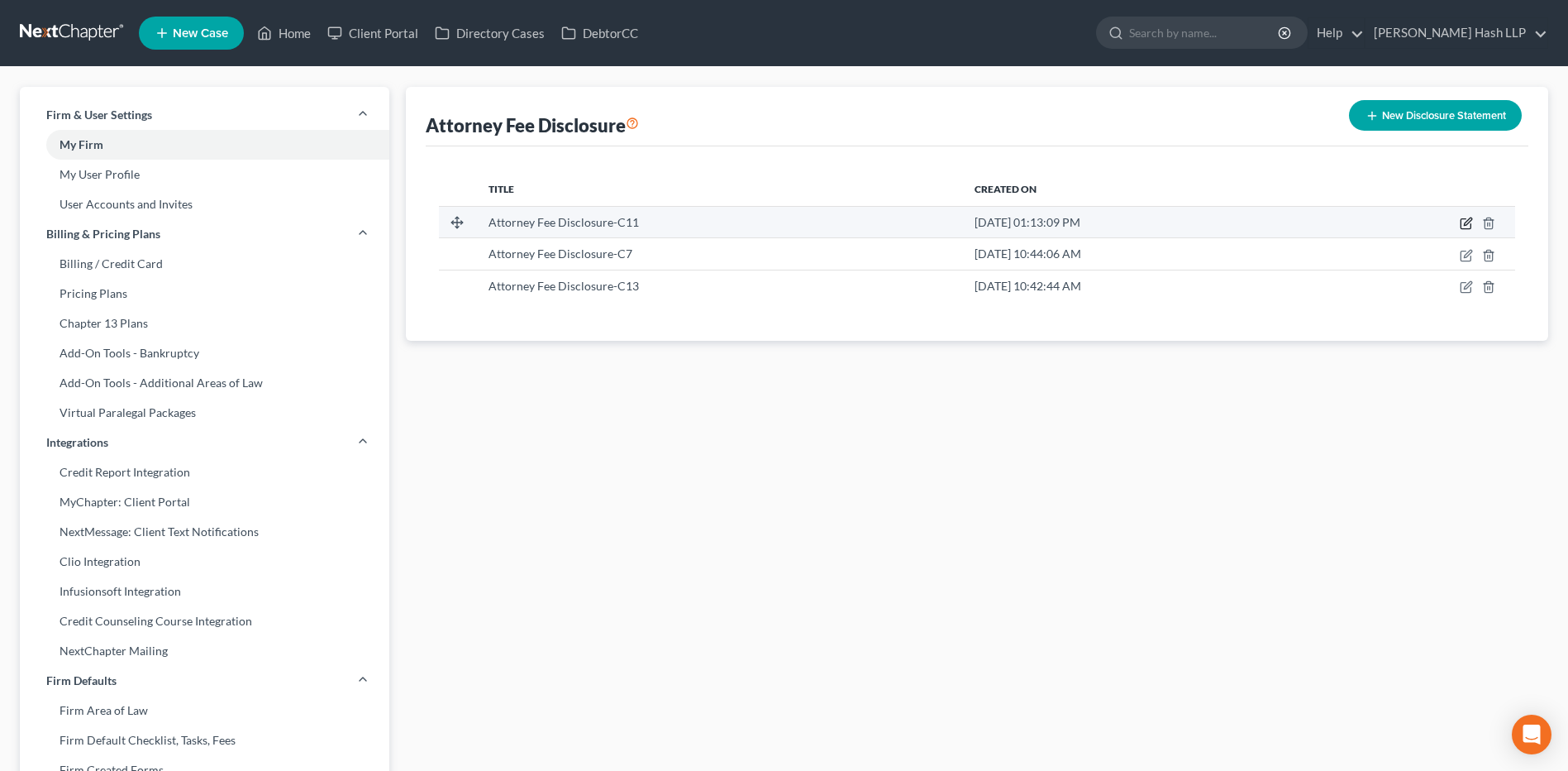
click at [1465, 221] on icon "button" at bounding box center [1467, 223] width 13 height 13
select select "57"
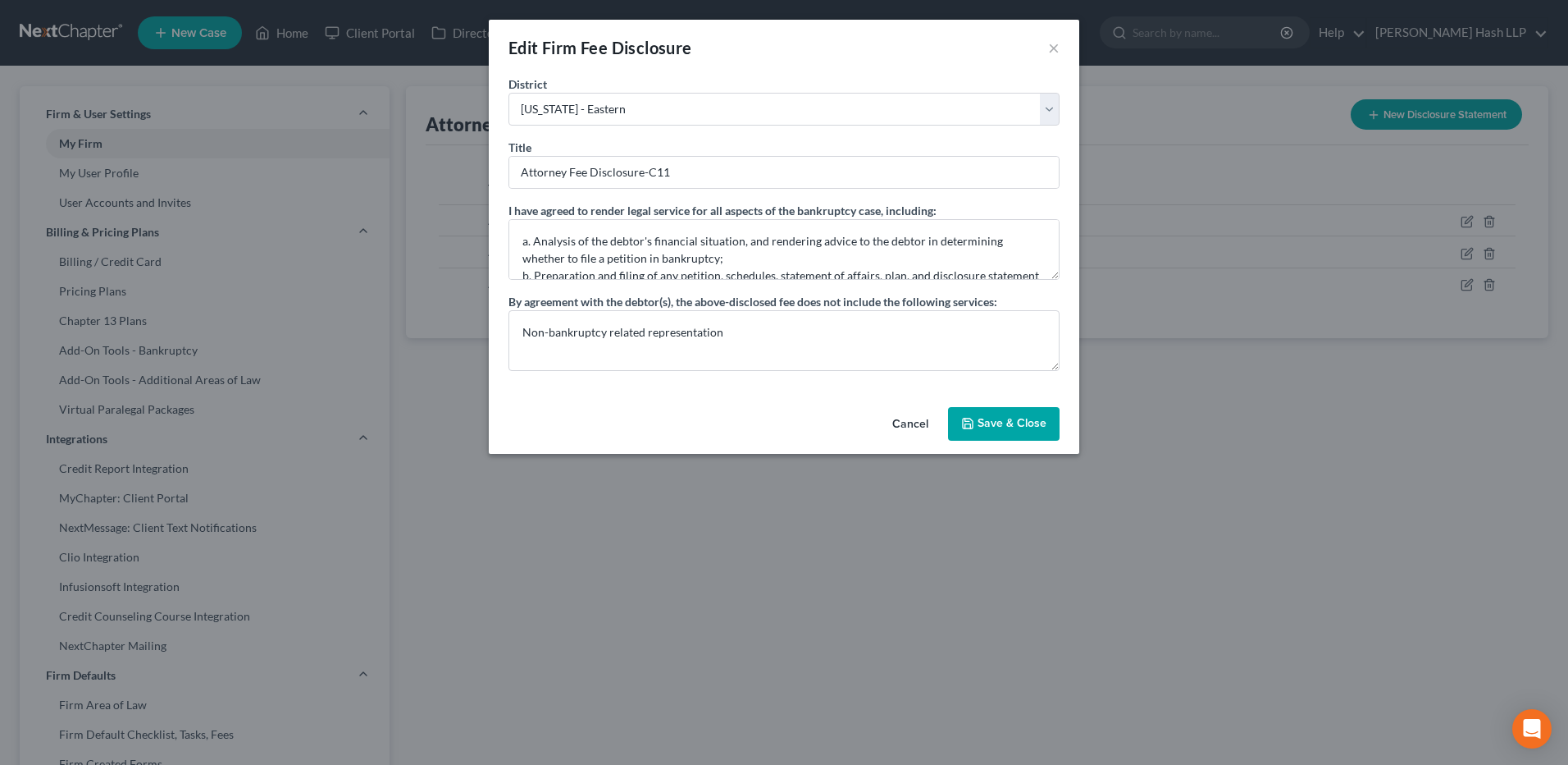
click at [1006, 426] on button "Save & Close" at bounding box center [1003, 424] width 111 height 34
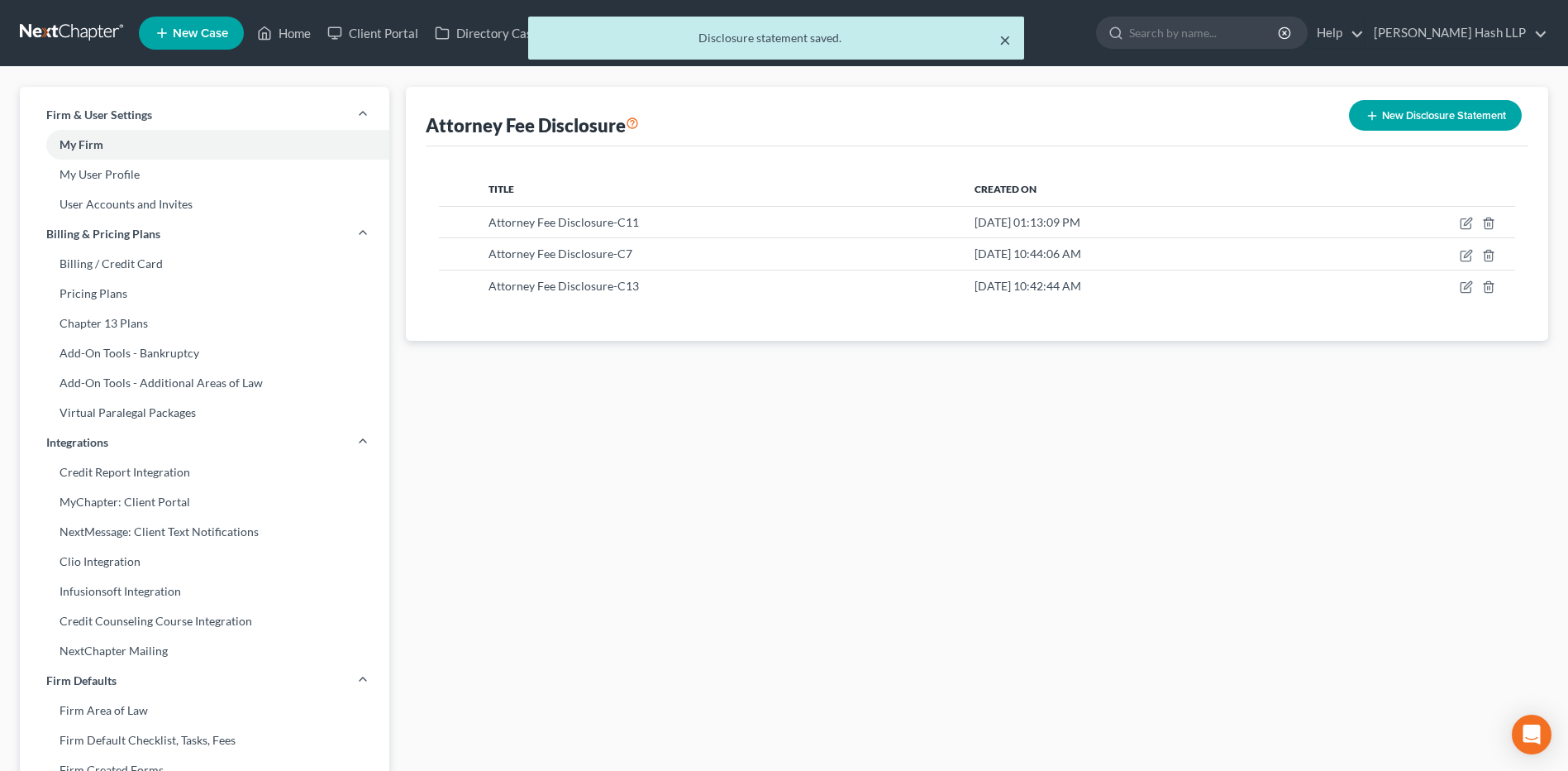
click at [1005, 39] on button "×" at bounding box center [1005, 40] width 12 height 20
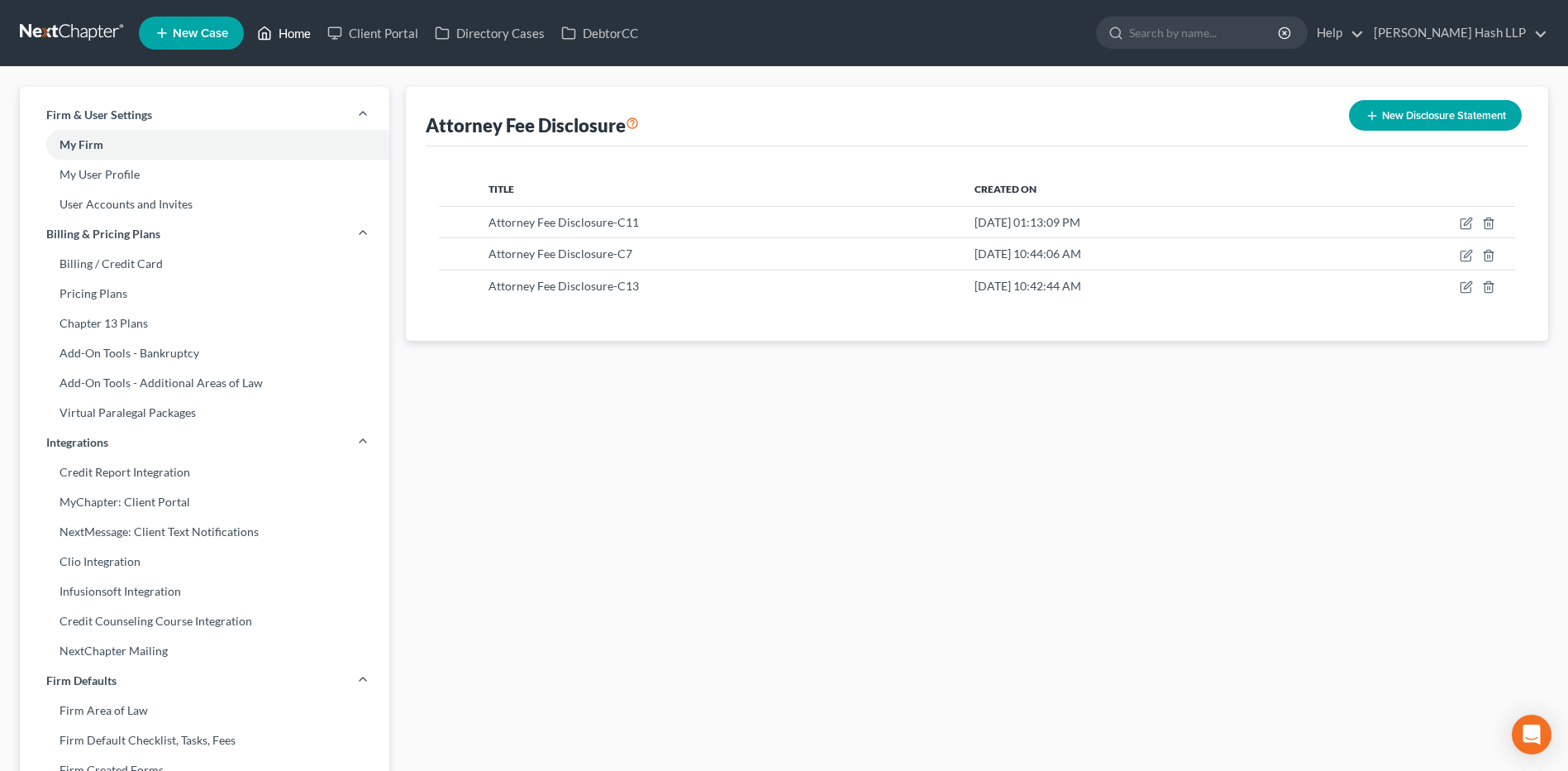
drag, startPoint x: 291, startPoint y: 27, endPoint x: 289, endPoint y: 41, distance: 14.1
click at [291, 27] on link "Home" at bounding box center [283, 33] width 70 height 30
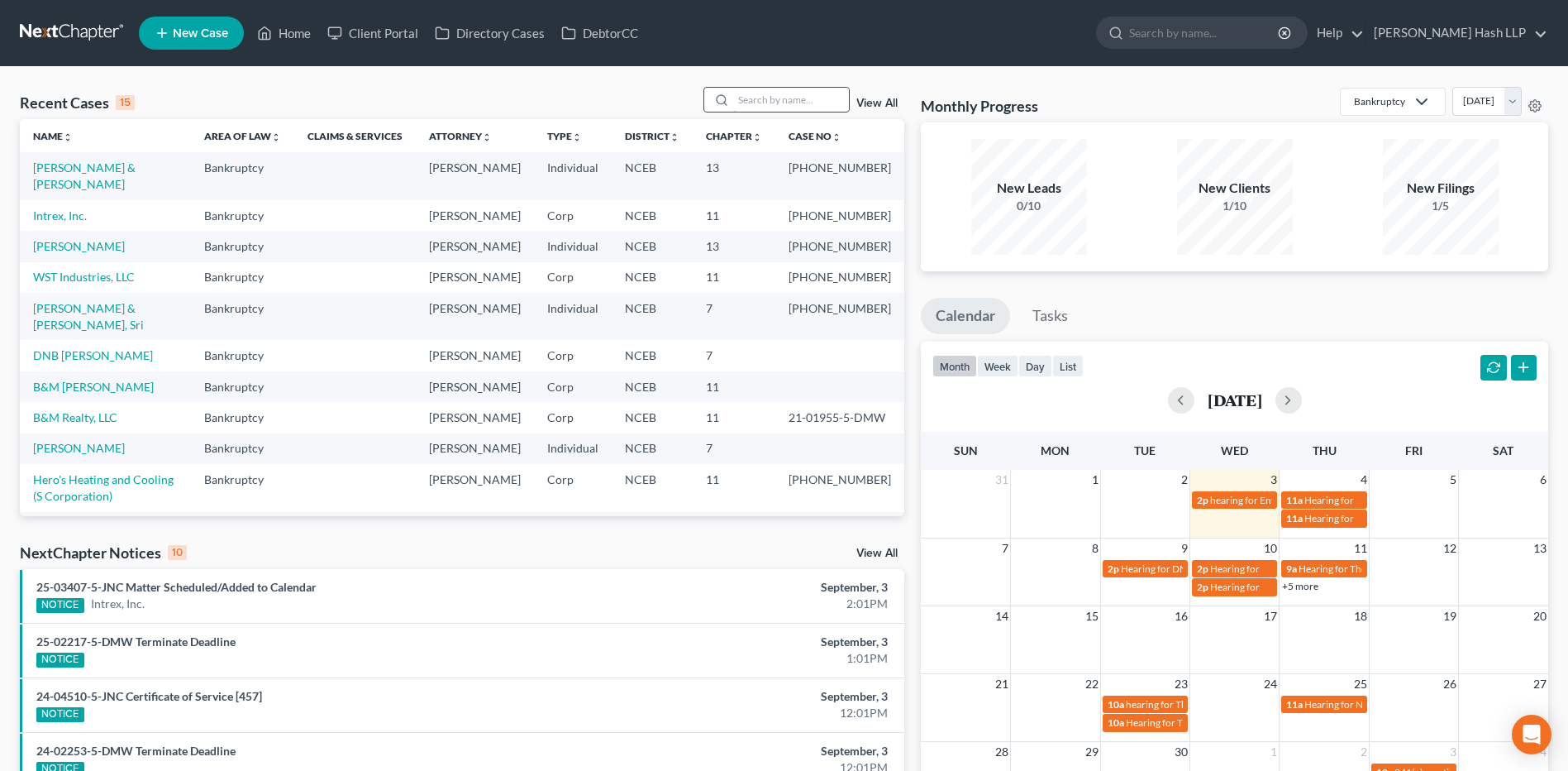
click at [827, 96] on input "search" at bounding box center [791, 100] width 116 height 24
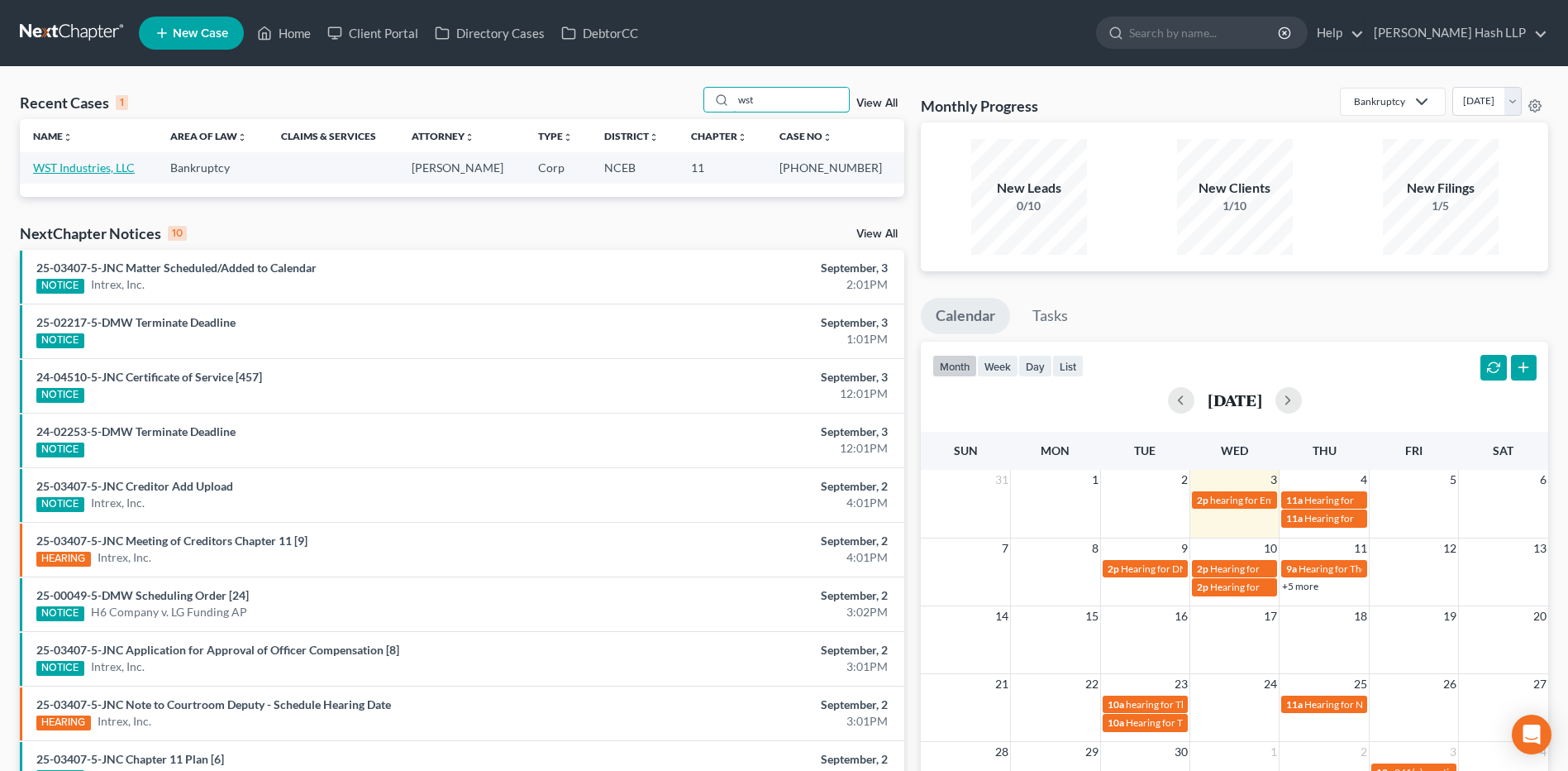
type input "wst"
click at [113, 173] on link "WST Industries, LLC" at bounding box center [83, 167] width 101 height 14
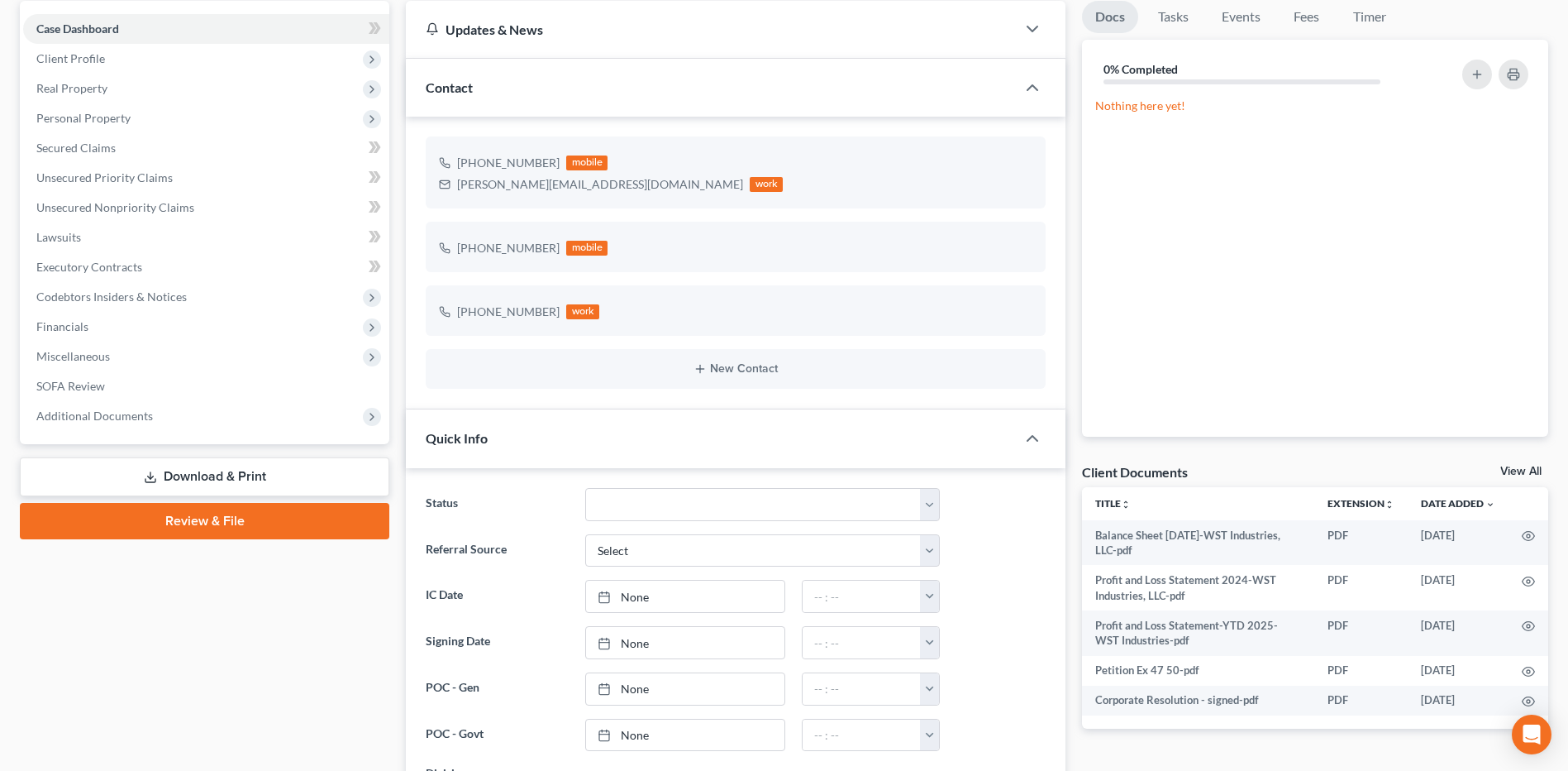
scroll to position [165, 0]
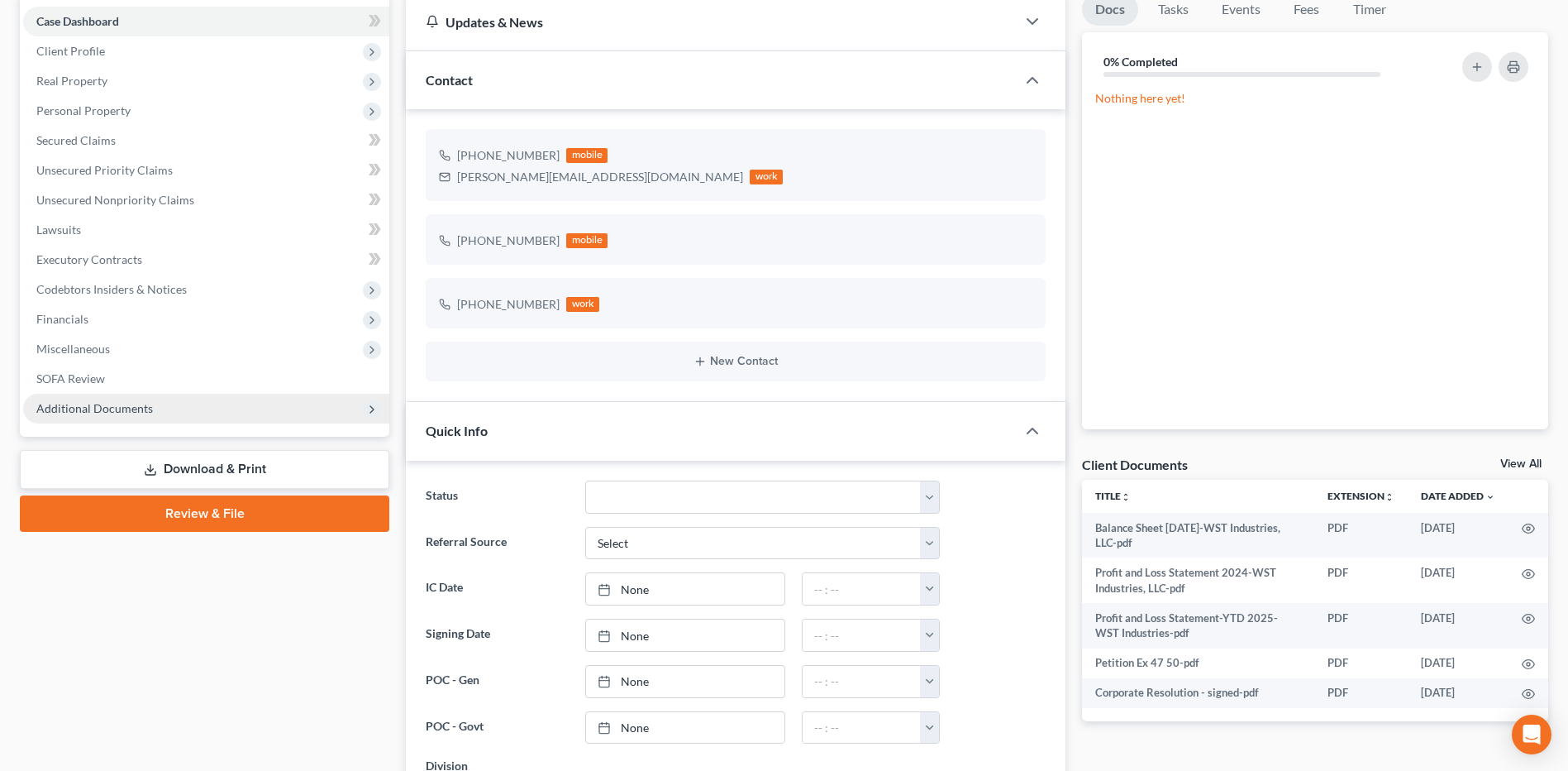
click at [140, 403] on span "Additional Documents" at bounding box center [95, 407] width 117 height 14
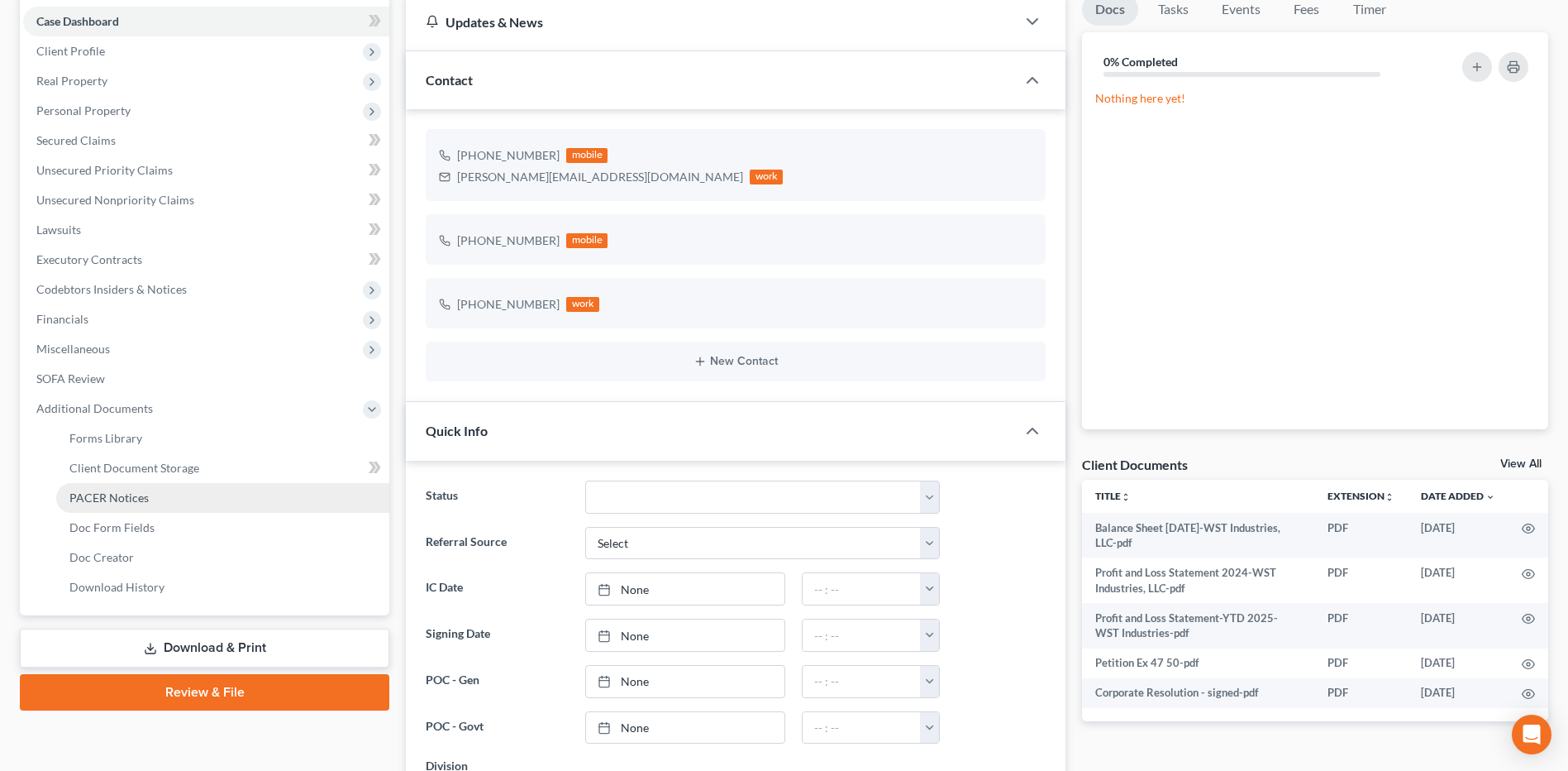
click at [134, 502] on span "PACER Notices" at bounding box center [109, 497] width 79 height 14
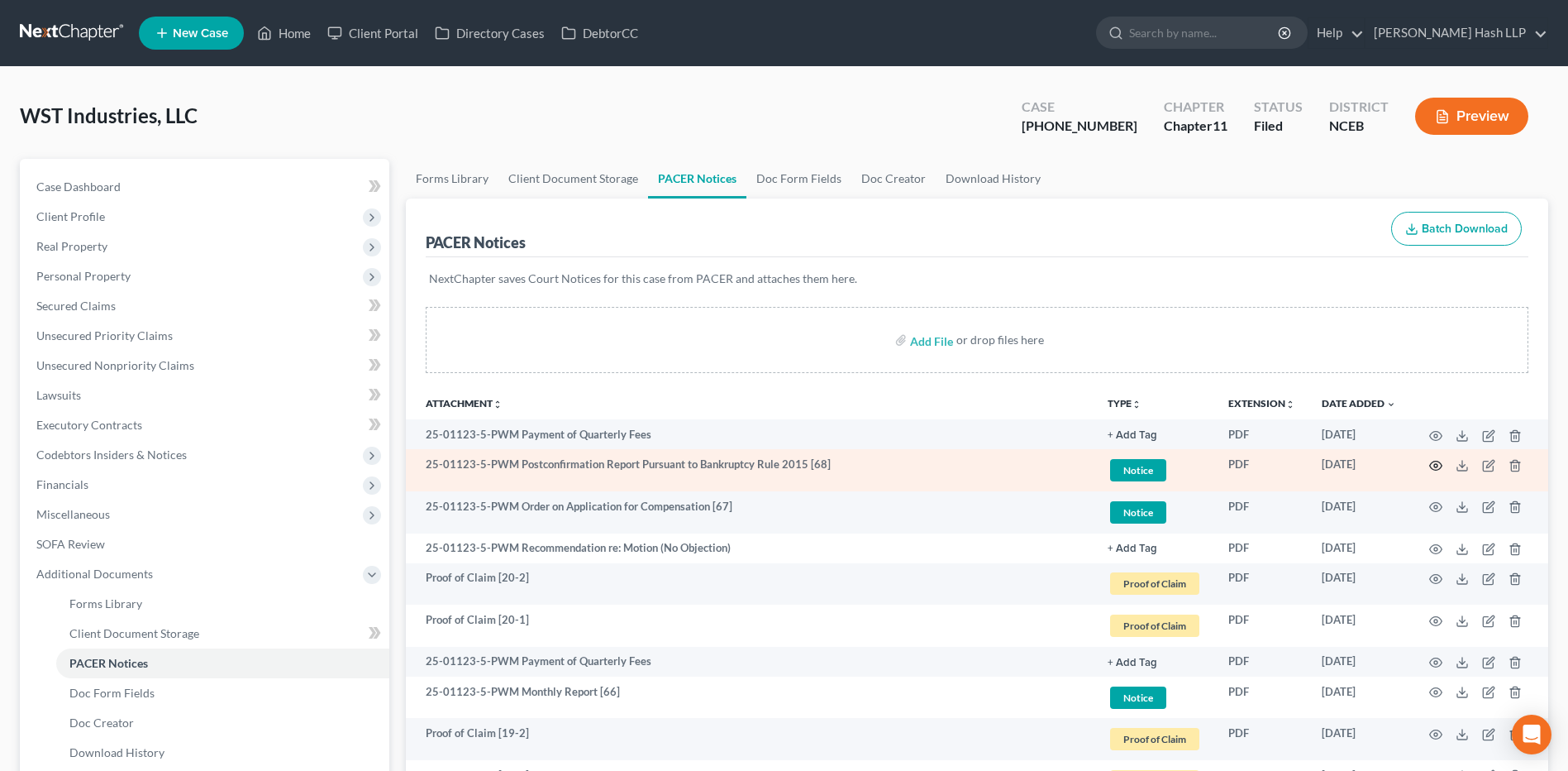
click at [1433, 466] on icon "button" at bounding box center [1436, 465] width 13 height 13
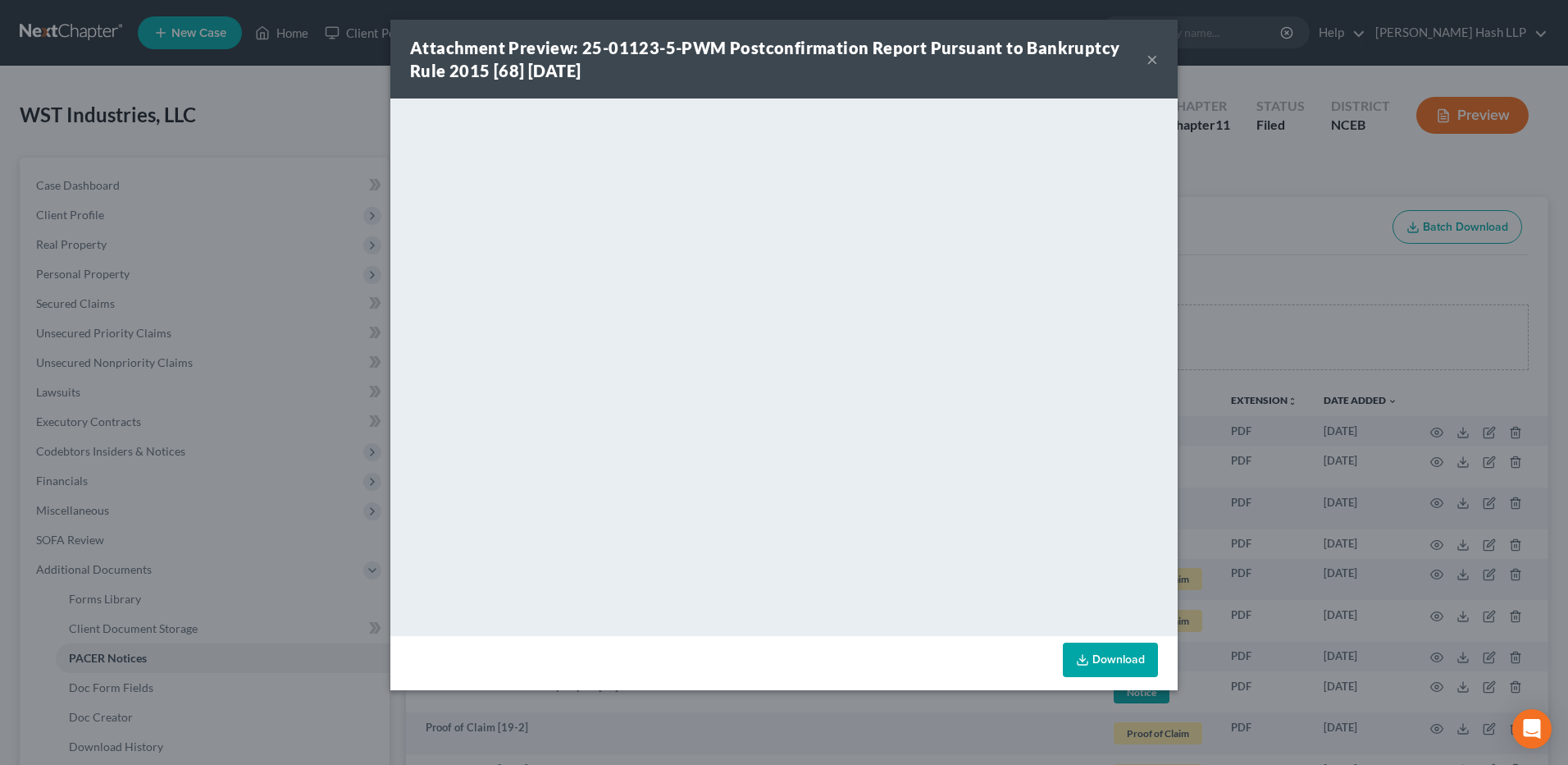
click at [1155, 64] on button "×" at bounding box center [1152, 59] width 12 height 20
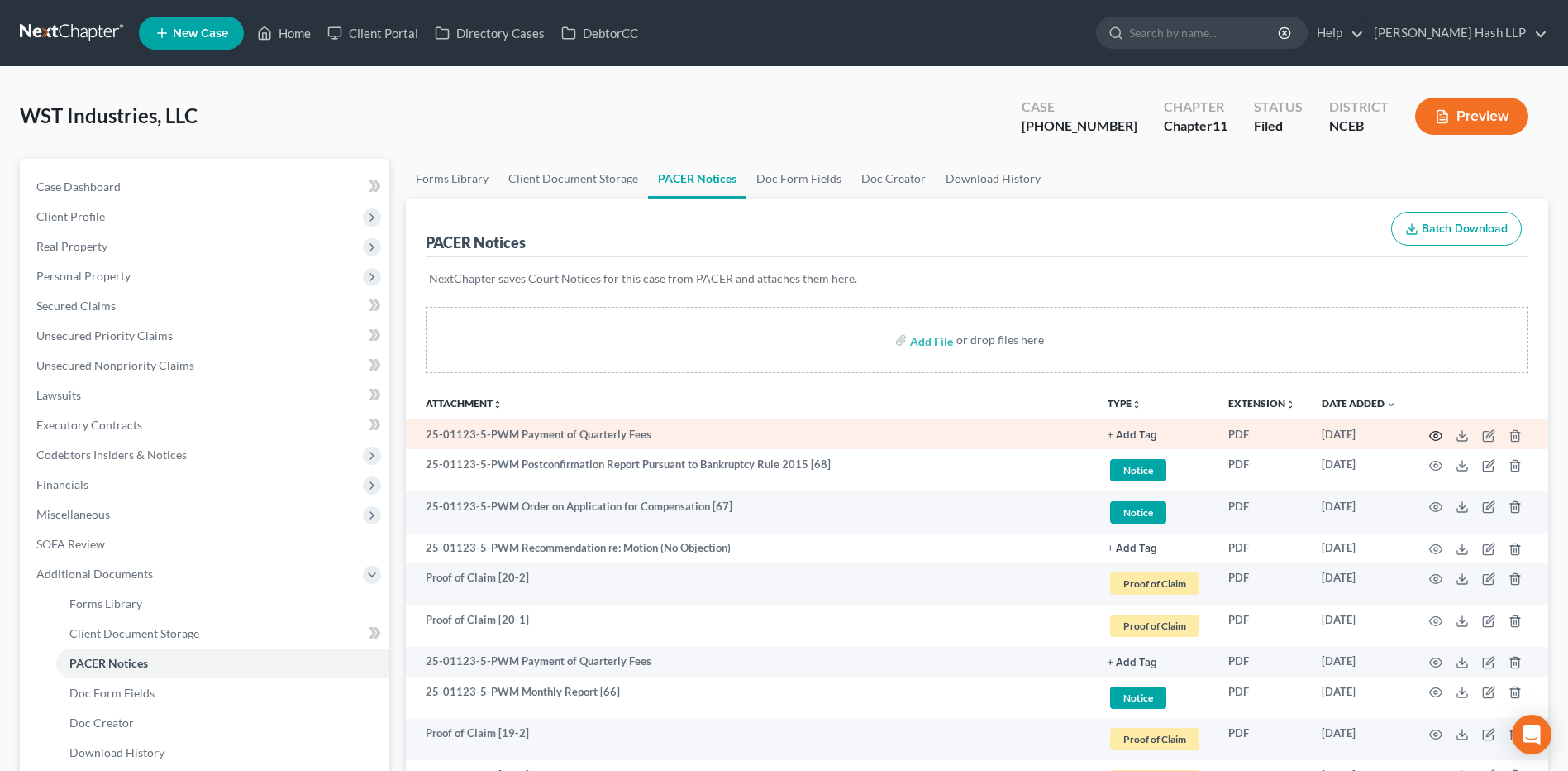
click at [1436, 438] on icon "button" at bounding box center [1436, 436] width 13 height 13
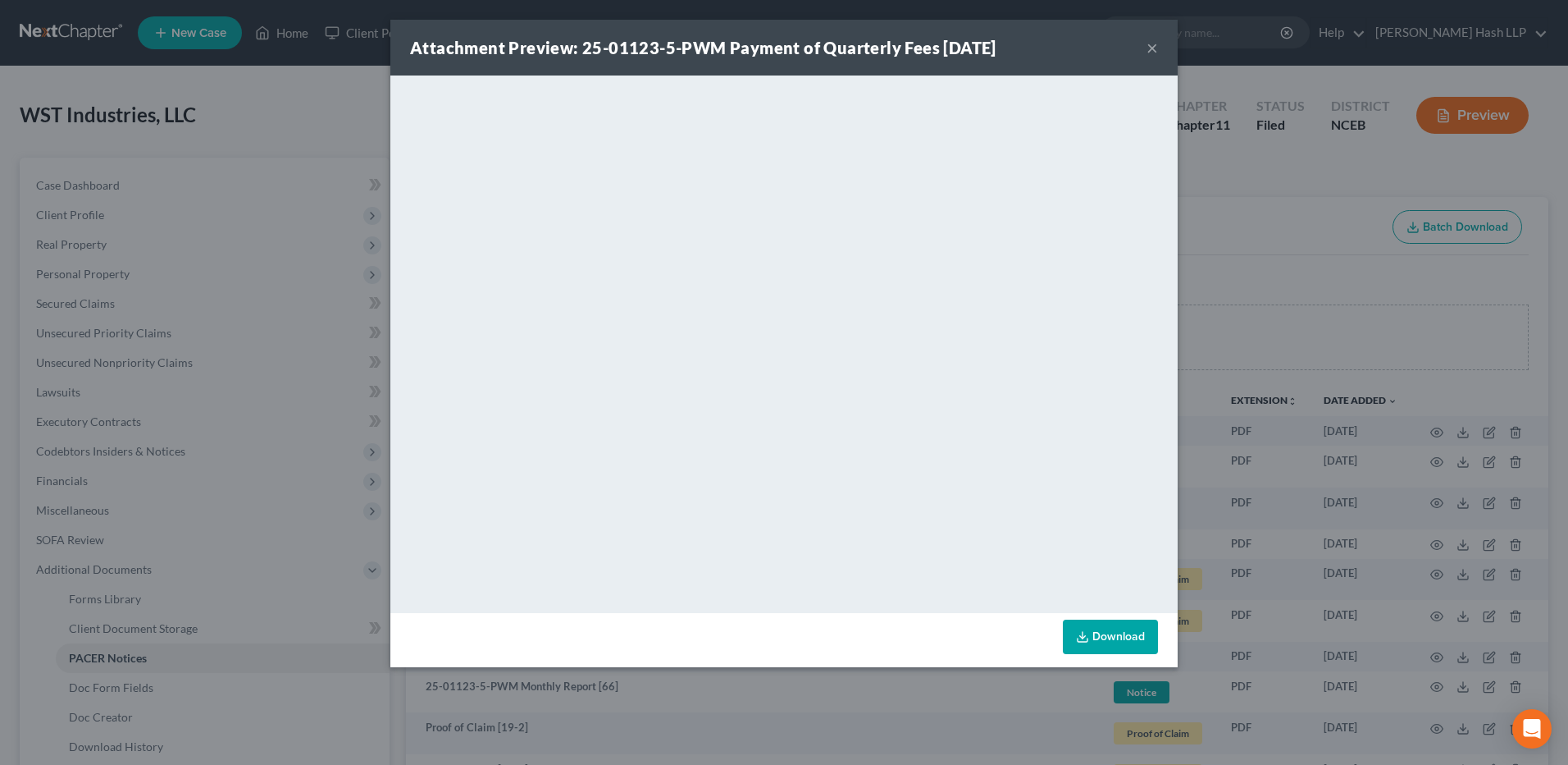
click at [1150, 44] on button "×" at bounding box center [1152, 48] width 12 height 20
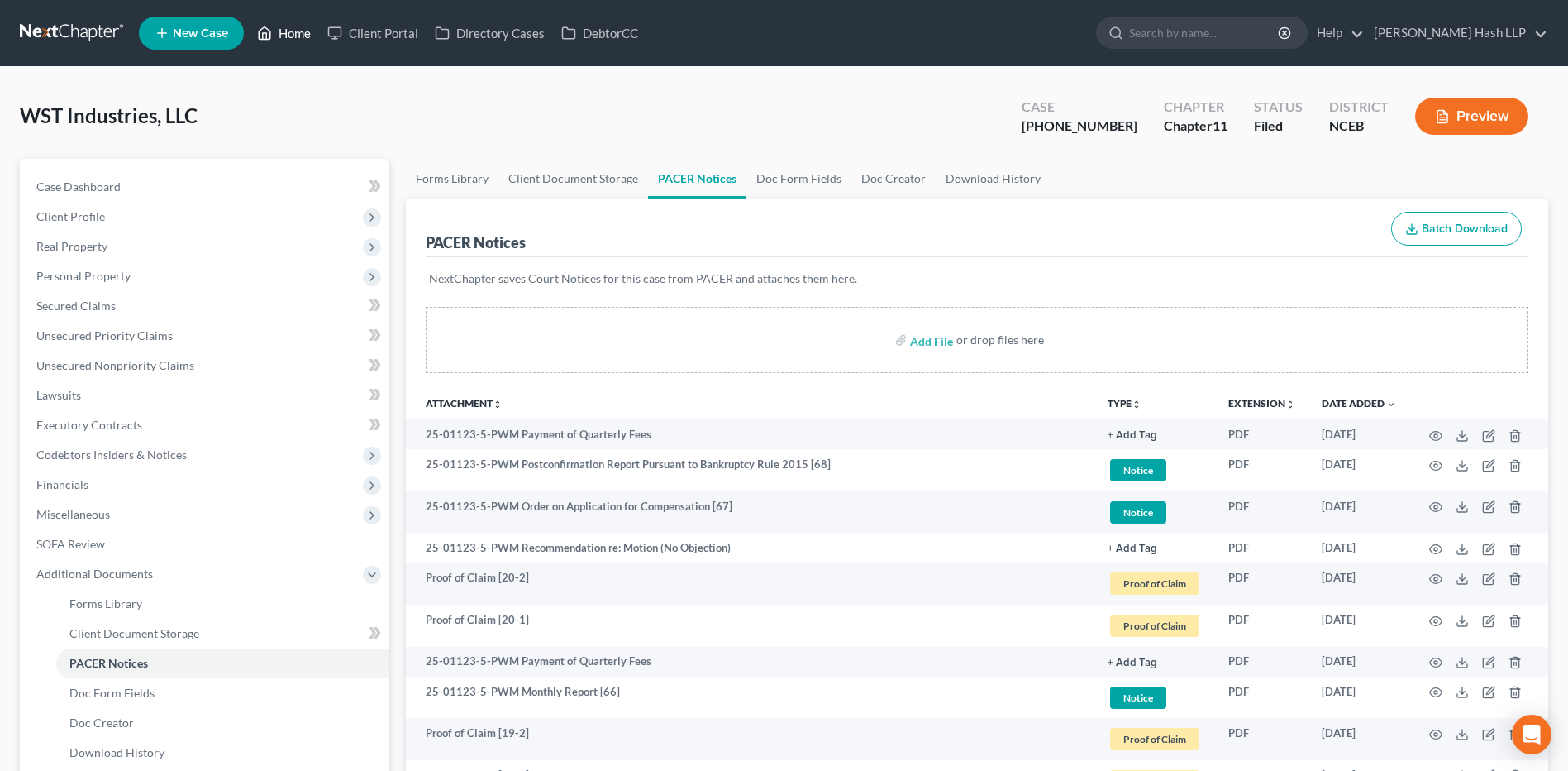
drag, startPoint x: 295, startPoint y: 31, endPoint x: 273, endPoint y: 83, distance: 56.5
click at [295, 31] on link "Home" at bounding box center [283, 33] width 70 height 30
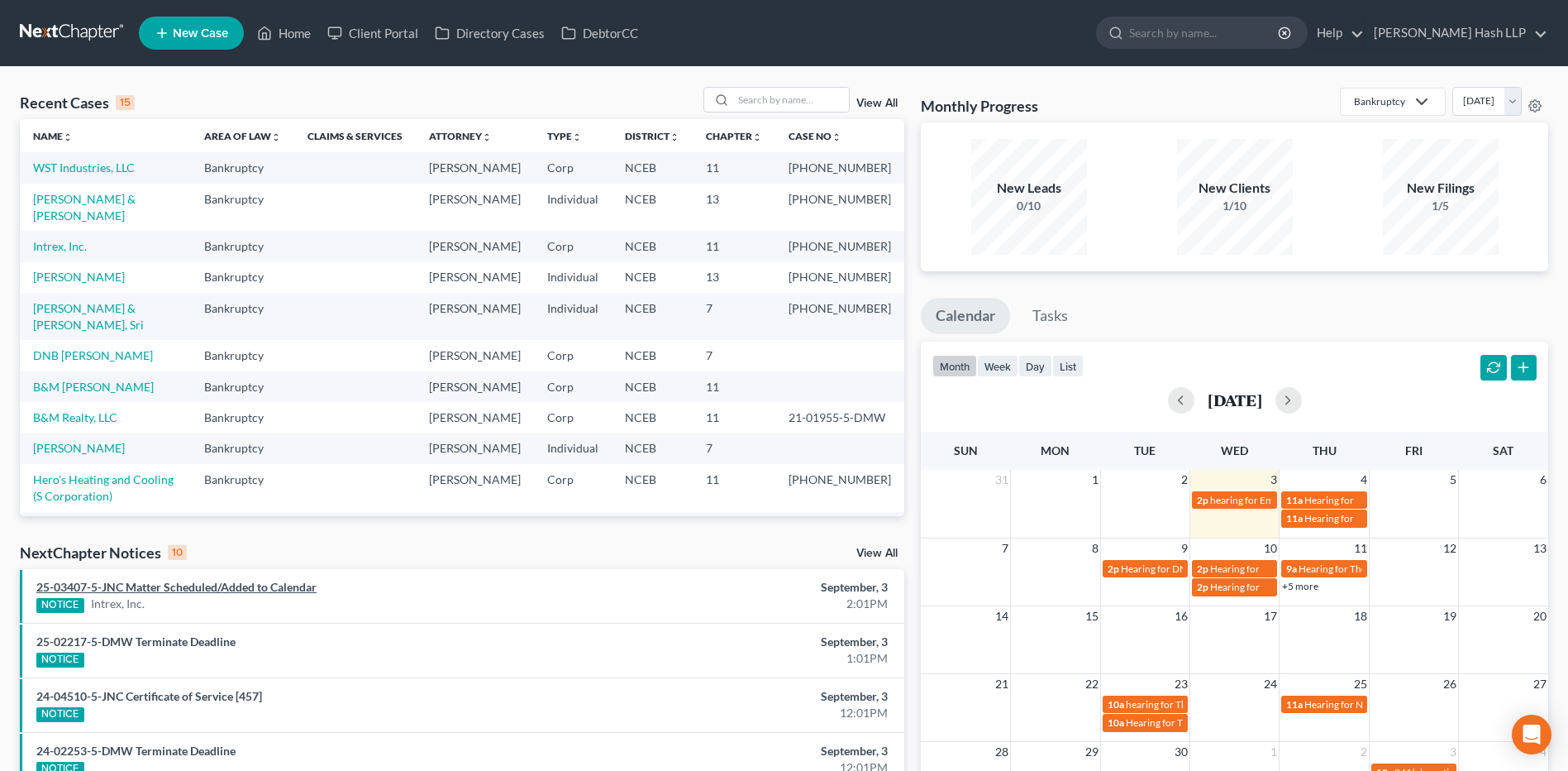
click at [252, 591] on link "25-03407-5-JNC Matter Scheduled/Added to Calendar" at bounding box center [176, 586] width 280 height 14
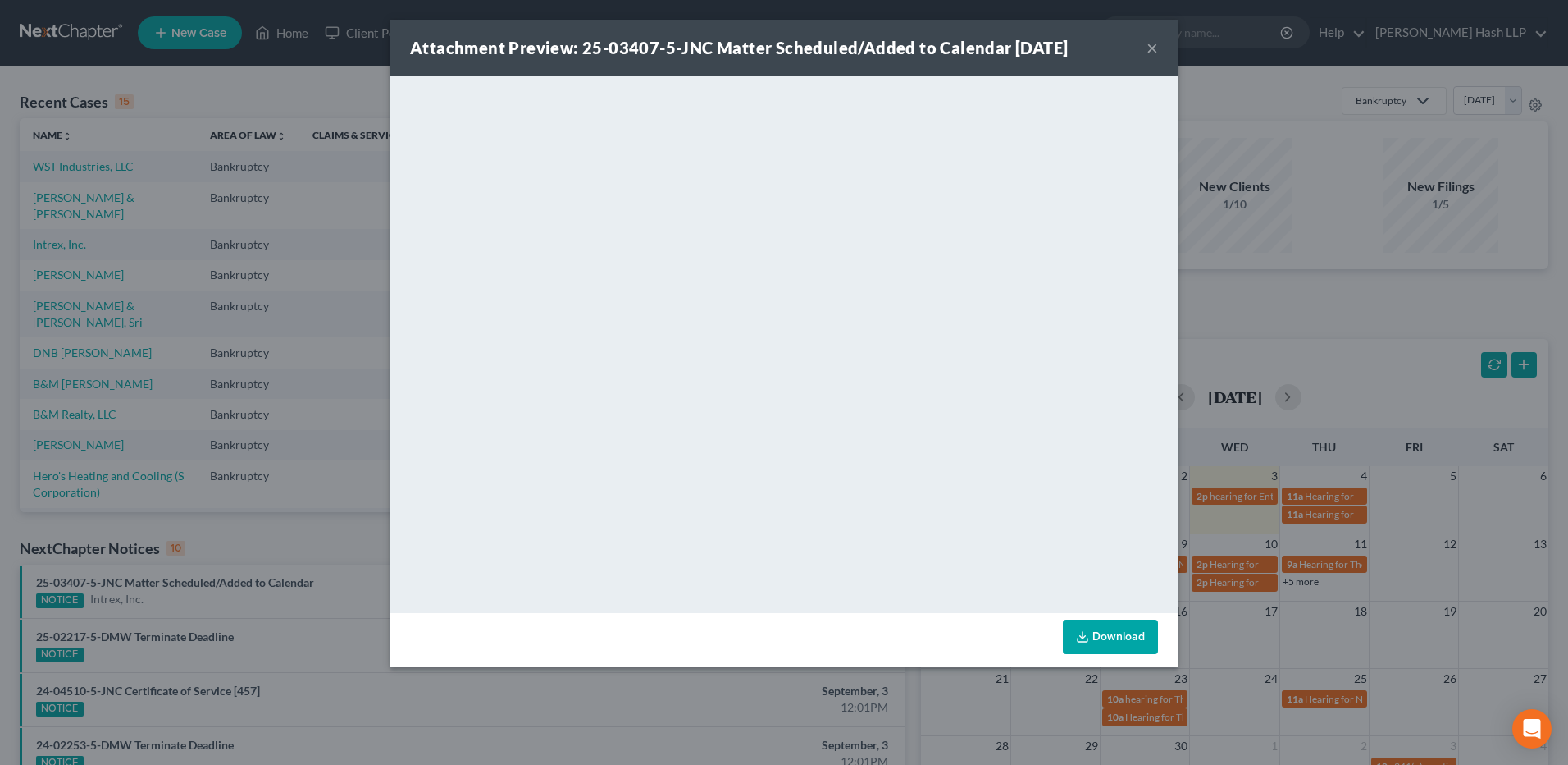
click at [1150, 44] on button "×" at bounding box center [1152, 48] width 12 height 20
